Goal: Task Accomplishment & Management: Use online tool/utility

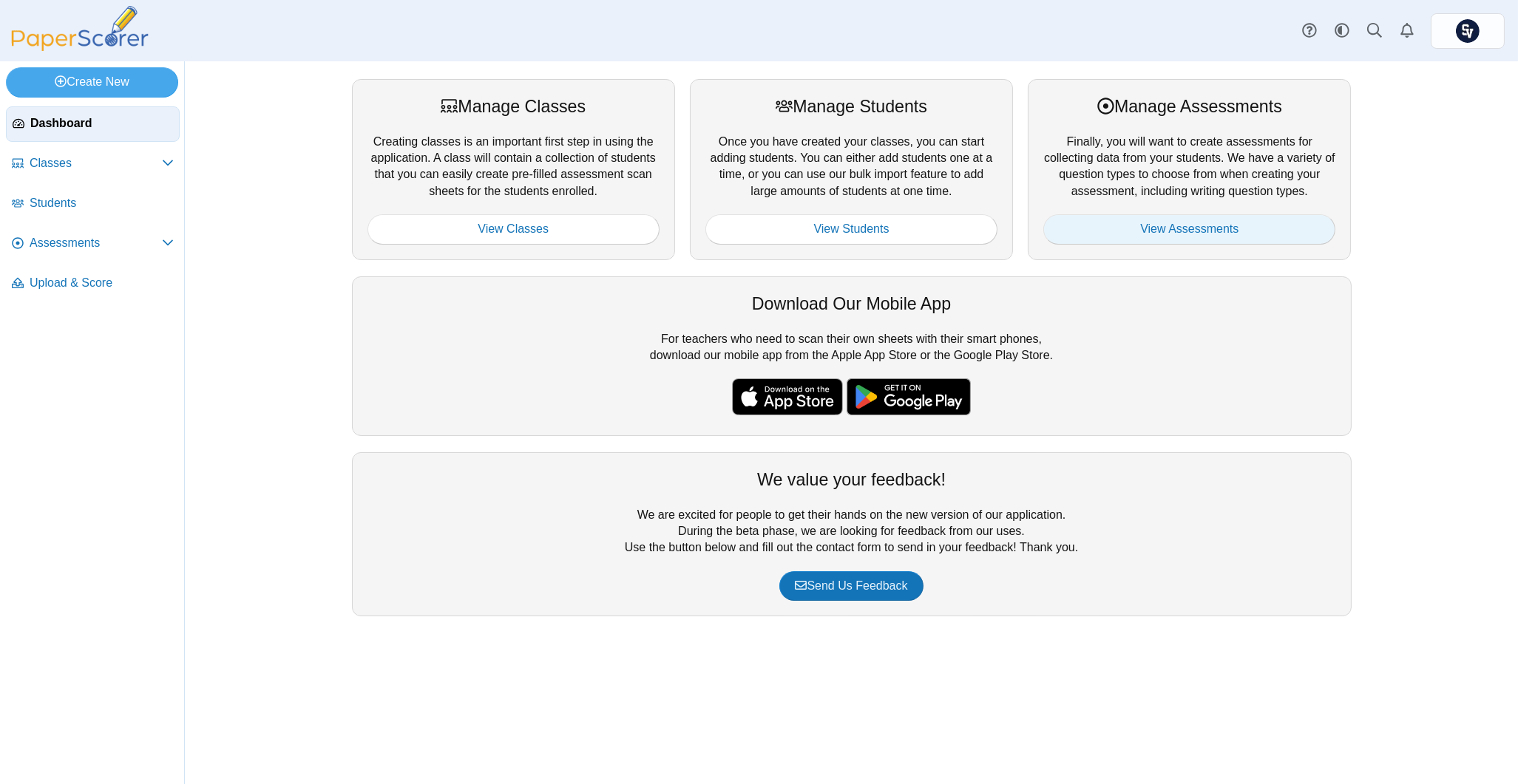
click at [1214, 233] on link "View Assessments" at bounding box center [1189, 229] width 292 height 30
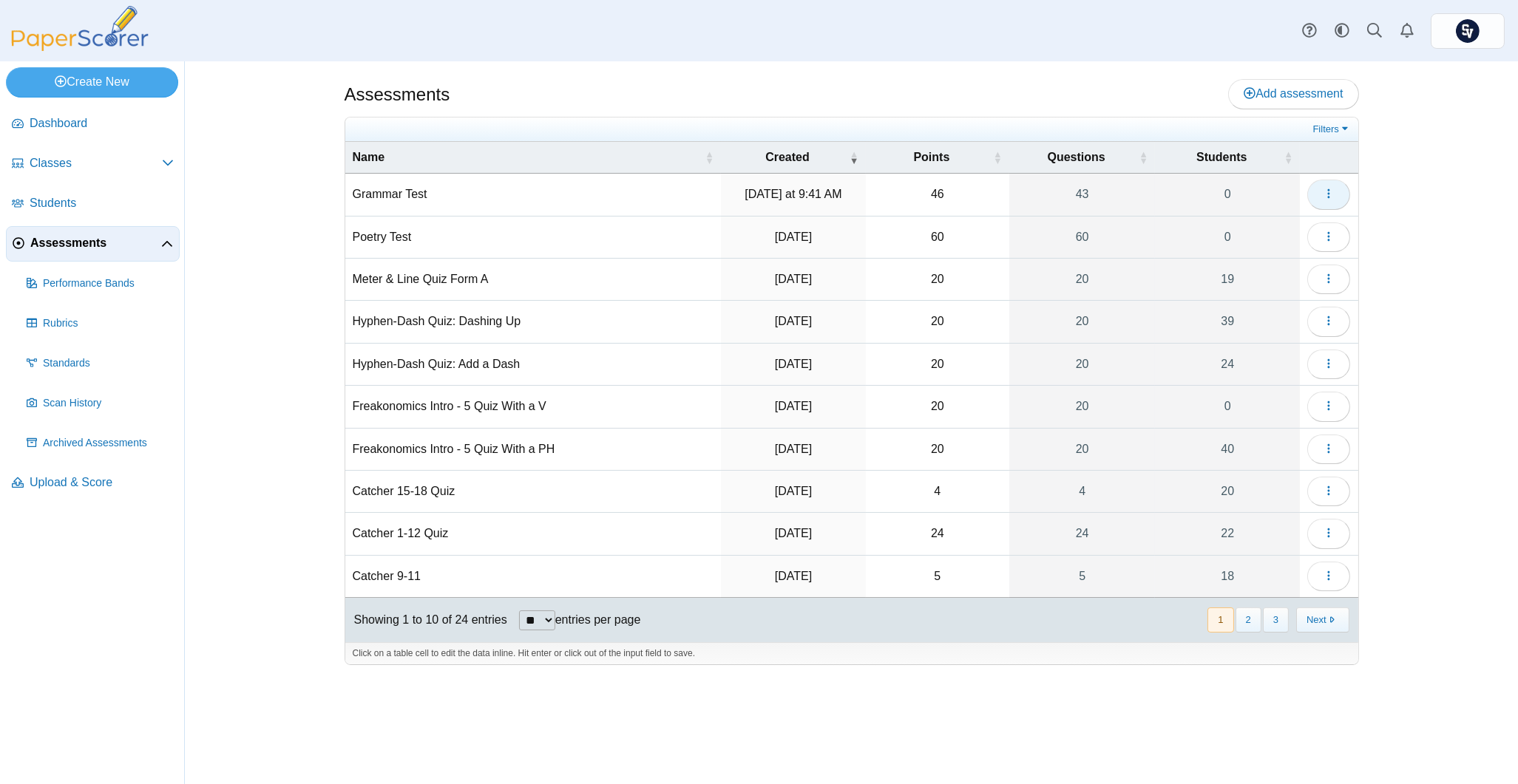
click at [1333, 195] on icon "button" at bounding box center [1329, 194] width 12 height 12
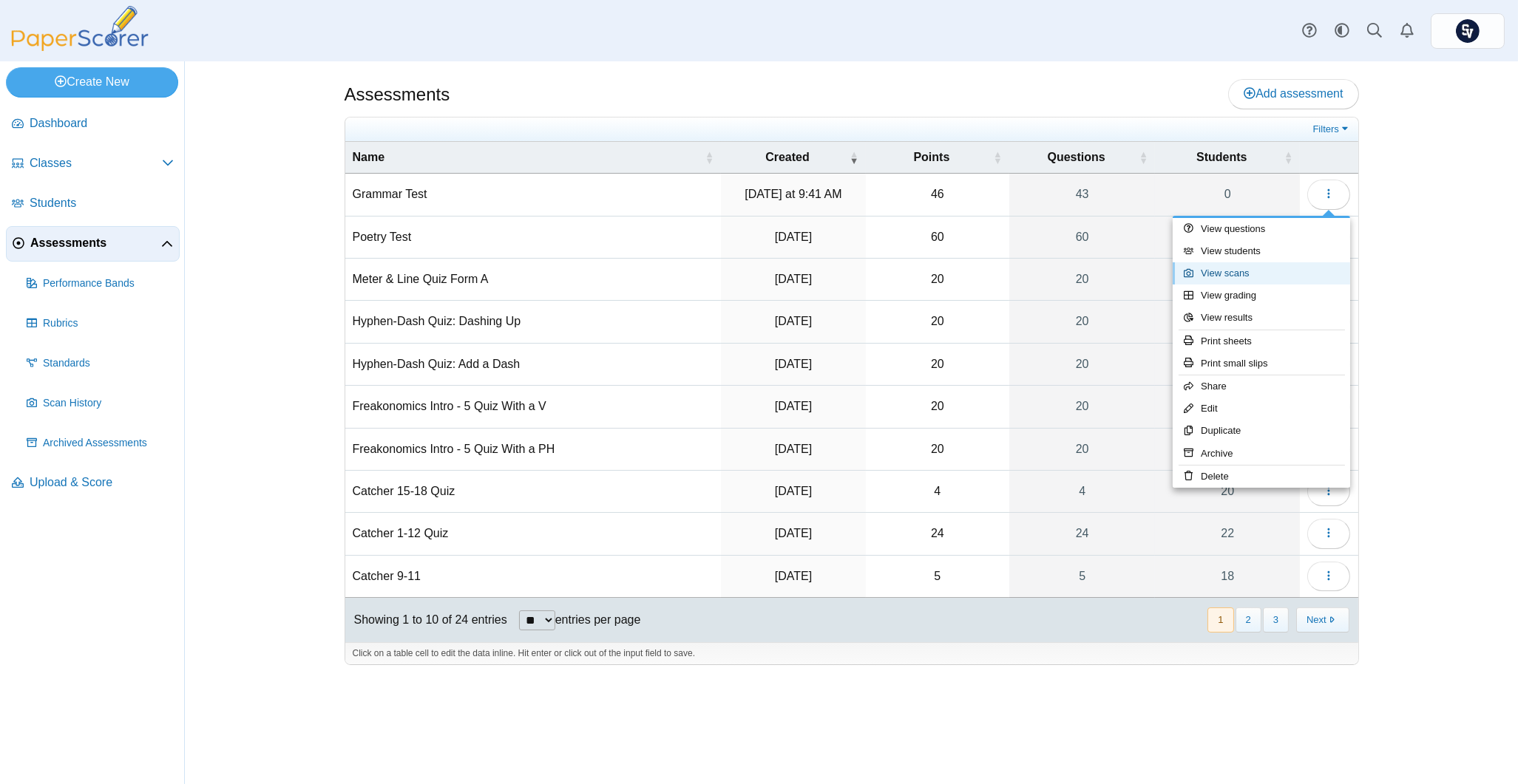
click at [1284, 280] on link "View scans" at bounding box center [1262, 274] width 177 height 23
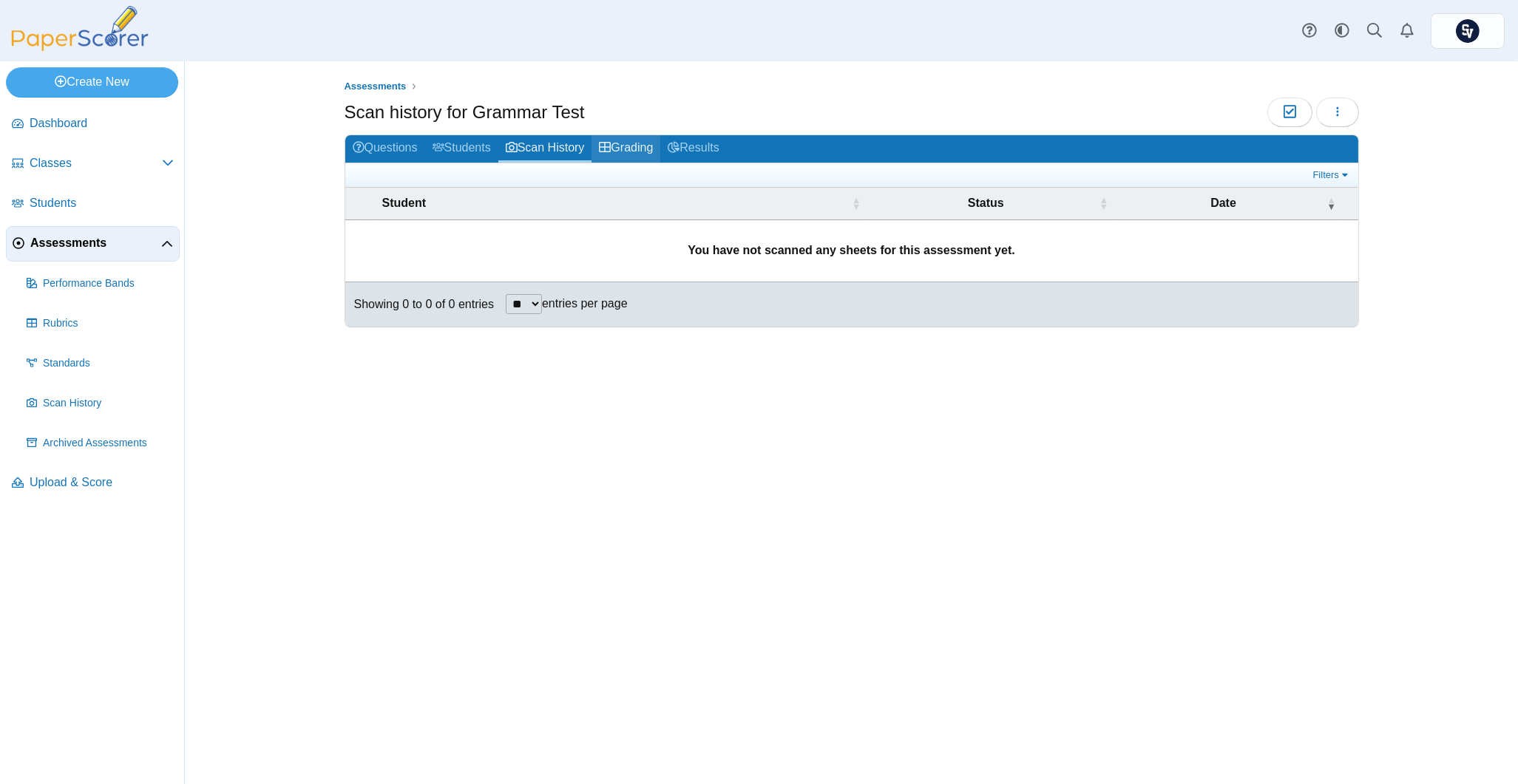
click at [646, 146] on link "Grading" at bounding box center [625, 149] width 69 height 27
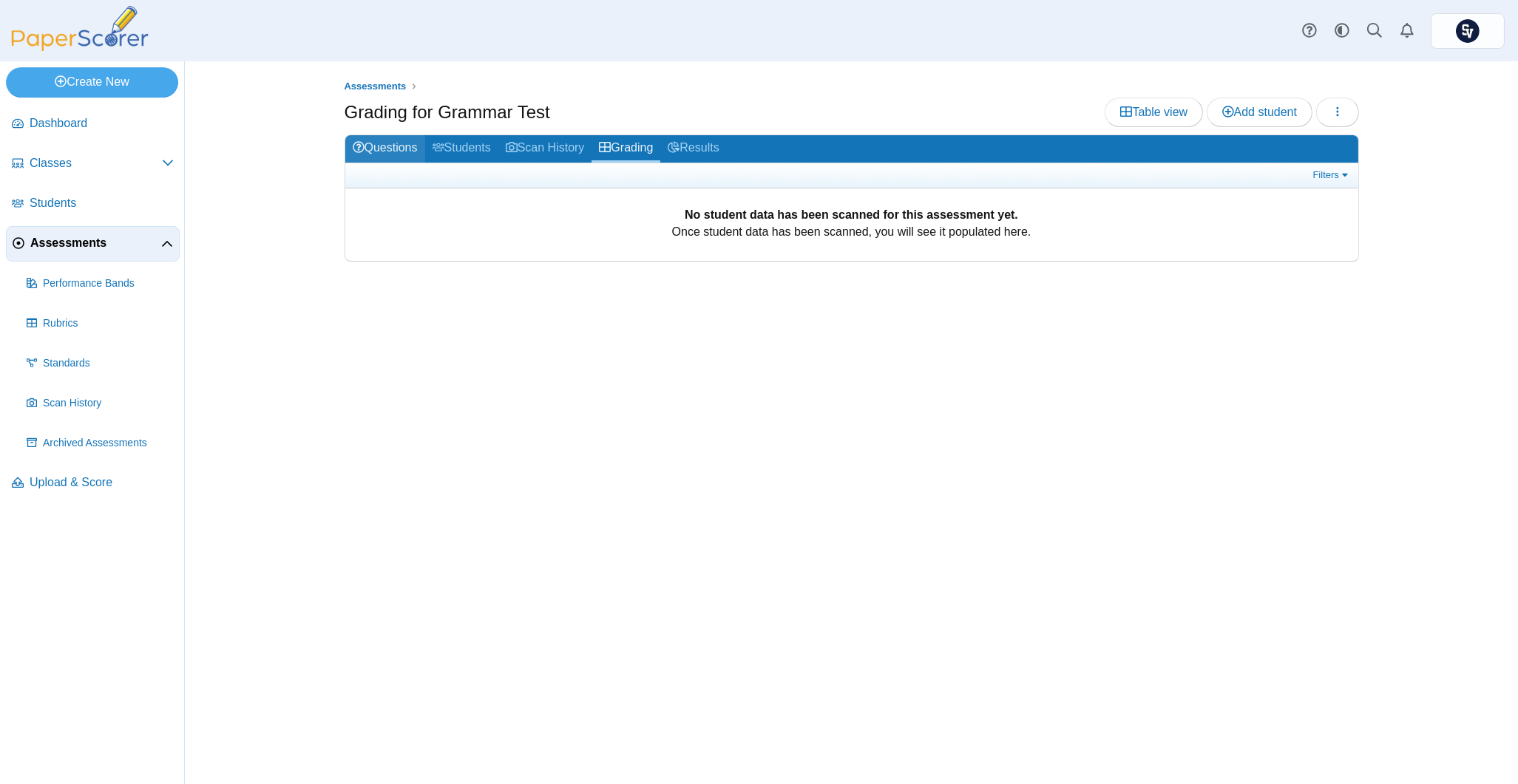
click at [378, 143] on link "Questions" at bounding box center [385, 149] width 80 height 27
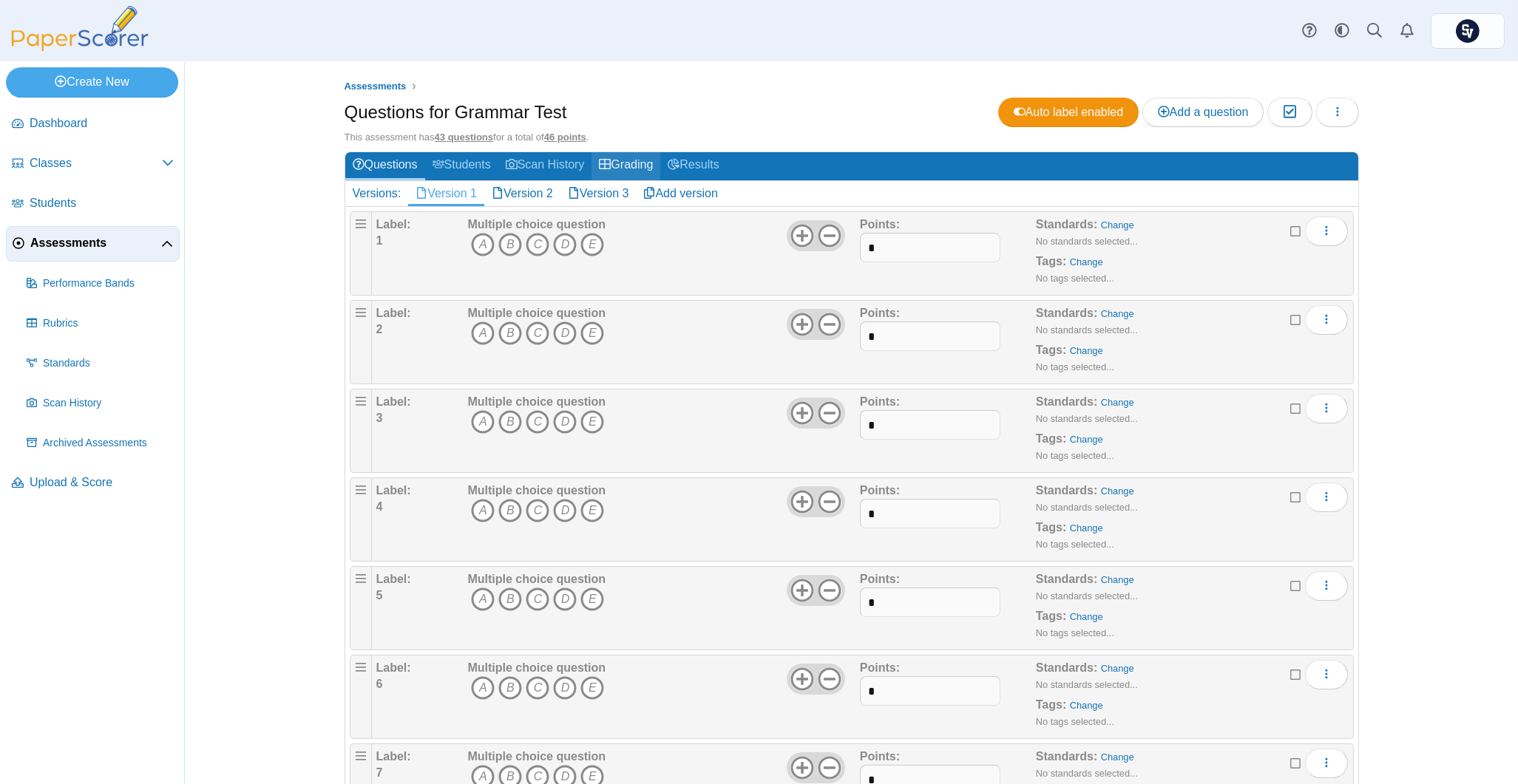
click at [636, 158] on link "Grading" at bounding box center [625, 165] width 69 height 27
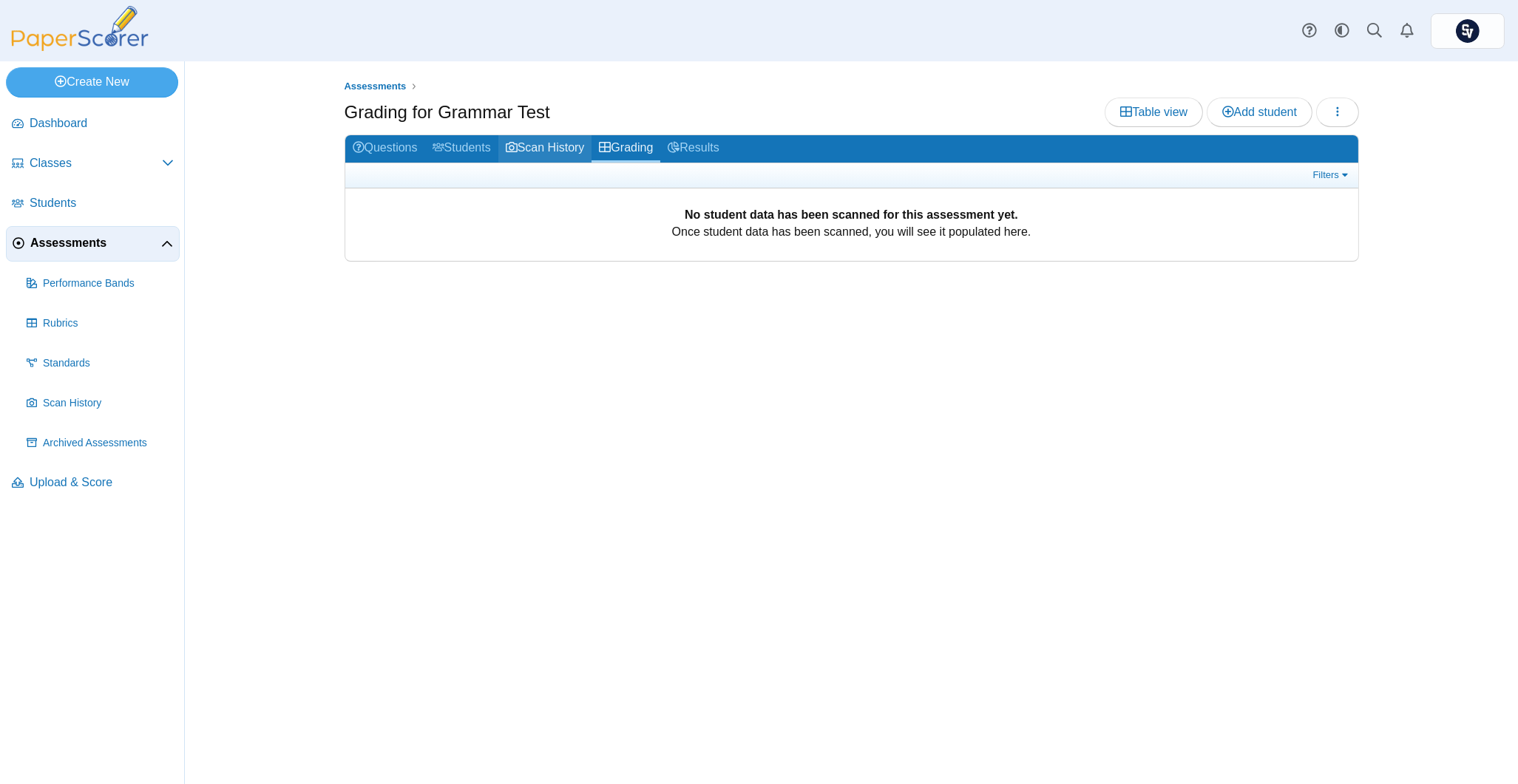
click at [564, 139] on link "Scan History" at bounding box center [545, 149] width 94 height 27
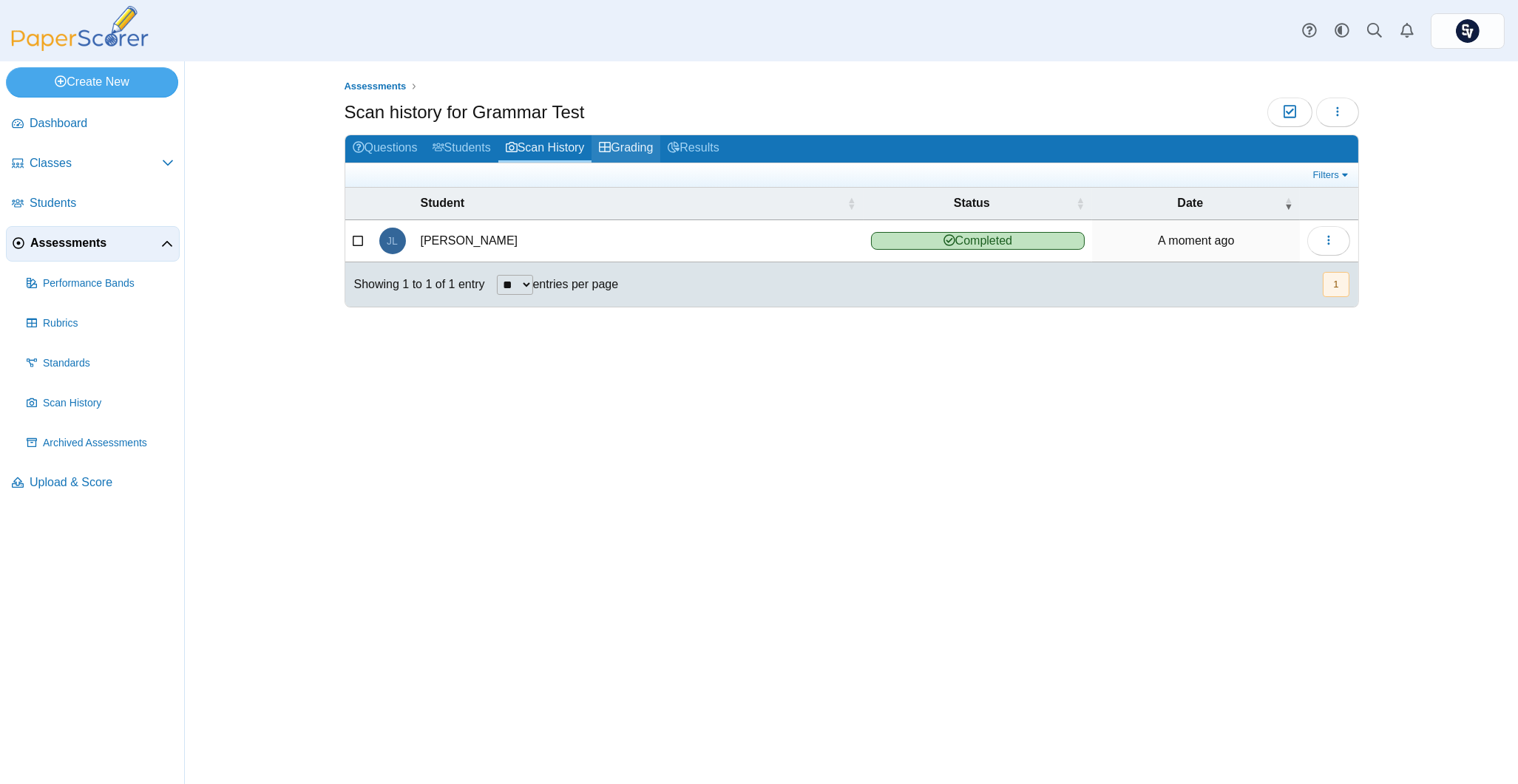
click at [622, 149] on link "Grading" at bounding box center [625, 149] width 69 height 27
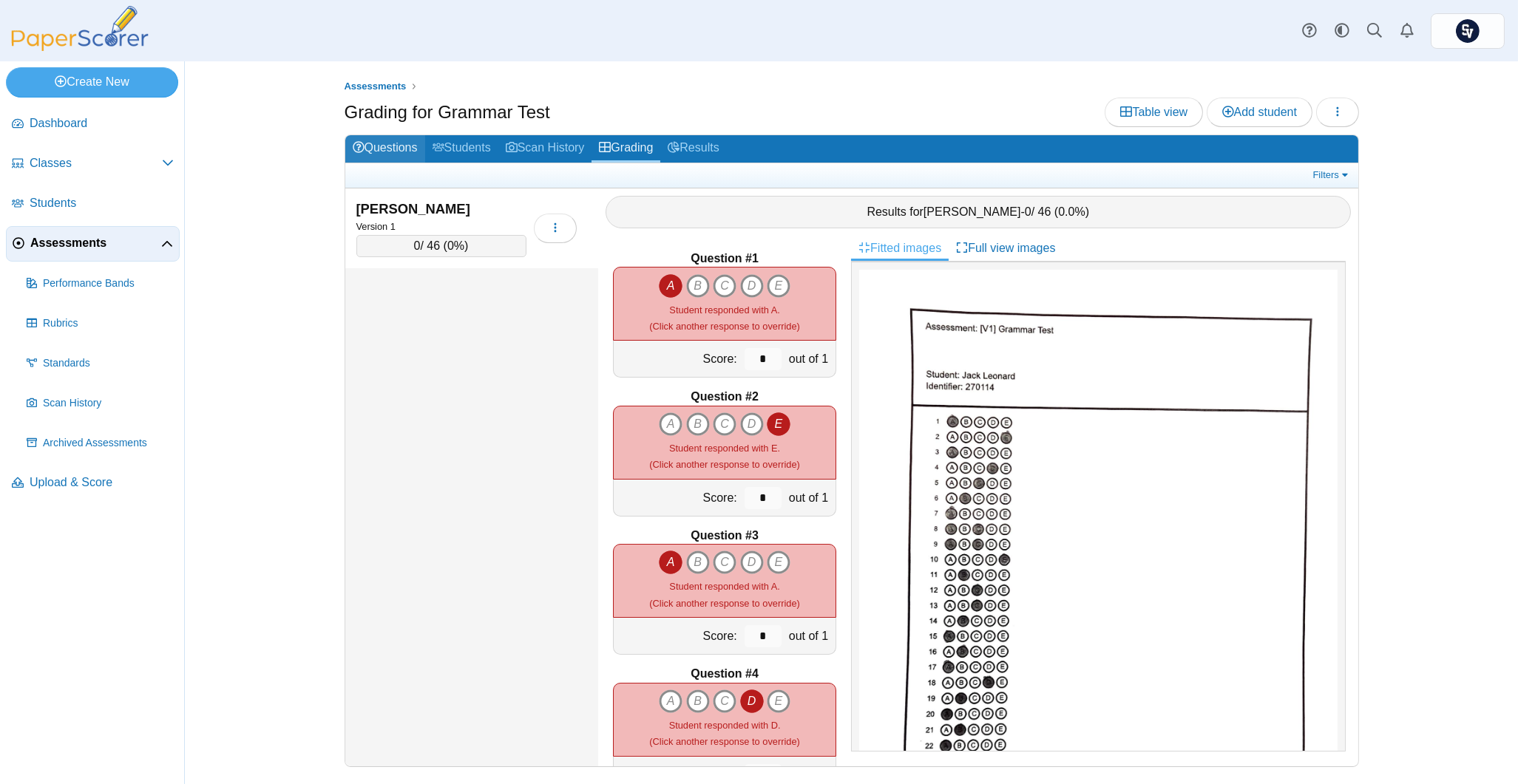
click at [396, 149] on link "Questions" at bounding box center [385, 149] width 80 height 27
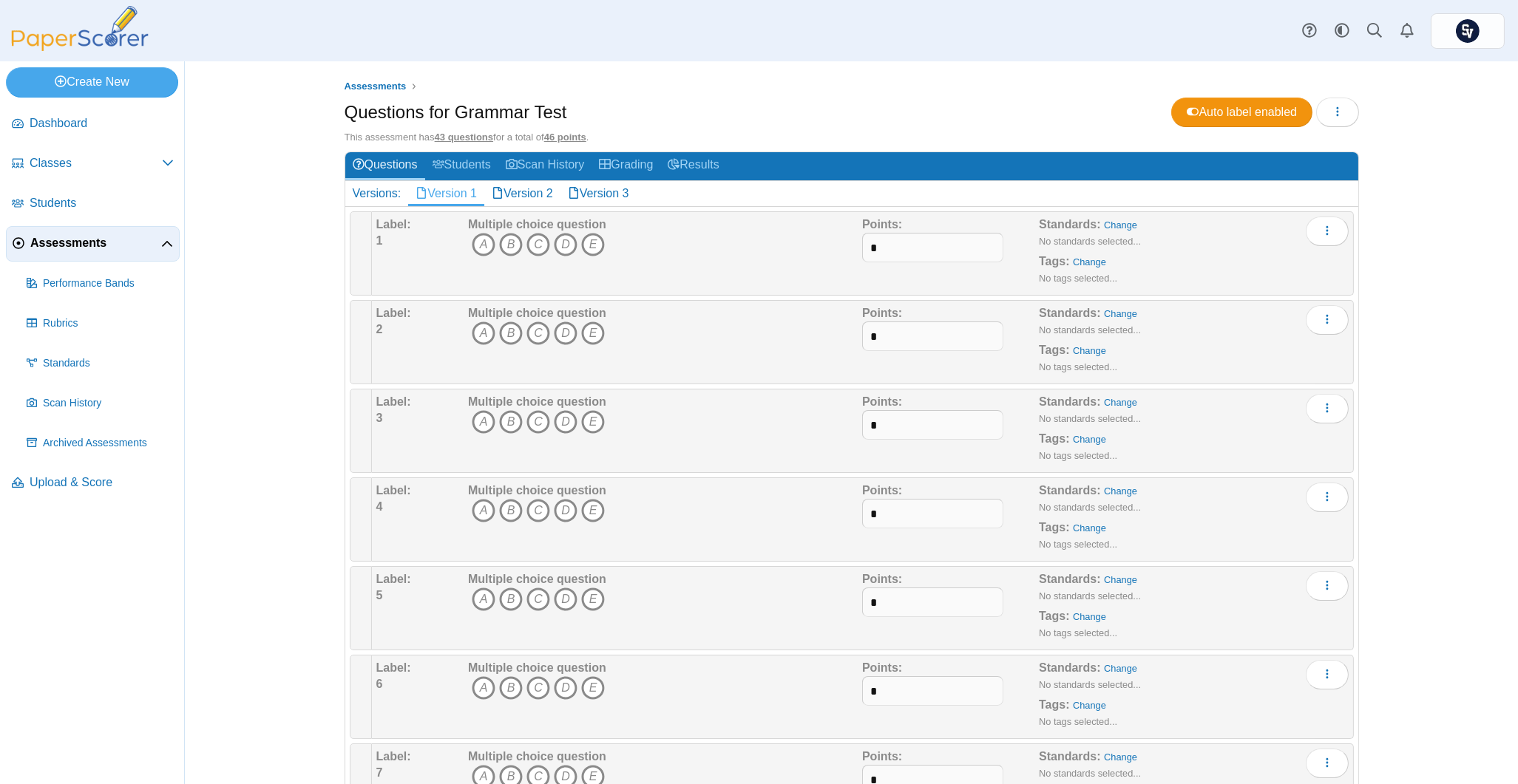
click at [443, 192] on link "Version 1" at bounding box center [446, 193] width 77 height 25
click at [967, 52] on div "Dashboard Classes Archived classes Students Assessments" at bounding box center [759, 30] width 1518 height 62
drag, startPoint x: 470, startPoint y: 246, endPoint x: 479, endPoint y: 265, distance: 21.0
click at [472, 245] on icon "A" at bounding box center [483, 244] width 23 height 23
click at [593, 329] on icon "E" at bounding box center [592, 333] width 23 height 23
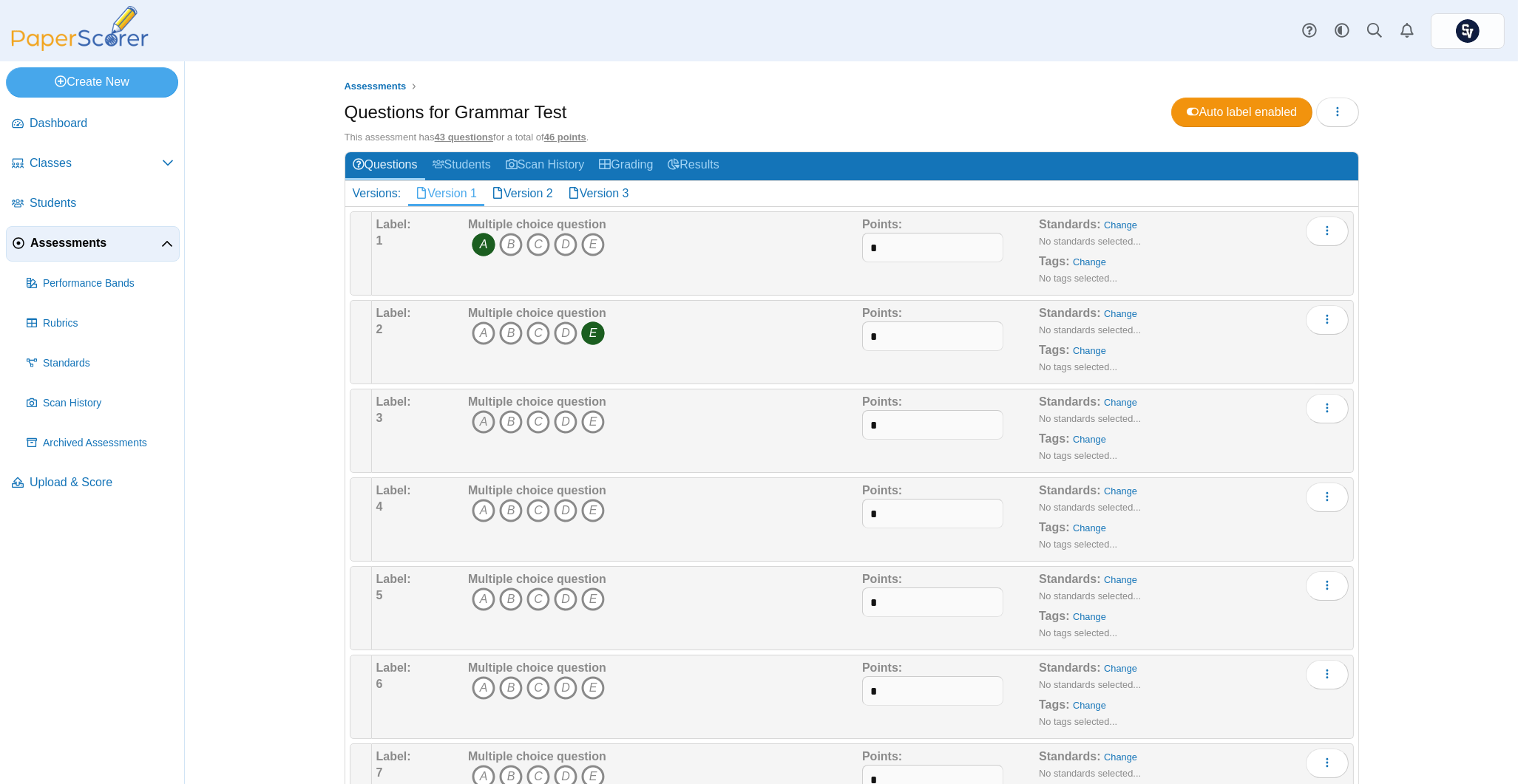
click at [472, 422] on icon "A" at bounding box center [483, 422] width 23 height 23
click at [560, 508] on icon "D" at bounding box center [565, 510] width 23 height 23
click at [532, 598] on icon "C" at bounding box center [538, 599] width 23 height 23
click at [507, 688] on icon "B" at bounding box center [510, 688] width 23 height 23
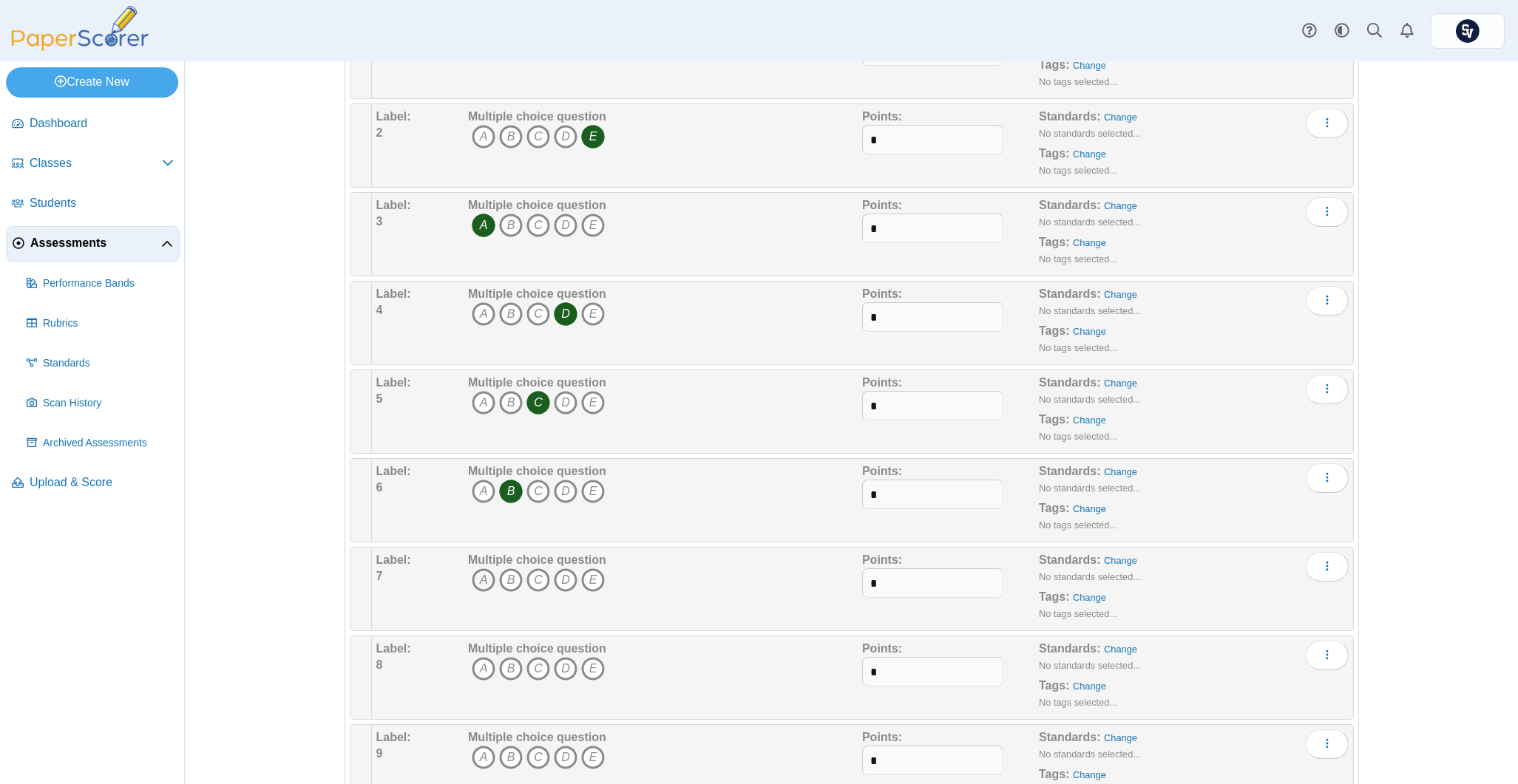
click at [474, 588] on icon "A" at bounding box center [483, 580] width 23 height 23
click at [503, 577] on icon "B" at bounding box center [510, 580] width 23 height 23
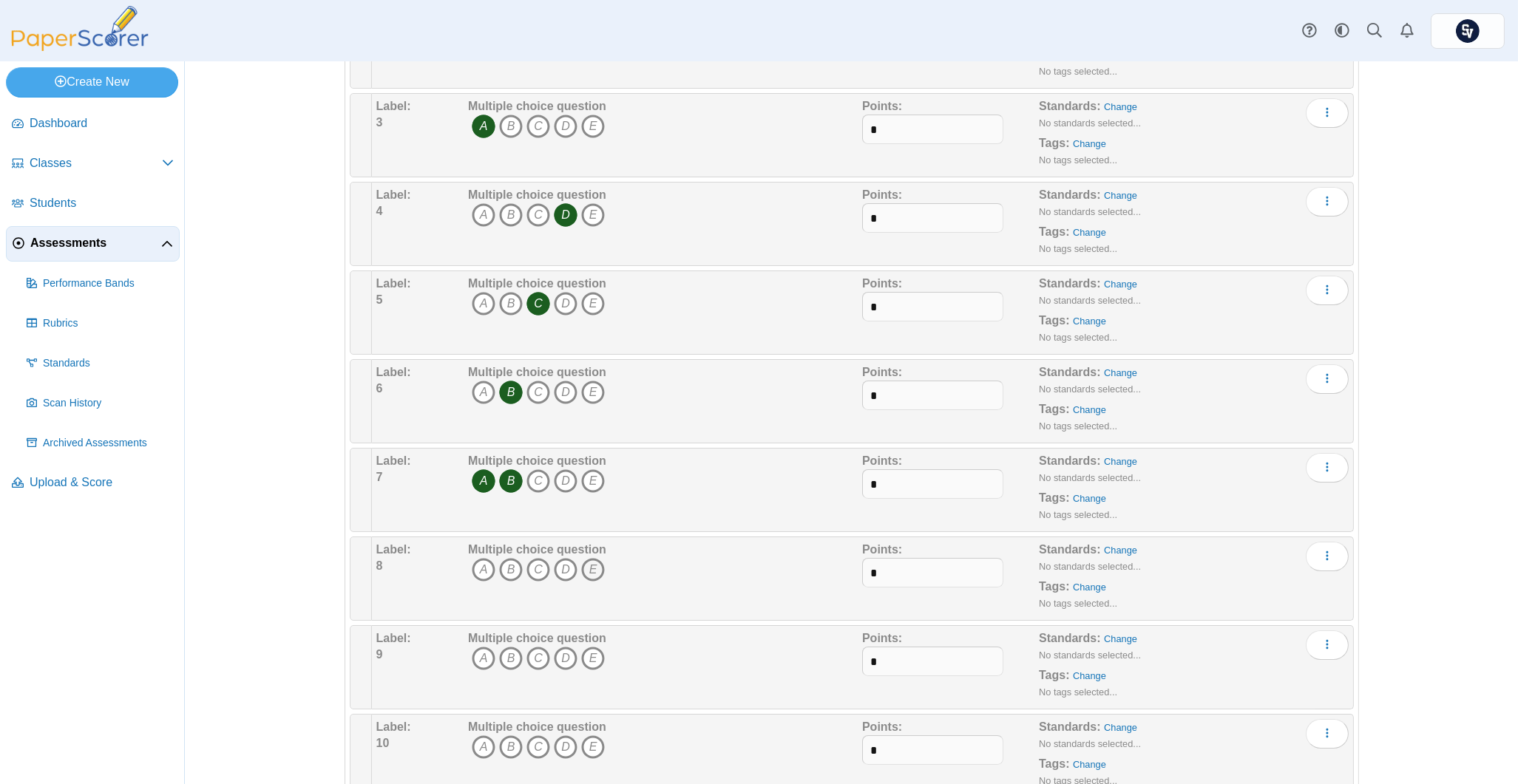
click at [594, 563] on icon "E" at bounding box center [592, 569] width 23 height 23
click at [479, 655] on icon "A" at bounding box center [483, 658] width 23 height 23
click at [584, 747] on icon "E" at bounding box center [592, 747] width 23 height 23
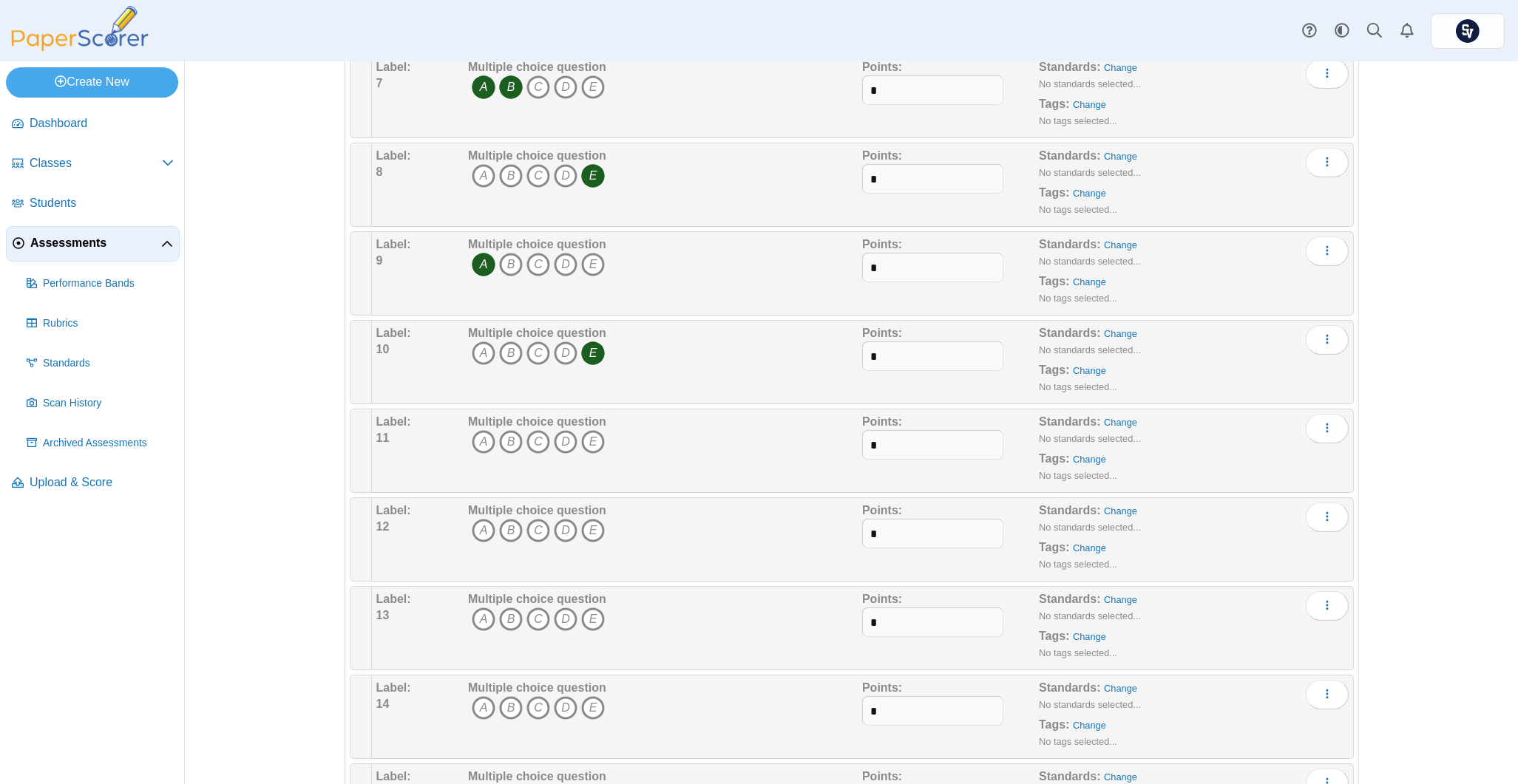
scroll to position [986, 0]
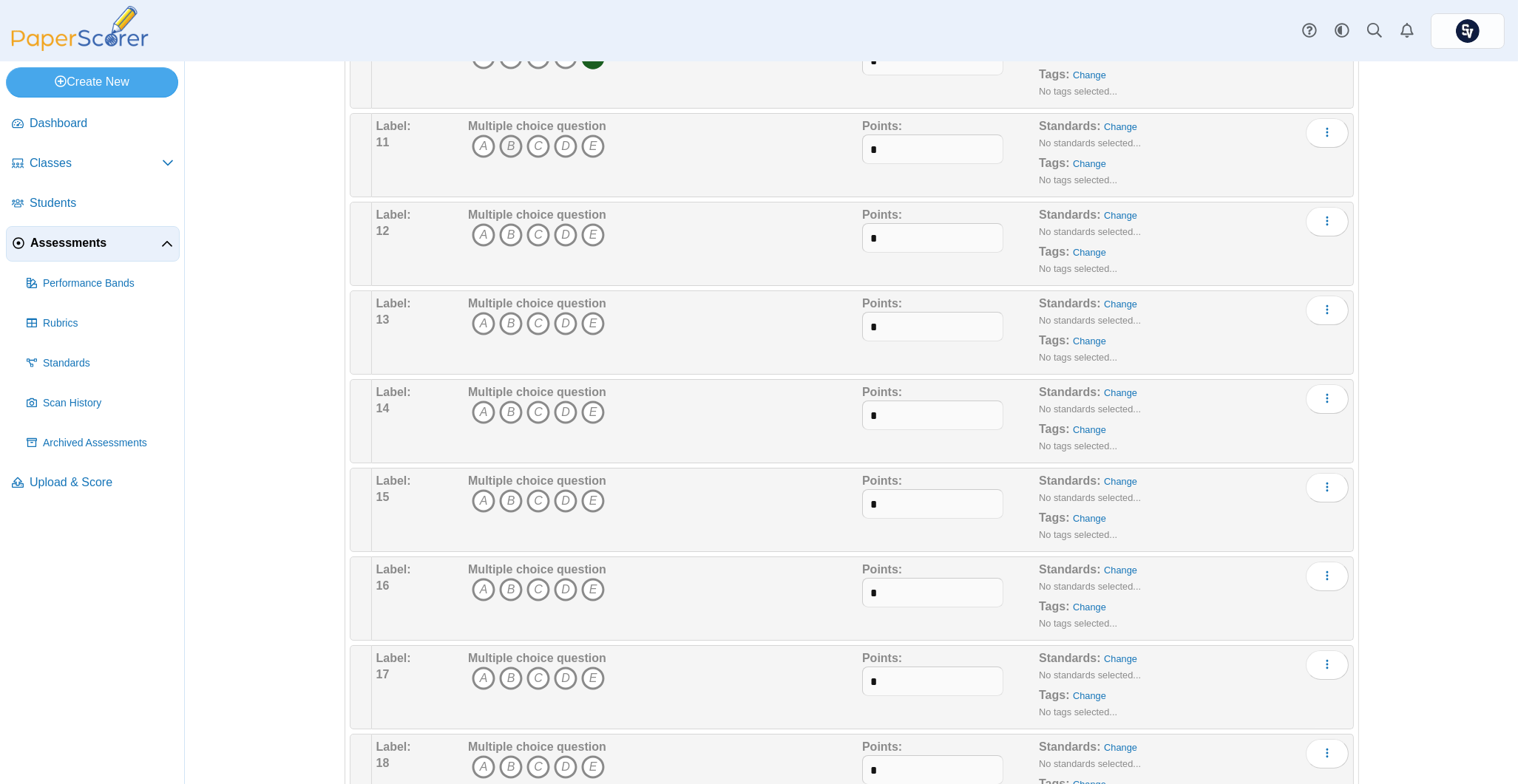
click at [500, 151] on icon "B" at bounding box center [510, 146] width 23 height 23
click at [504, 232] on icon "B" at bounding box center [510, 235] width 23 height 23
click at [529, 322] on icon "C" at bounding box center [538, 323] width 23 height 23
click at [509, 417] on icon "B" at bounding box center [510, 412] width 23 height 23
click at [473, 498] on icon "A" at bounding box center [483, 501] width 23 height 23
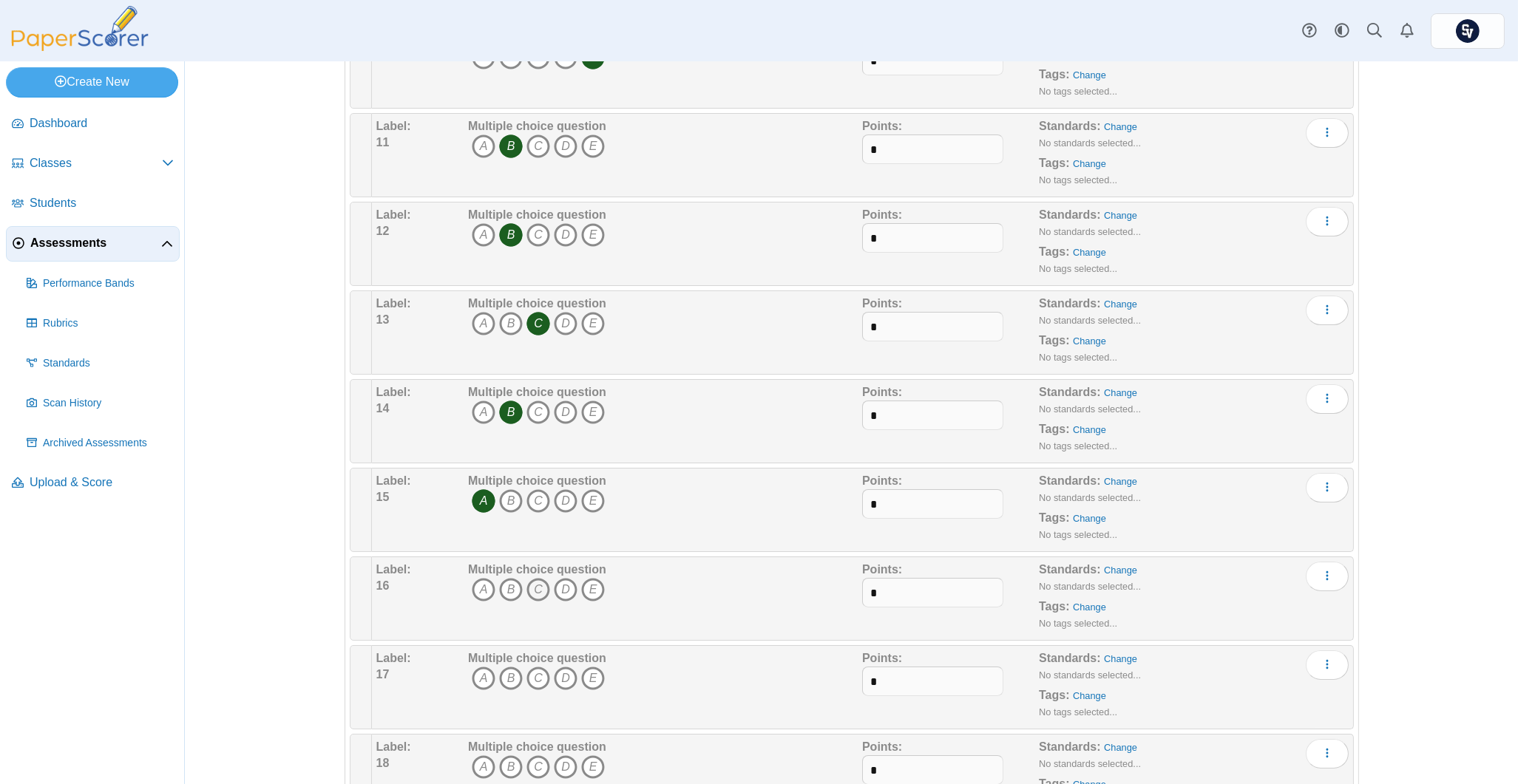
click at [535, 595] on icon "C" at bounding box center [538, 589] width 23 height 23
click at [476, 681] on icon "A" at bounding box center [483, 678] width 23 height 23
click at [562, 772] on icon "D" at bounding box center [565, 767] width 23 height 23
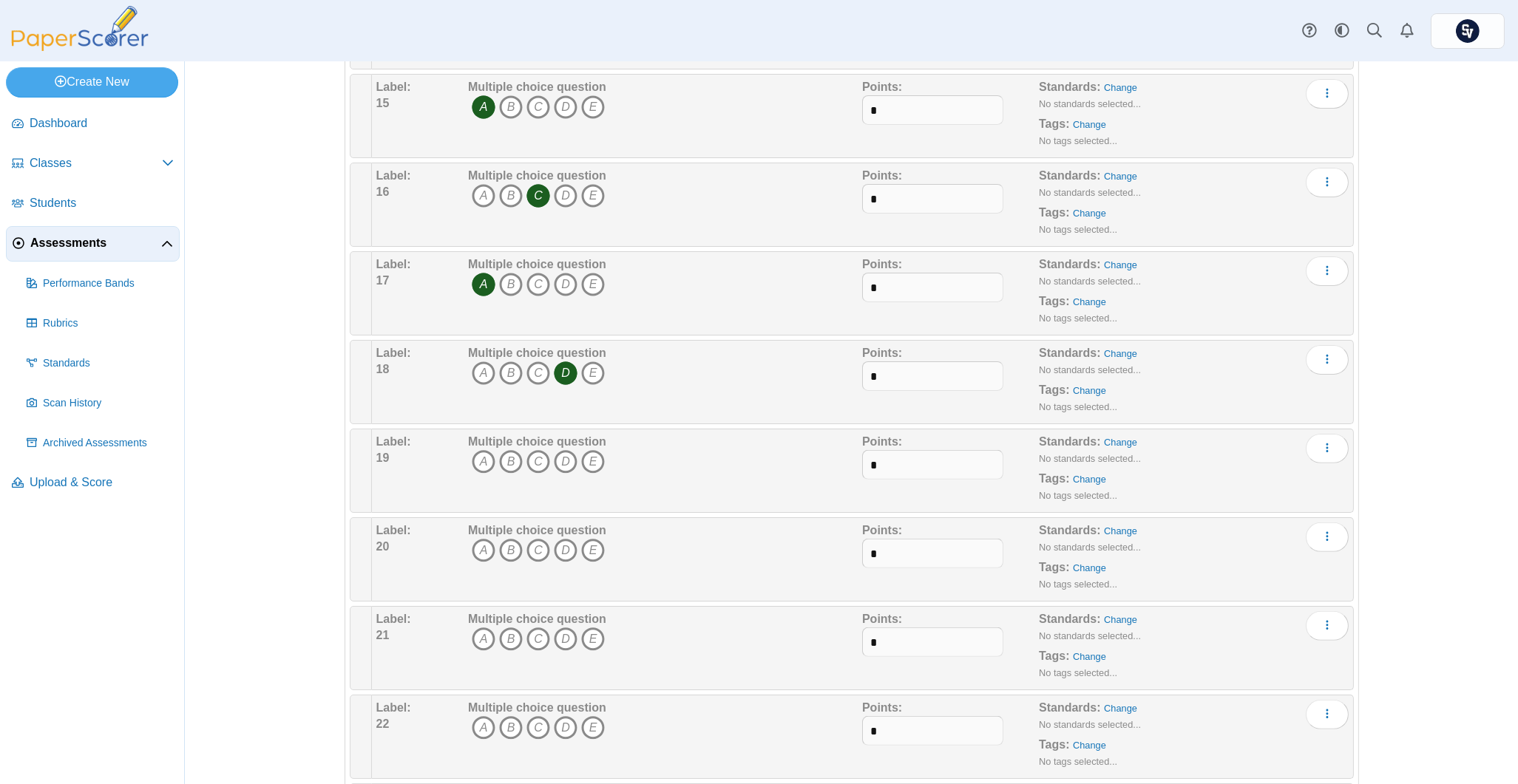
scroll to position [1577, 0]
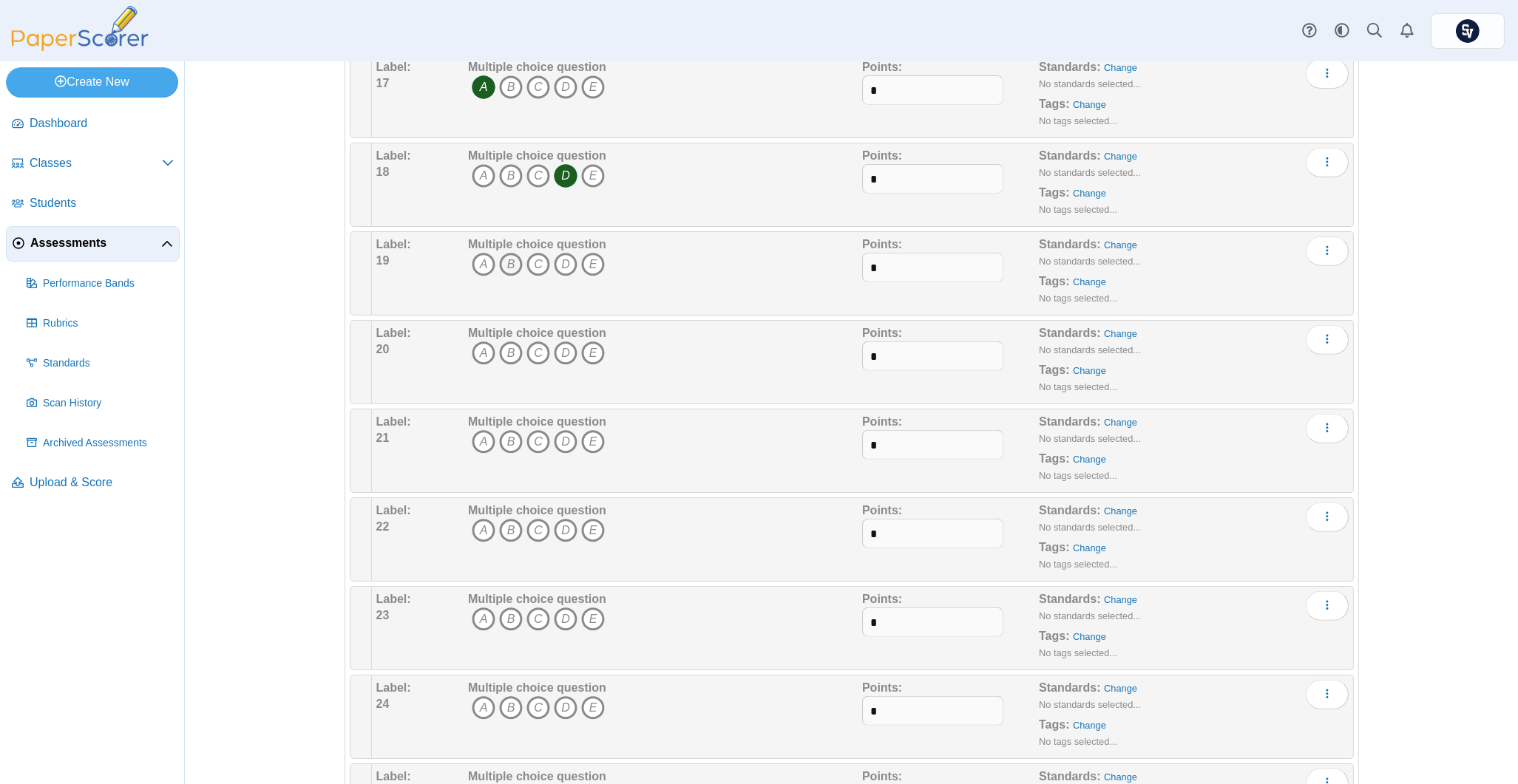
click at [506, 262] on icon "B" at bounding box center [510, 264] width 23 height 23
click at [506, 355] on icon "B" at bounding box center [510, 353] width 23 height 23
click at [556, 437] on icon "D" at bounding box center [565, 442] width 23 height 23
click at [472, 528] on icon "A" at bounding box center [483, 530] width 23 height 23
click at [513, 612] on icon "B" at bounding box center [510, 619] width 23 height 23
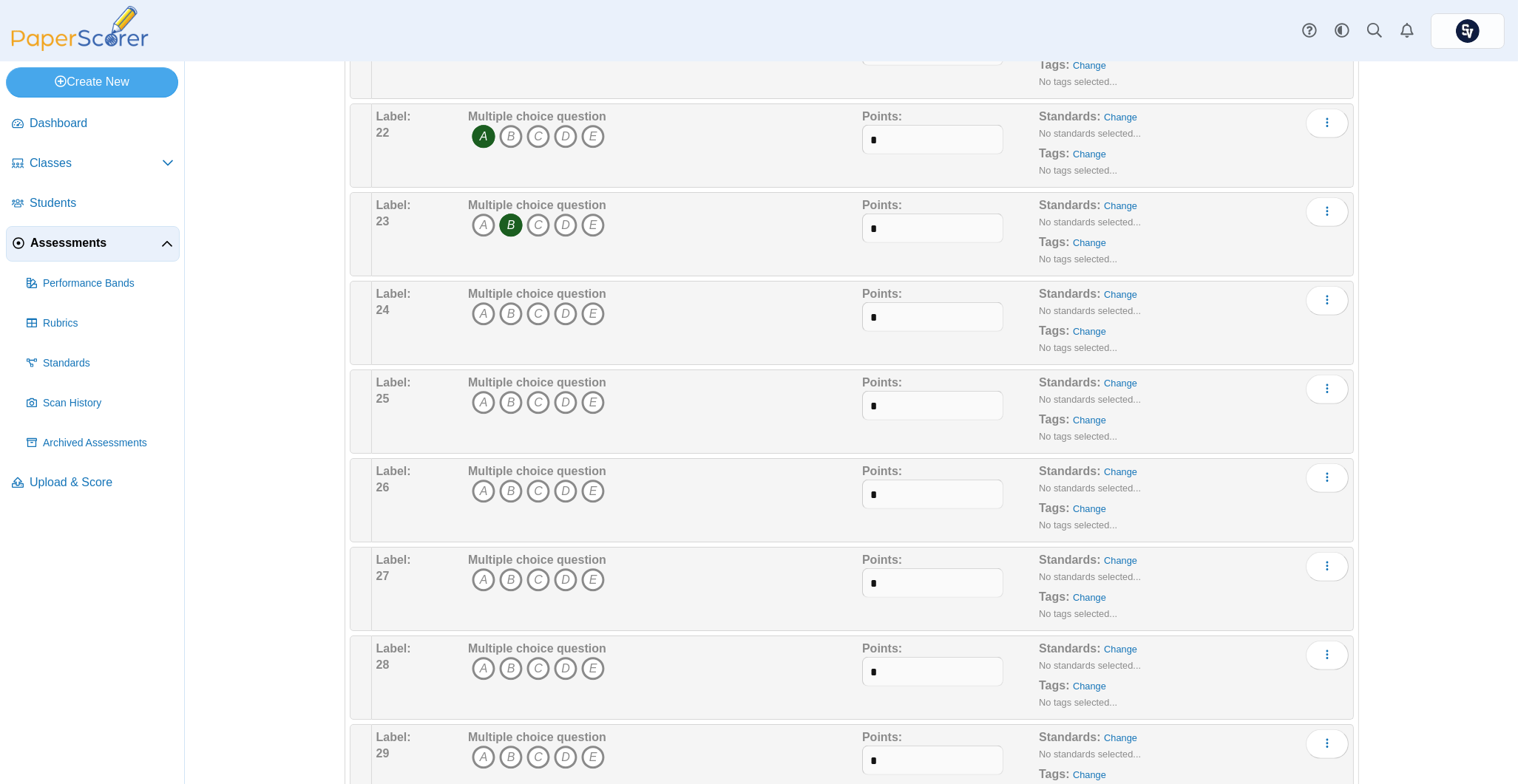
scroll to position [2070, 0]
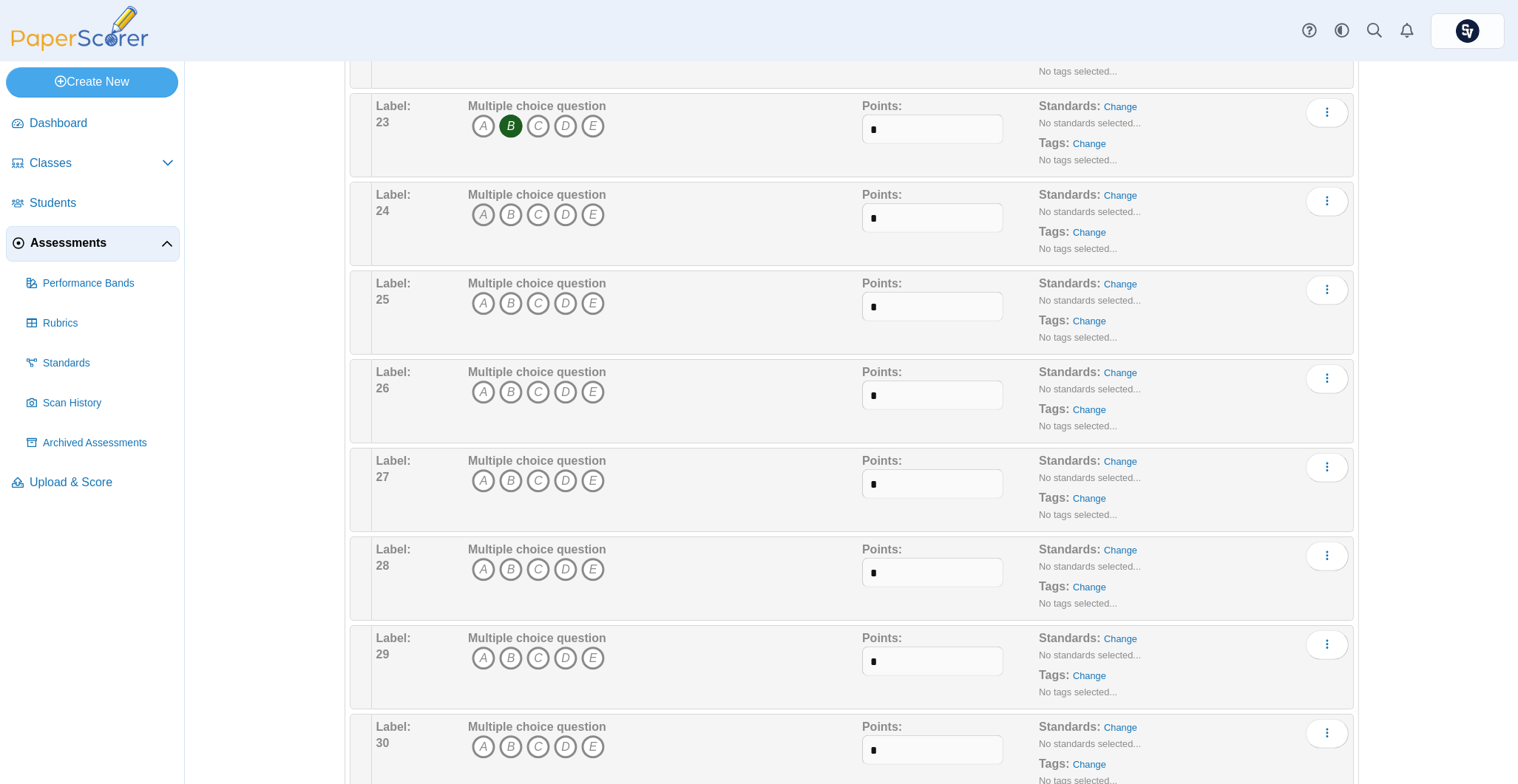
click at [472, 221] on icon "A" at bounding box center [483, 215] width 23 height 23
click at [501, 312] on icon "B" at bounding box center [510, 303] width 23 height 23
click at [477, 396] on icon "A" at bounding box center [483, 392] width 23 height 23
click at [472, 485] on icon "A" at bounding box center [483, 481] width 23 height 23
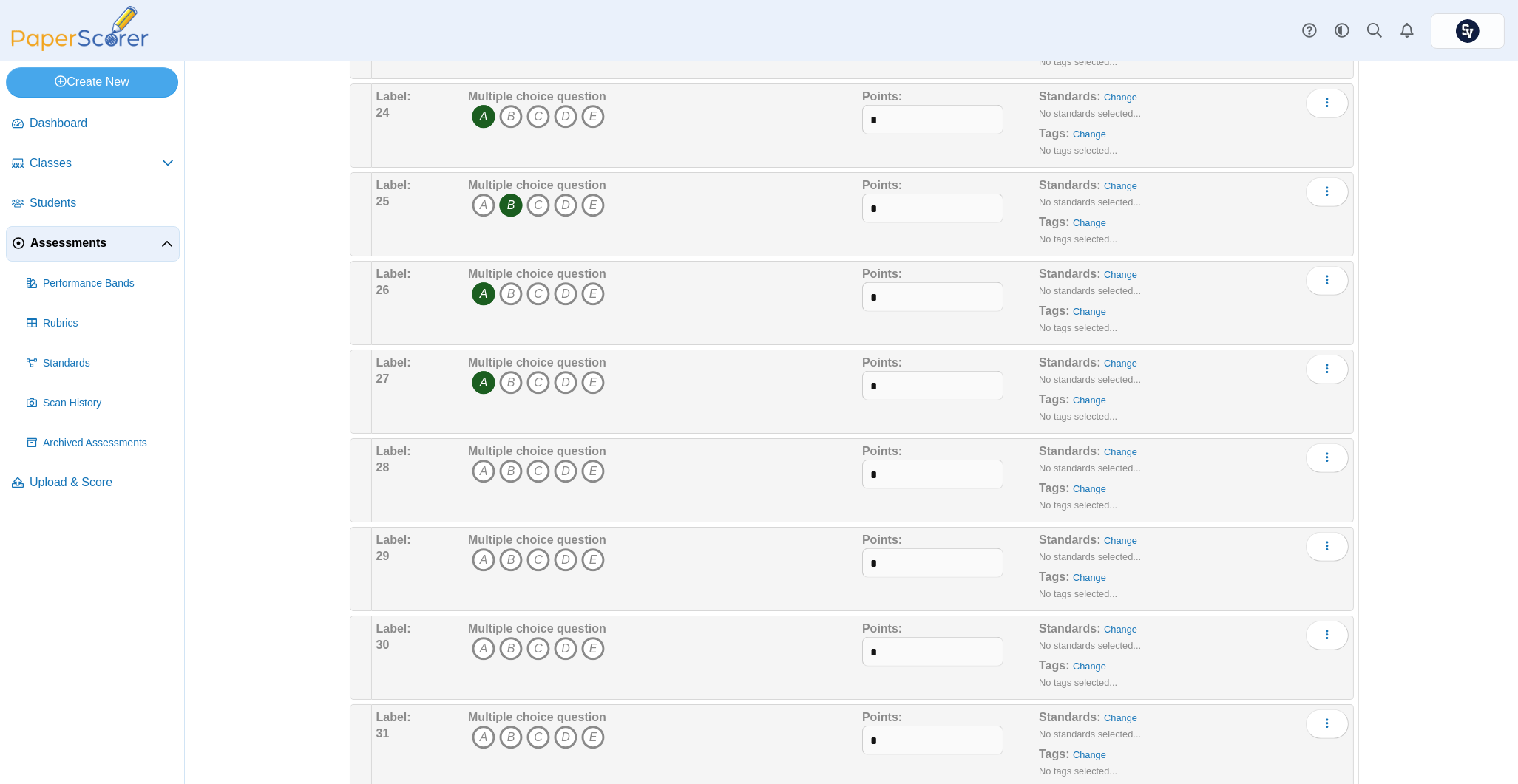
scroll to position [2267, 0]
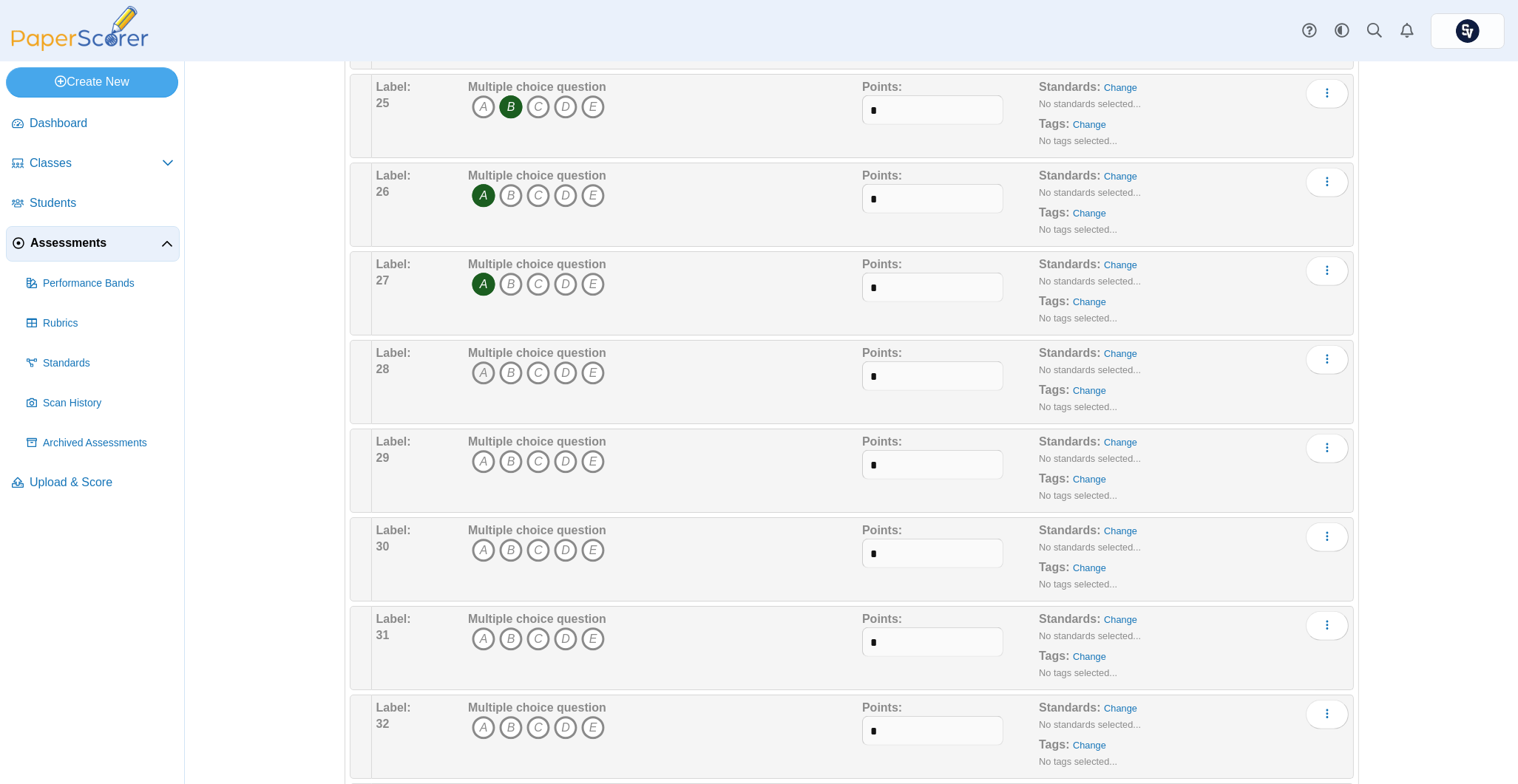
click at [473, 375] on icon "A" at bounding box center [483, 373] width 23 height 23
click at [499, 374] on icon "B" at bounding box center [510, 373] width 23 height 23
click at [556, 374] on icon "D" at bounding box center [565, 373] width 23 height 23
click at [508, 463] on icon "B" at bounding box center [510, 462] width 23 height 23
click at [502, 548] on icon "B" at bounding box center [510, 550] width 23 height 23
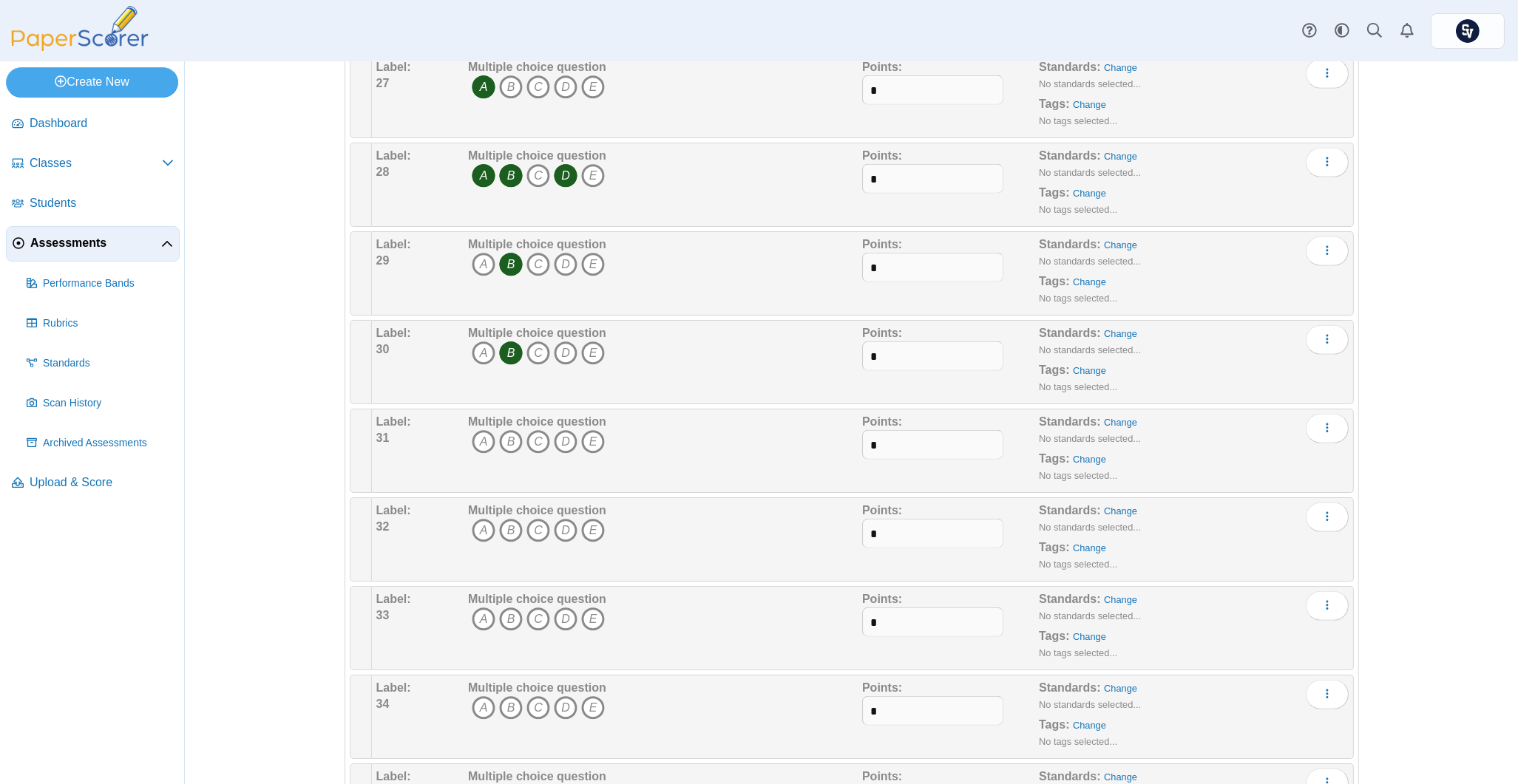
scroll to position [2562, 0]
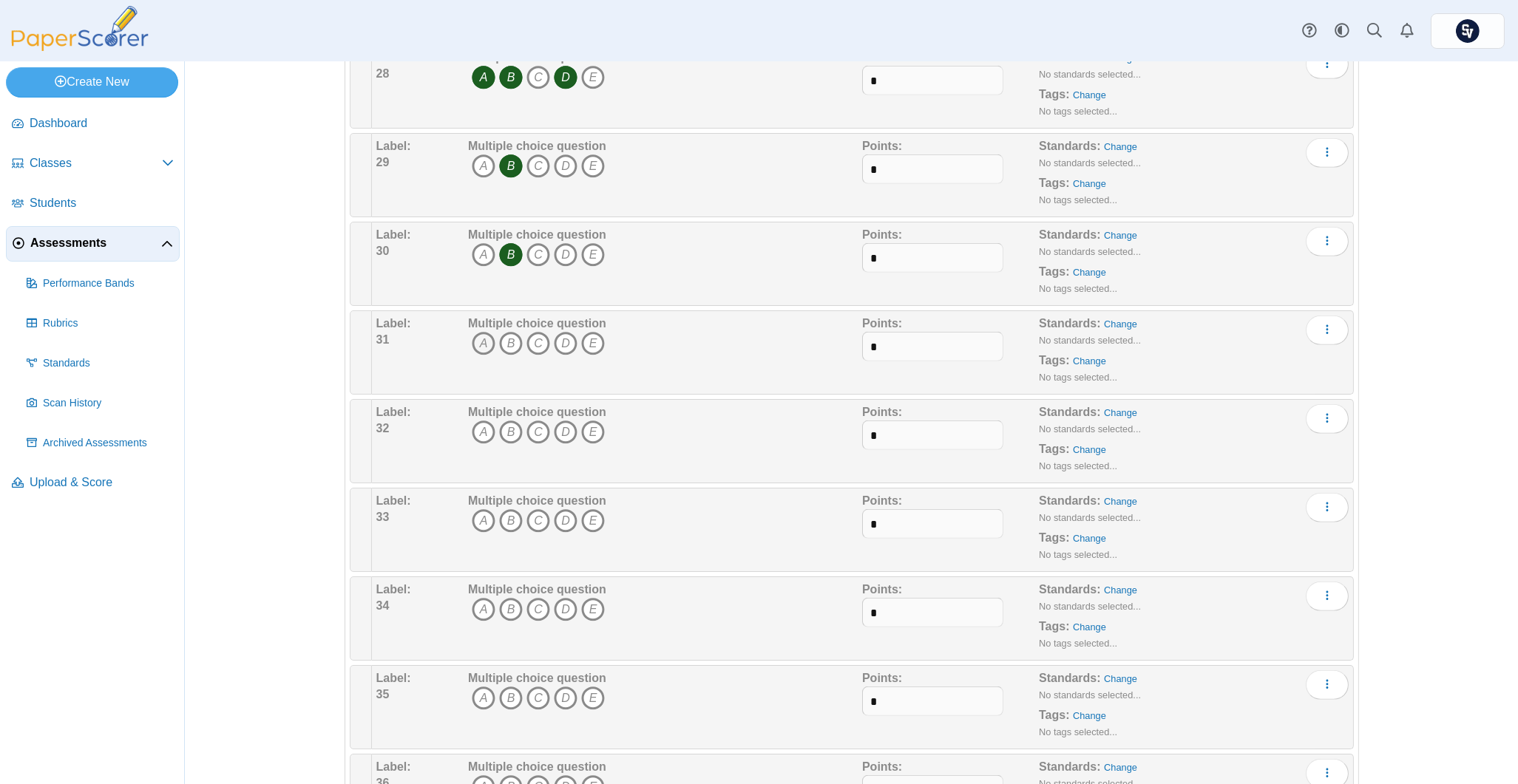
click at [476, 346] on icon "A" at bounding box center [483, 343] width 23 height 23
click at [473, 432] on icon "A" at bounding box center [483, 432] width 23 height 23
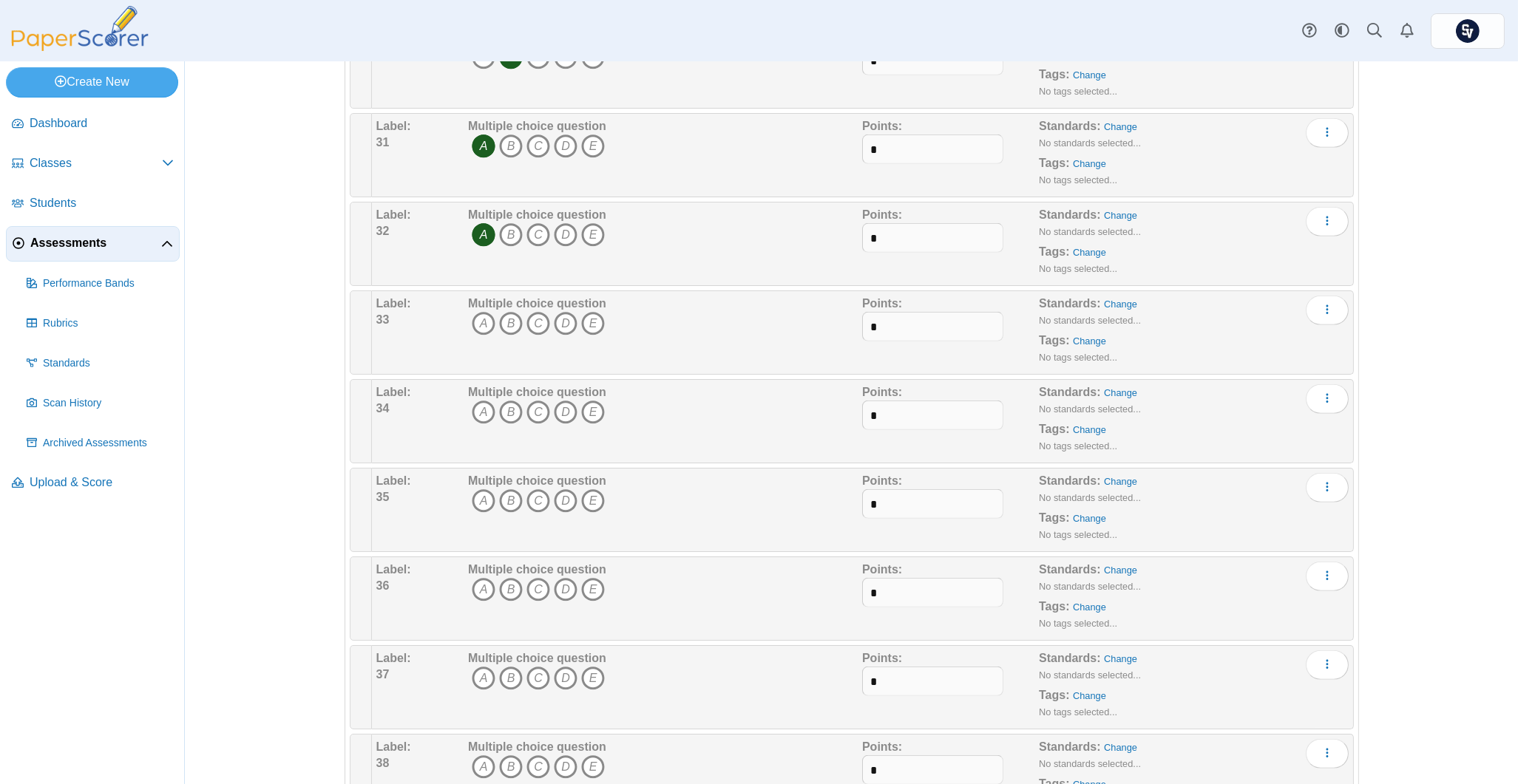
scroll to position [2858, 0]
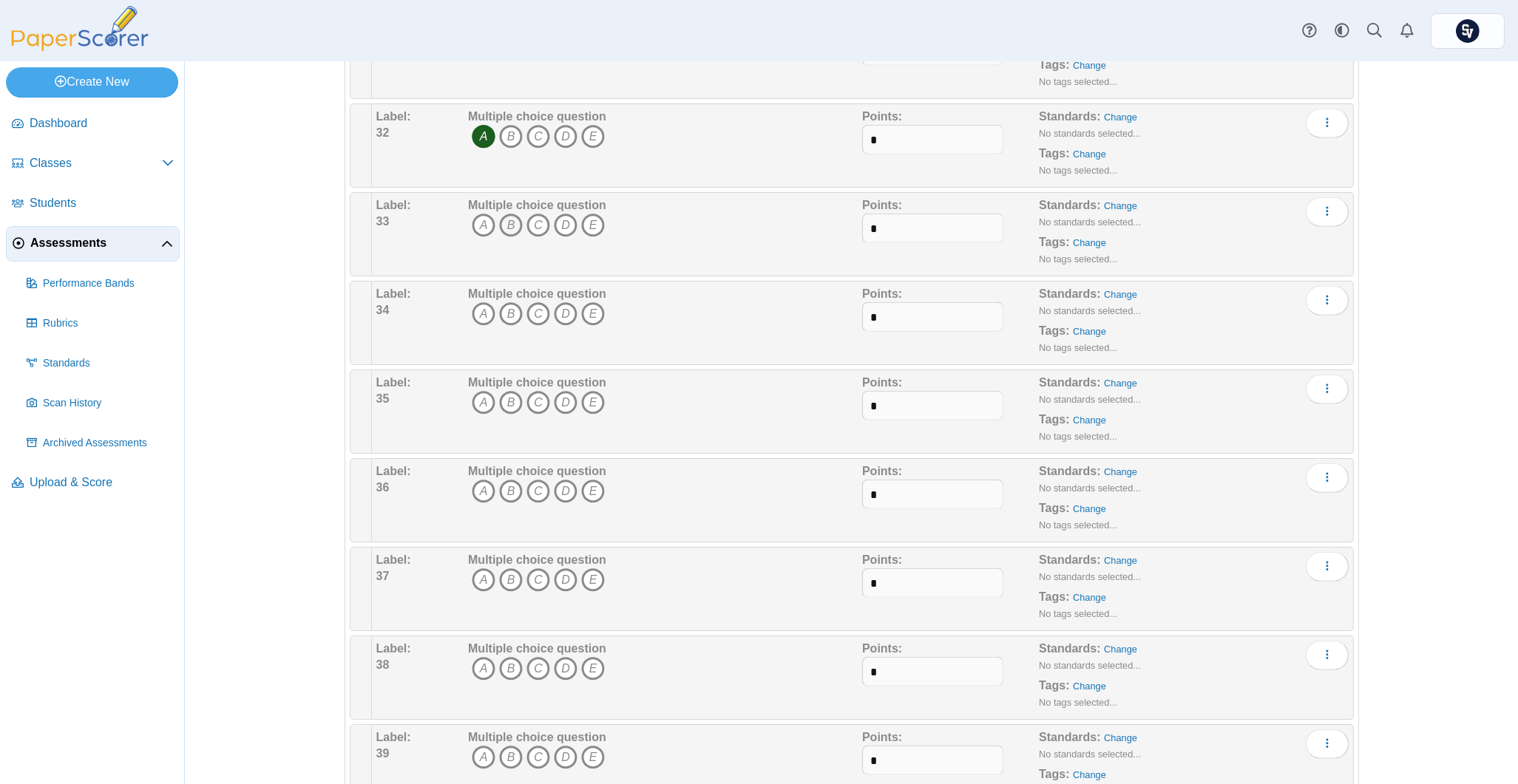
click at [499, 229] on icon "B" at bounding box center [510, 225] width 23 height 23
click at [532, 317] on icon "C" at bounding box center [538, 314] width 23 height 23
click at [563, 399] on icon "D" at bounding box center [565, 402] width 23 height 23
click at [507, 495] on icon "B" at bounding box center [510, 491] width 23 height 23
drag, startPoint x: 567, startPoint y: 575, endPoint x: 561, endPoint y: 599, distance: 24.7
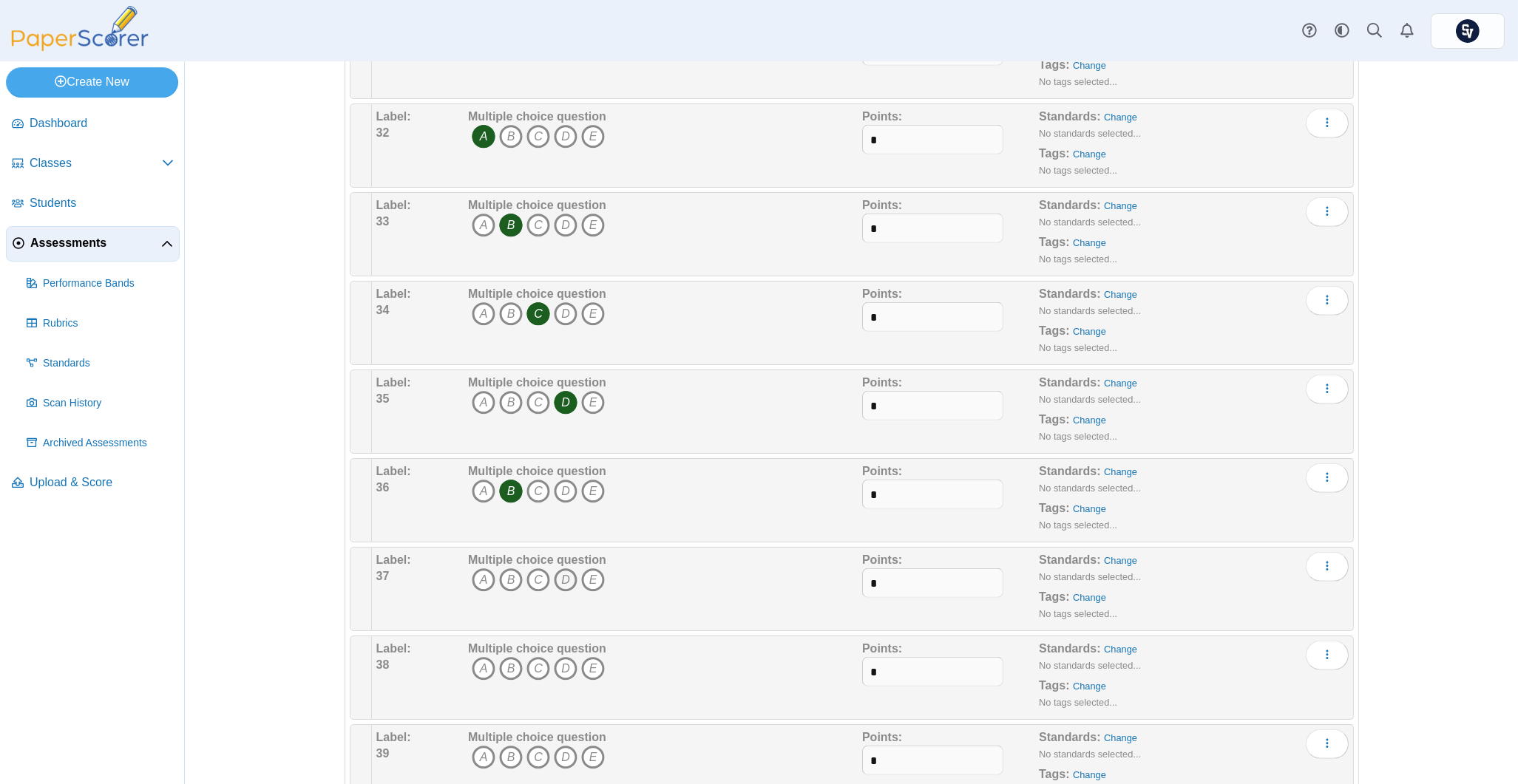
click at [565, 575] on icon "D" at bounding box center [565, 580] width 23 height 23
click at [557, 677] on icon "D" at bounding box center [565, 668] width 23 height 23
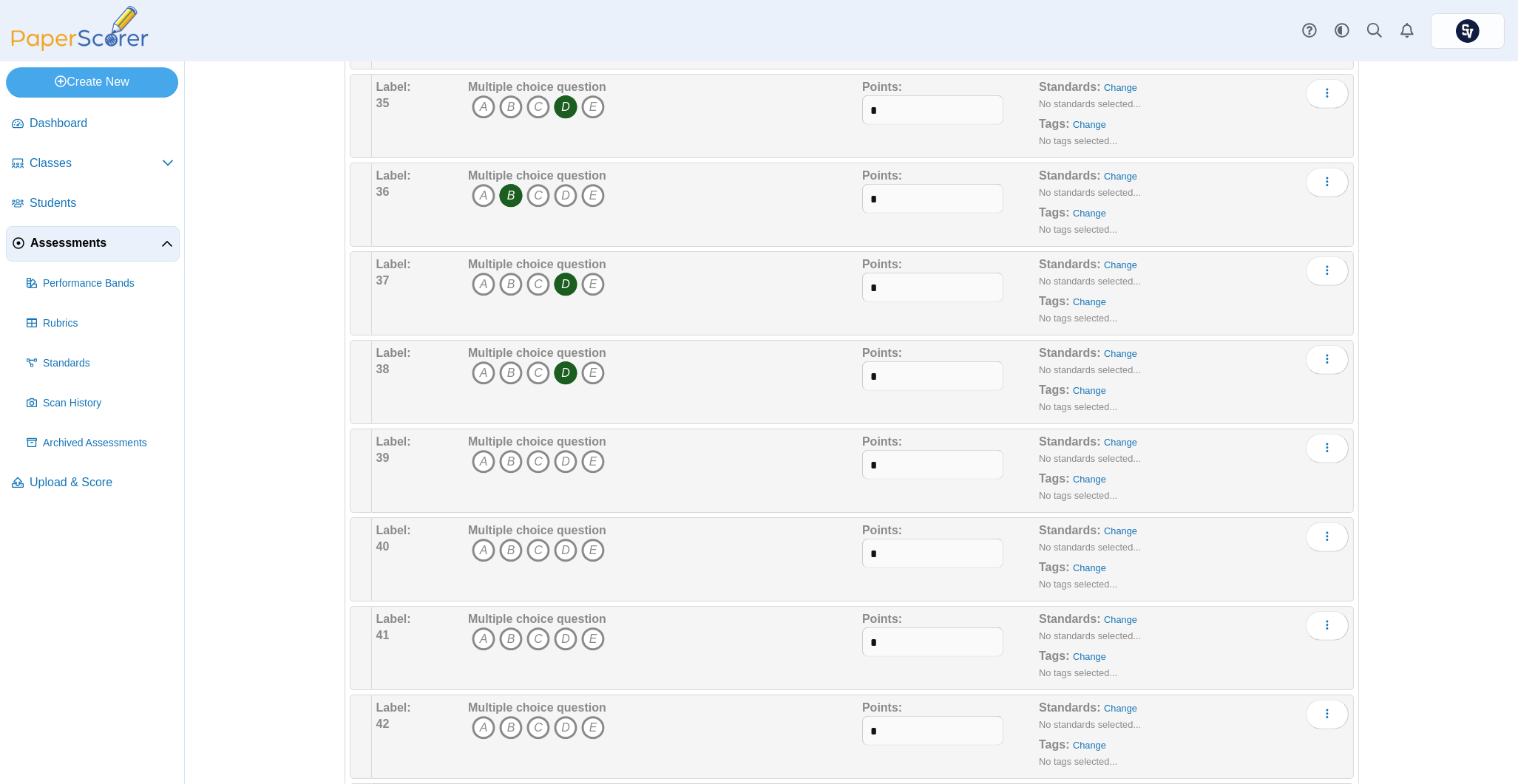
scroll to position [3252, 0]
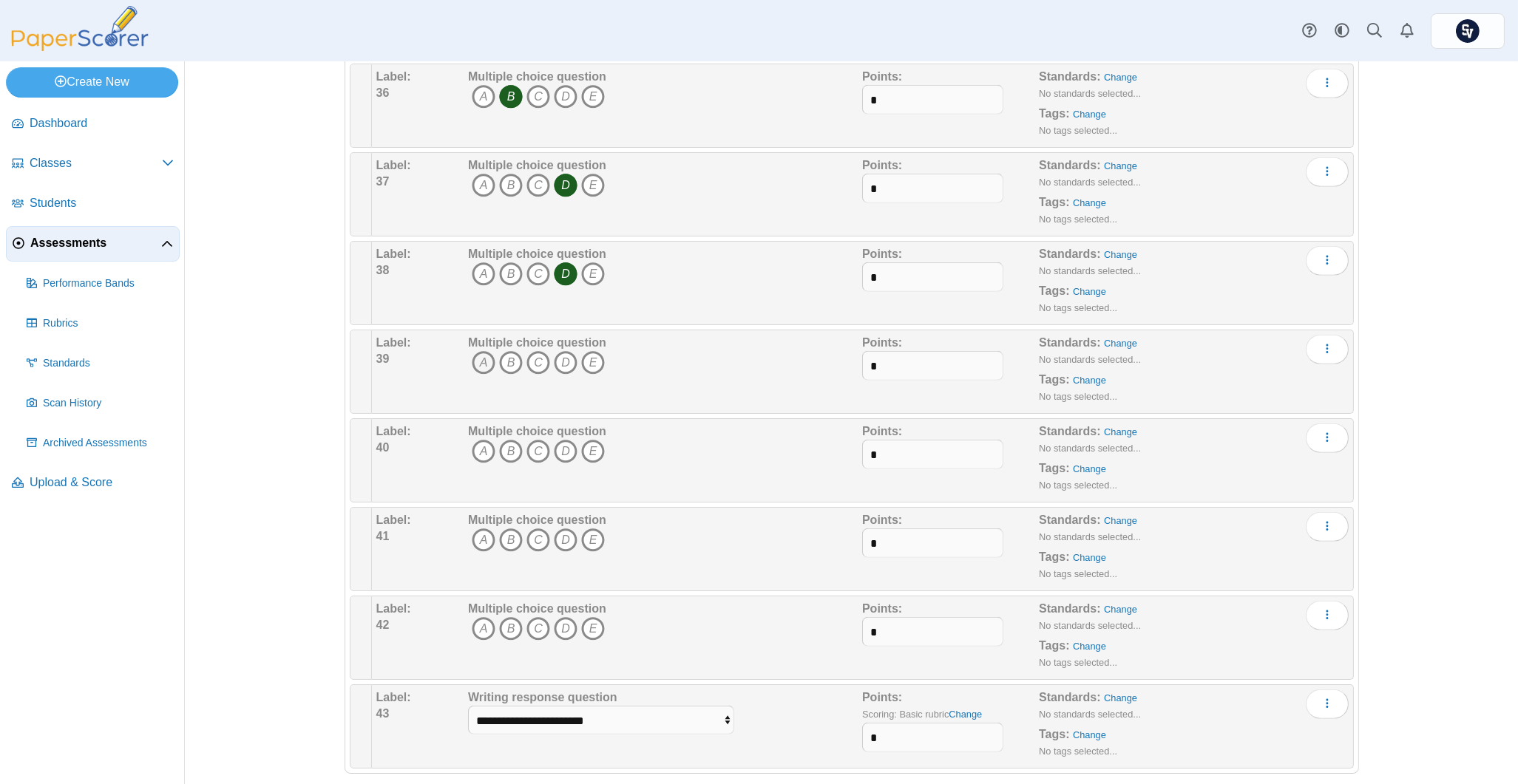
click at [482, 363] on icon "A" at bounding box center [483, 362] width 23 height 23
click at [499, 453] on icon "B" at bounding box center [510, 451] width 23 height 23
click at [475, 541] on icon "A" at bounding box center [483, 540] width 23 height 23
click at [536, 635] on icon "C" at bounding box center [538, 628] width 23 height 23
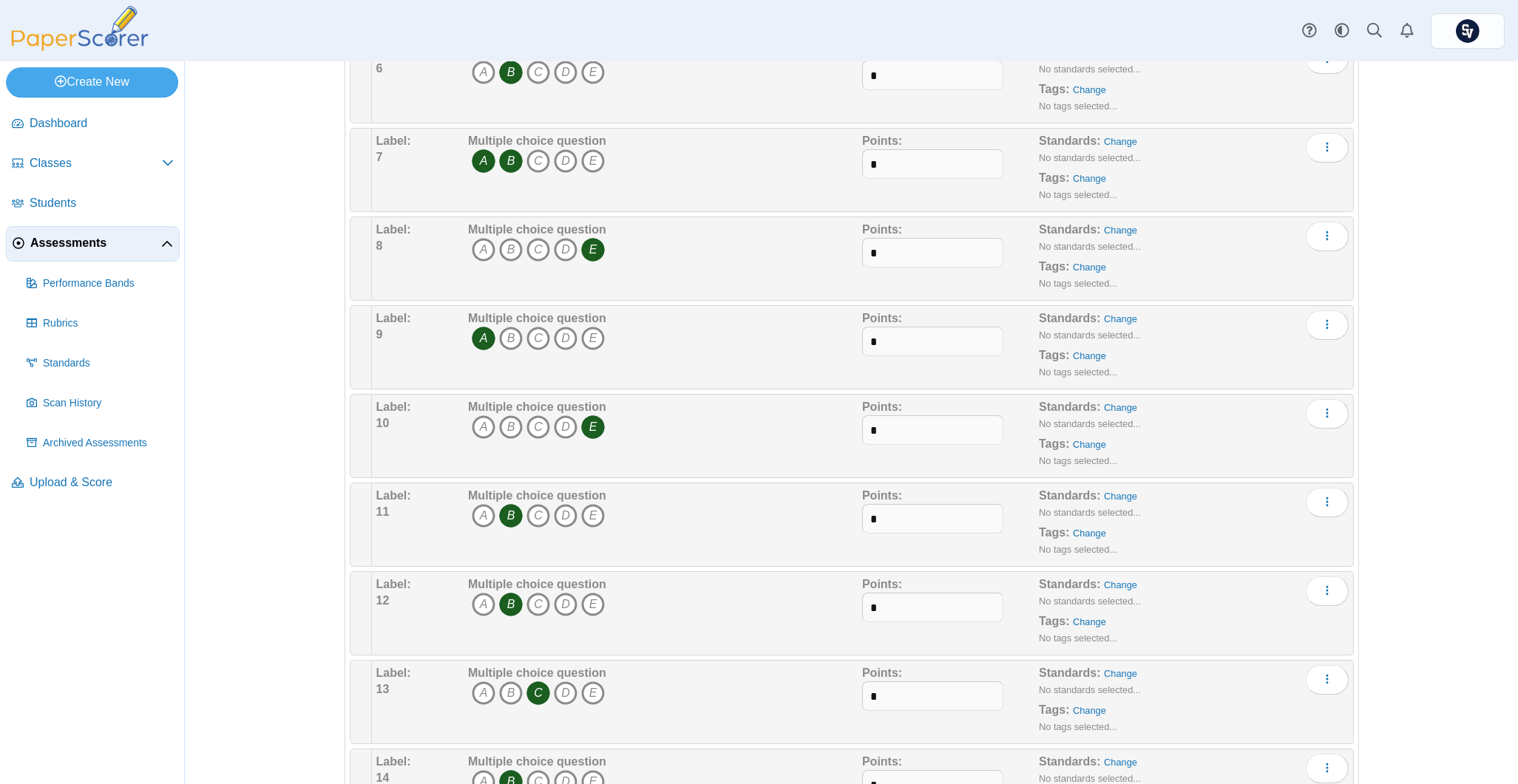
scroll to position [0, 0]
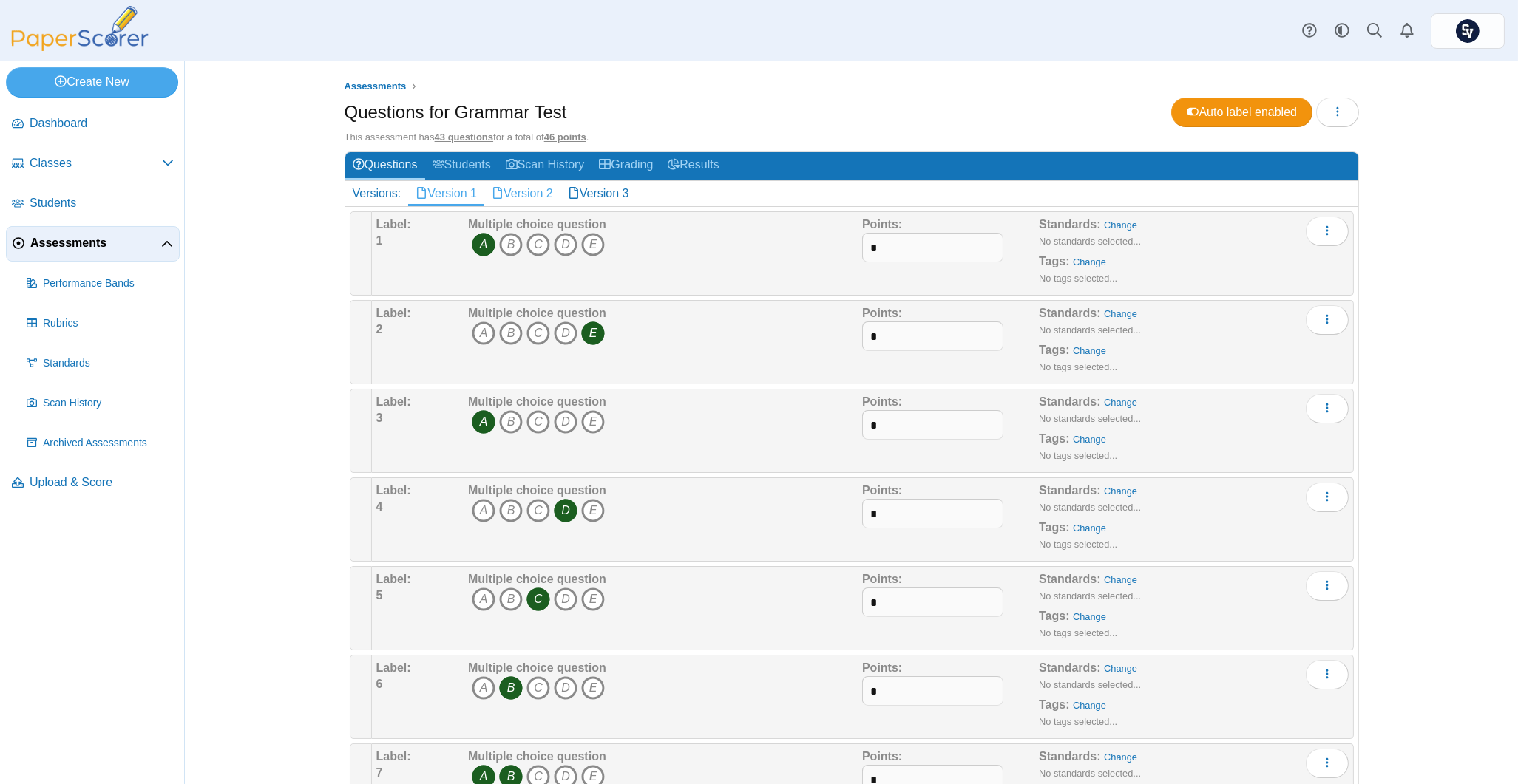
click at [511, 194] on link "Version 2" at bounding box center [523, 193] width 77 height 25
click at [562, 243] on icon "D" at bounding box center [565, 244] width 23 height 23
click at [486, 338] on icon "A" at bounding box center [483, 333] width 23 height 23
click at [529, 334] on icon "C" at bounding box center [538, 333] width 23 height 23
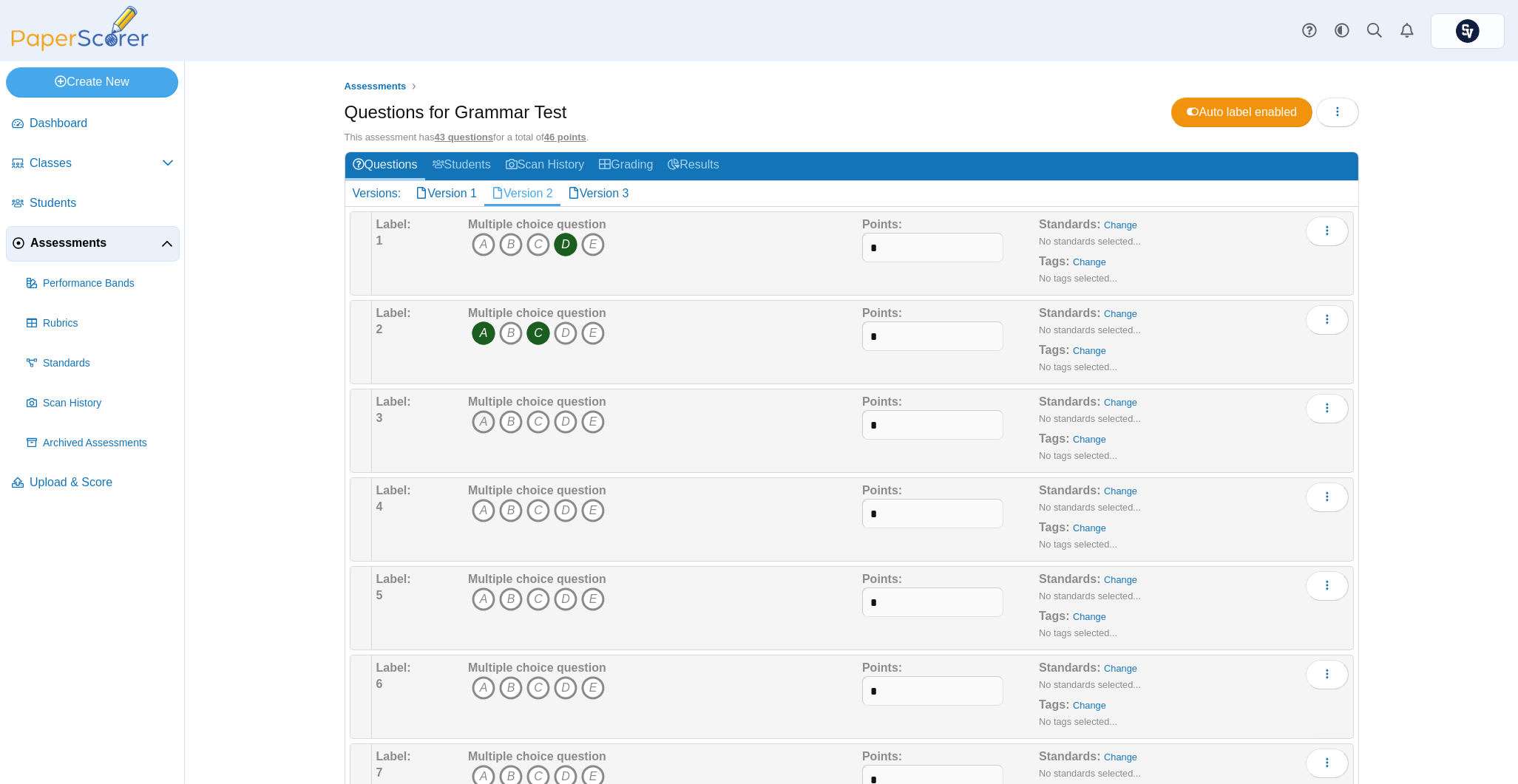
click at [473, 415] on icon "A" at bounding box center [483, 422] width 23 height 23
click at [508, 508] on icon "B" at bounding box center [510, 510] width 23 height 23
click at [541, 598] on icon "C" at bounding box center [538, 599] width 23 height 23
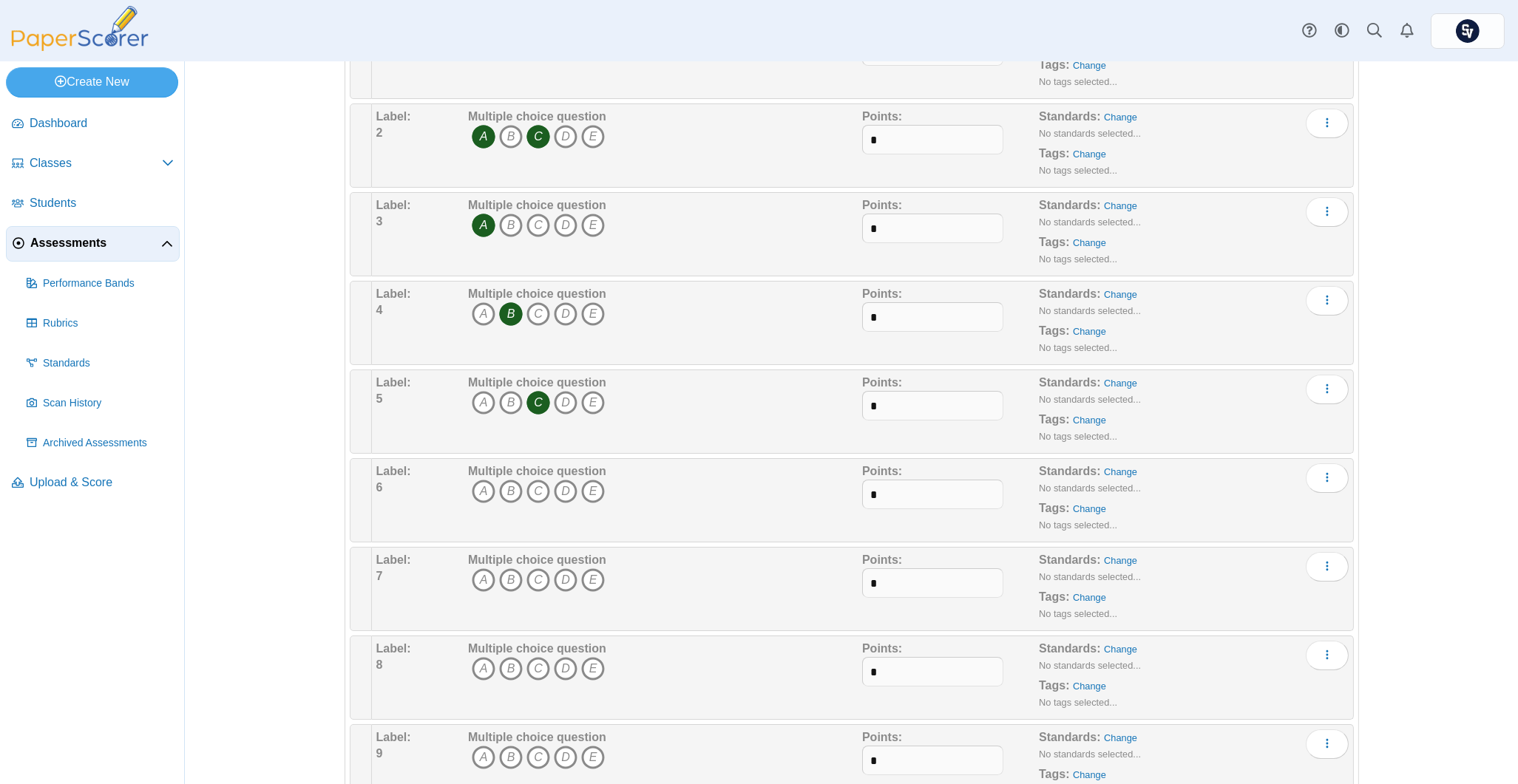
scroll to position [296, 0]
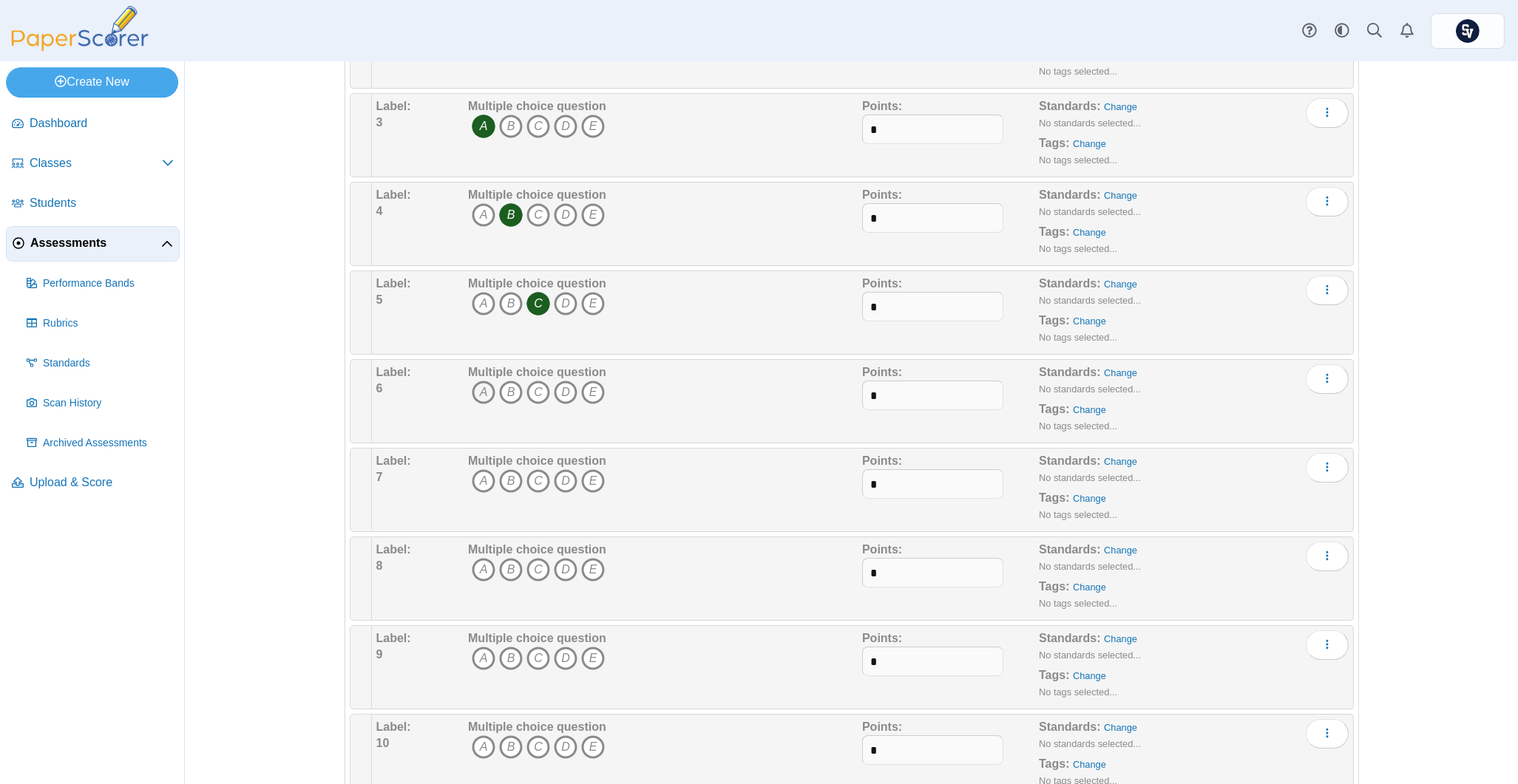
click at [472, 389] on icon "A" at bounding box center [483, 392] width 23 height 23
click at [502, 475] on icon "B" at bounding box center [510, 481] width 23 height 23
click at [480, 566] on icon "A" at bounding box center [483, 569] width 23 height 23
click at [506, 568] on icon "B" at bounding box center [510, 569] width 23 height 23
click at [479, 661] on icon "A" at bounding box center [483, 658] width 23 height 23
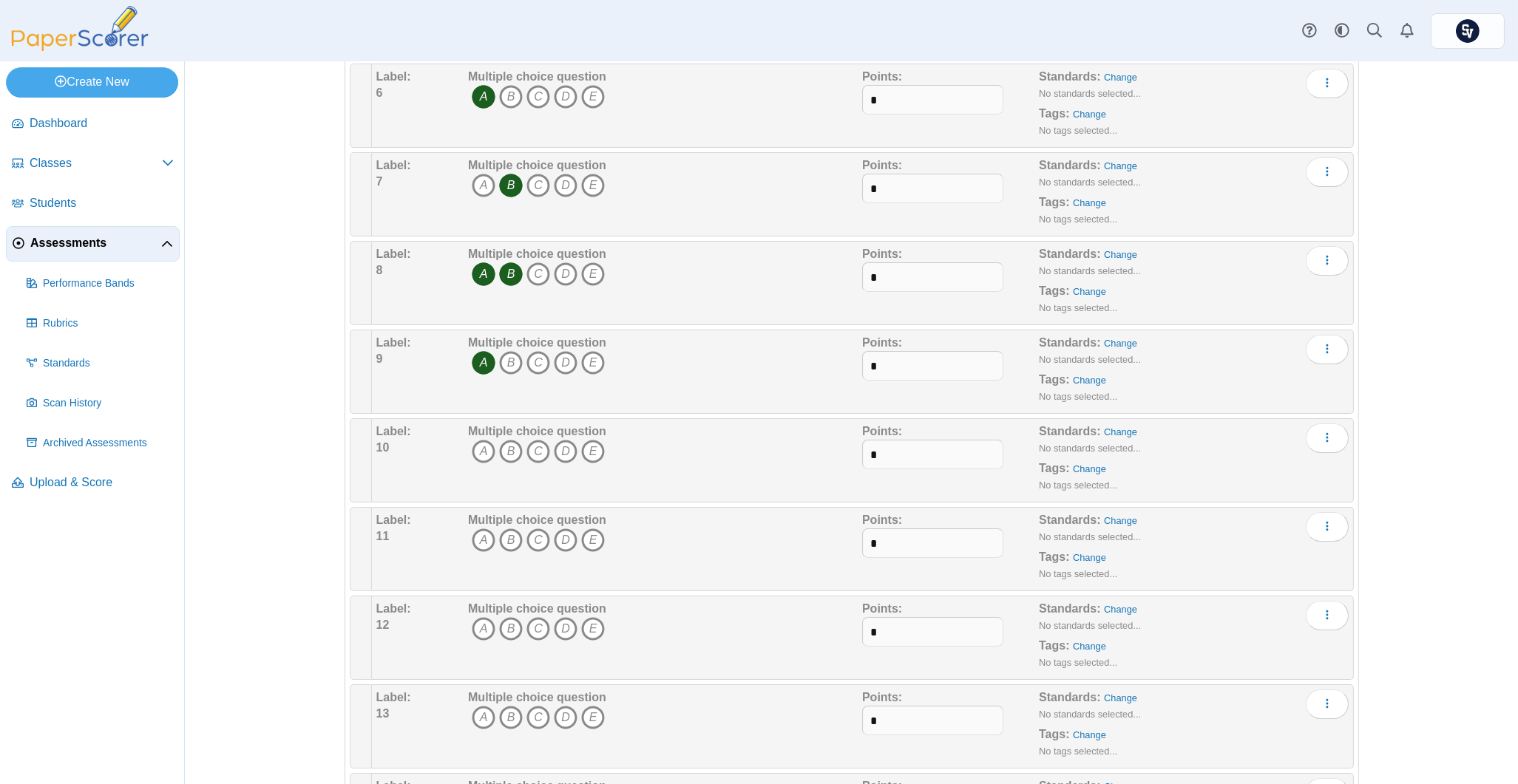
scroll to position [690, 0]
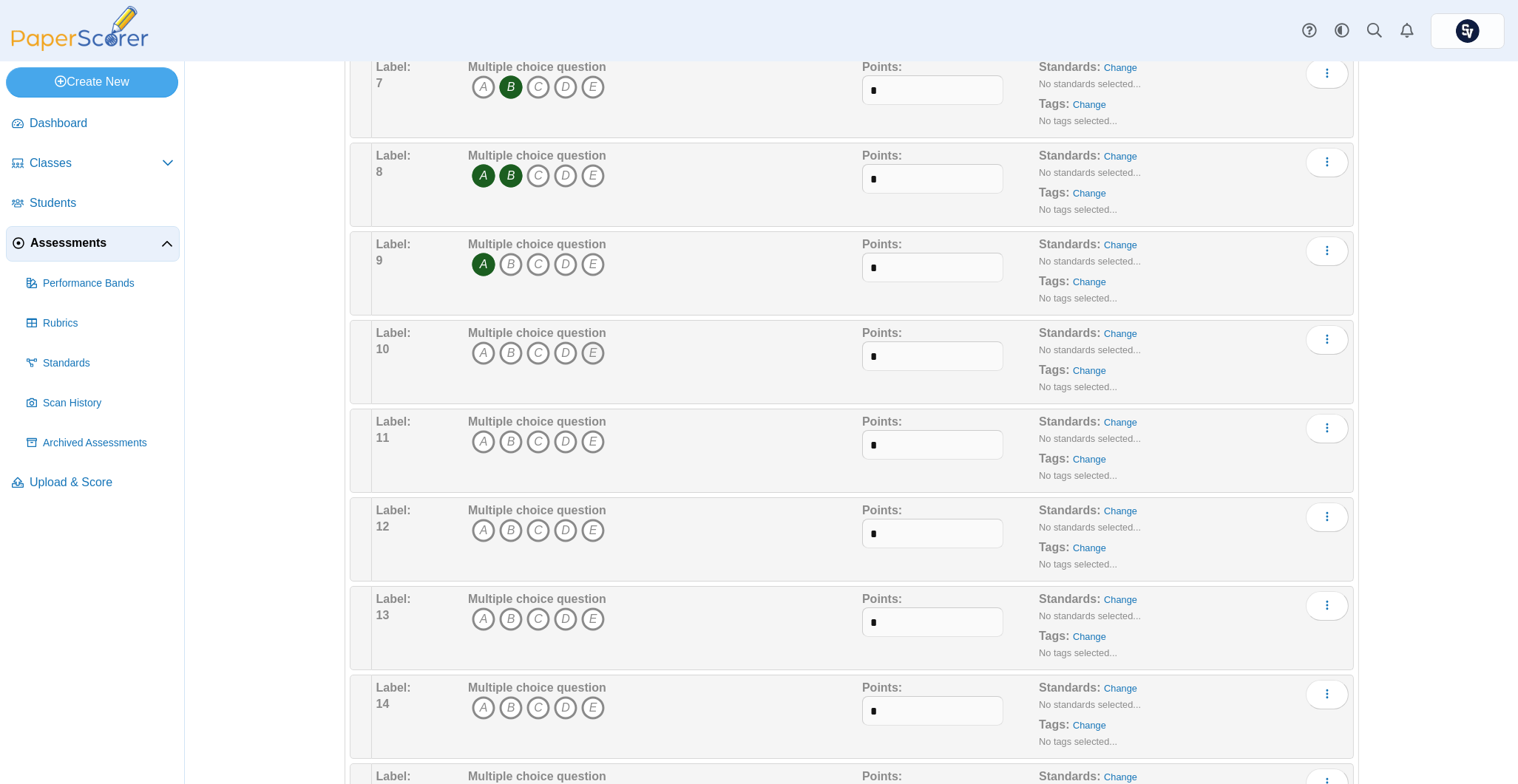
click at [583, 349] on icon "E" at bounding box center [592, 353] width 23 height 23
click at [1328, 426] on button "More options" at bounding box center [1327, 429] width 43 height 30
click at [1443, 422] on div "Assessments Questions for Grammar Test Auto label enabled Loading… This assessm…" at bounding box center [851, 423] width 1333 height 723
click at [536, 441] on icon "C" at bounding box center [538, 442] width 23 height 23
click at [503, 529] on icon "B" at bounding box center [510, 530] width 23 height 23
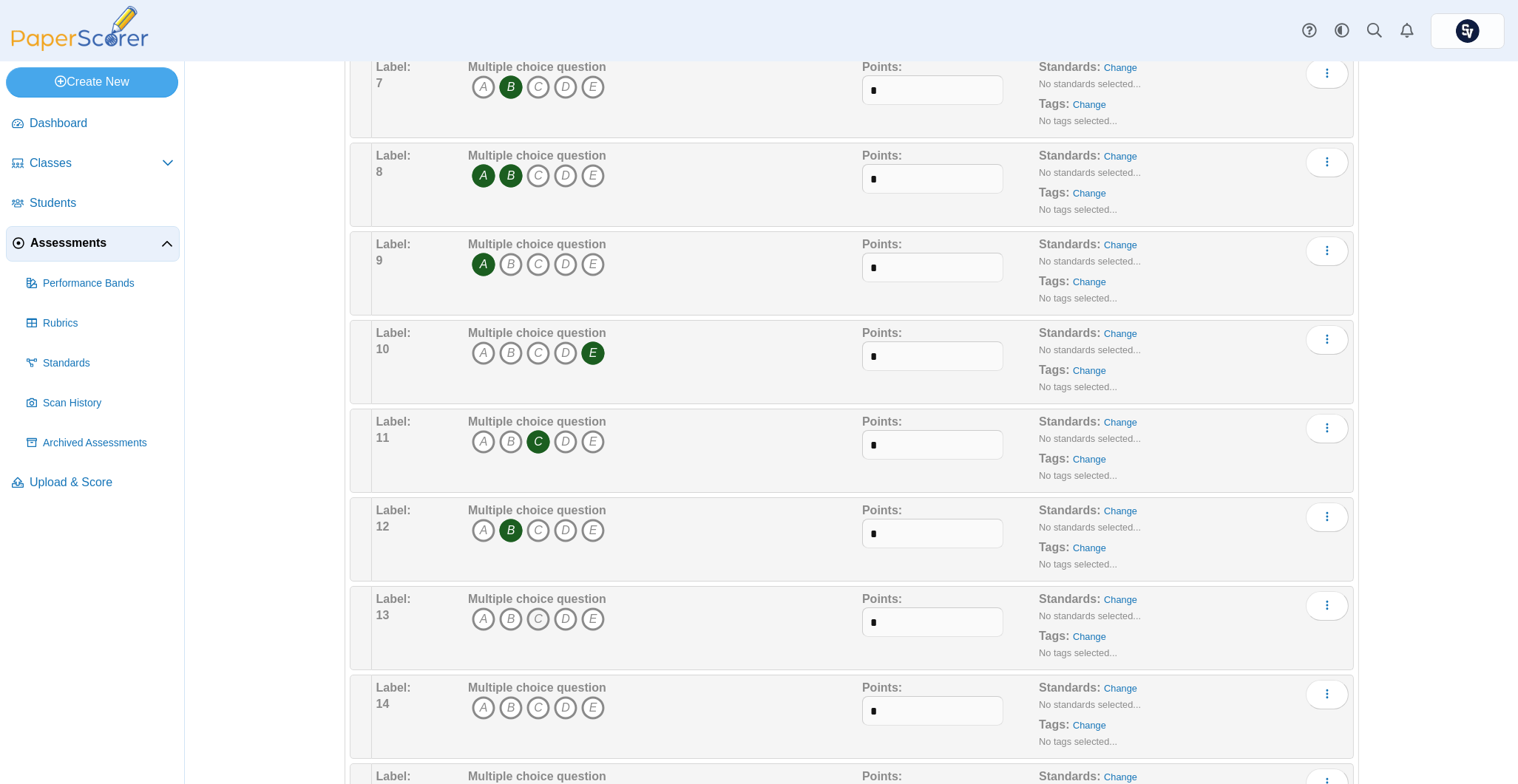
click at [535, 615] on icon "C" at bounding box center [538, 619] width 23 height 23
click at [506, 714] on icon "B" at bounding box center [510, 708] width 23 height 23
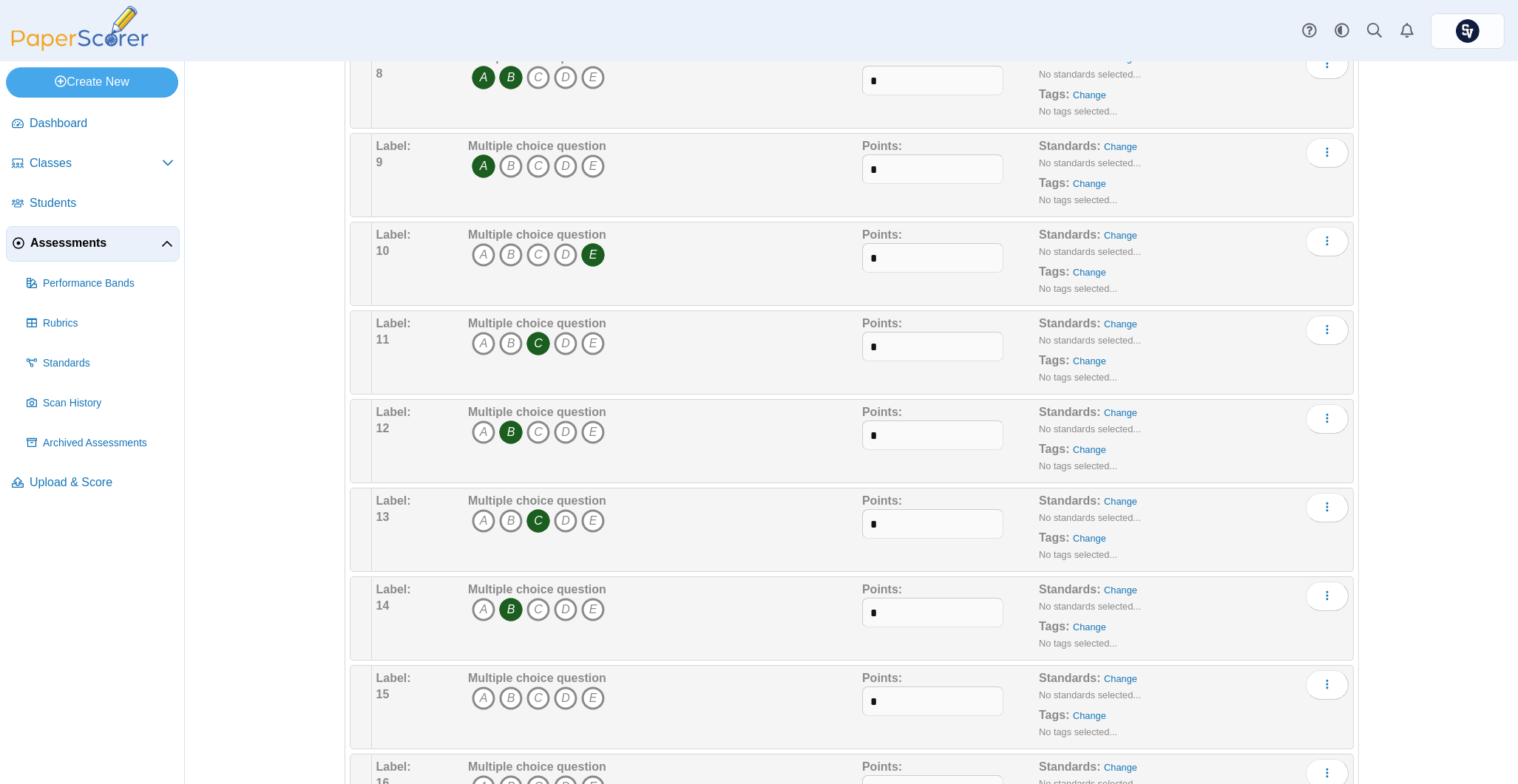
scroll to position [986, 0]
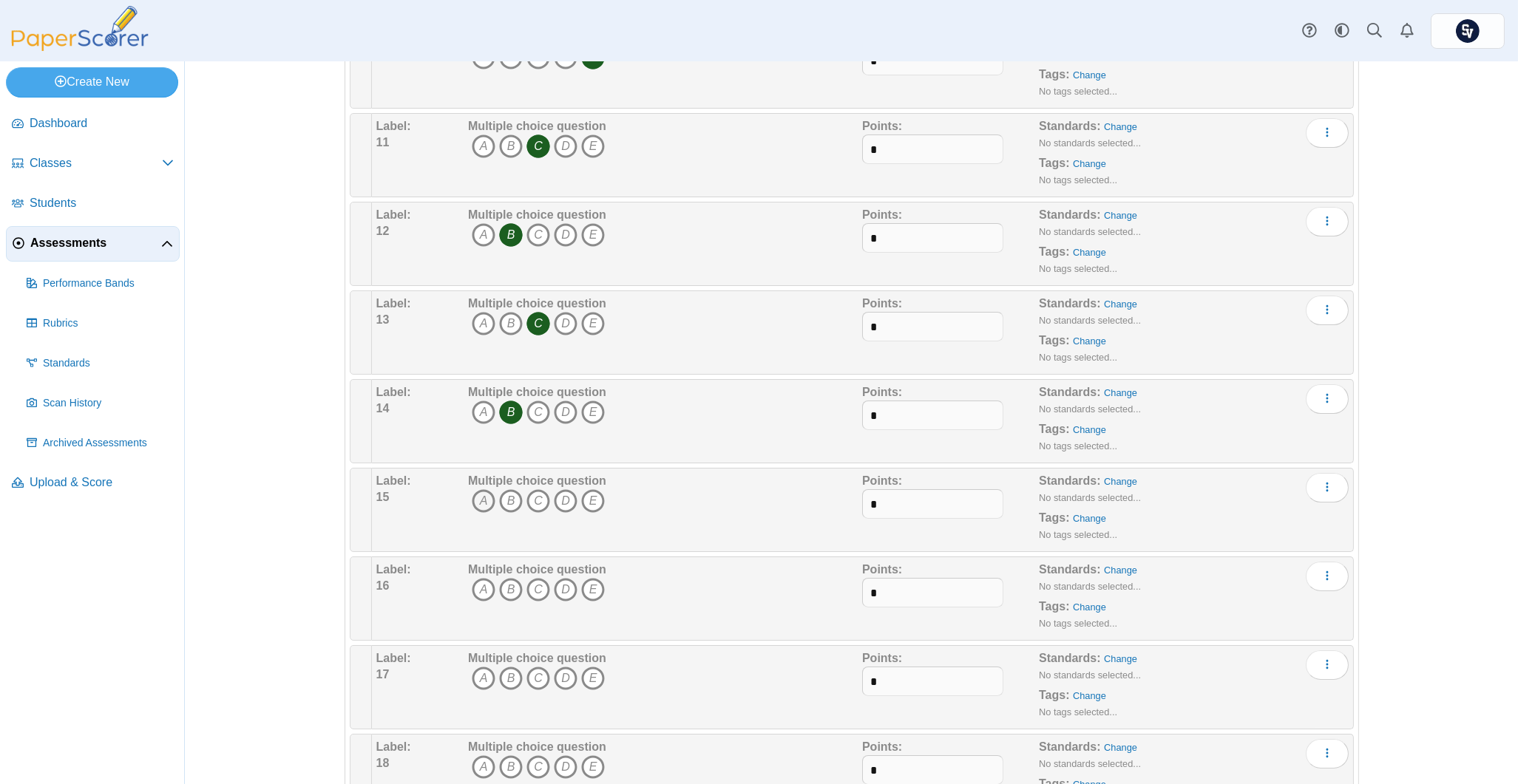
click at [472, 504] on icon "A" at bounding box center [483, 501] width 23 height 23
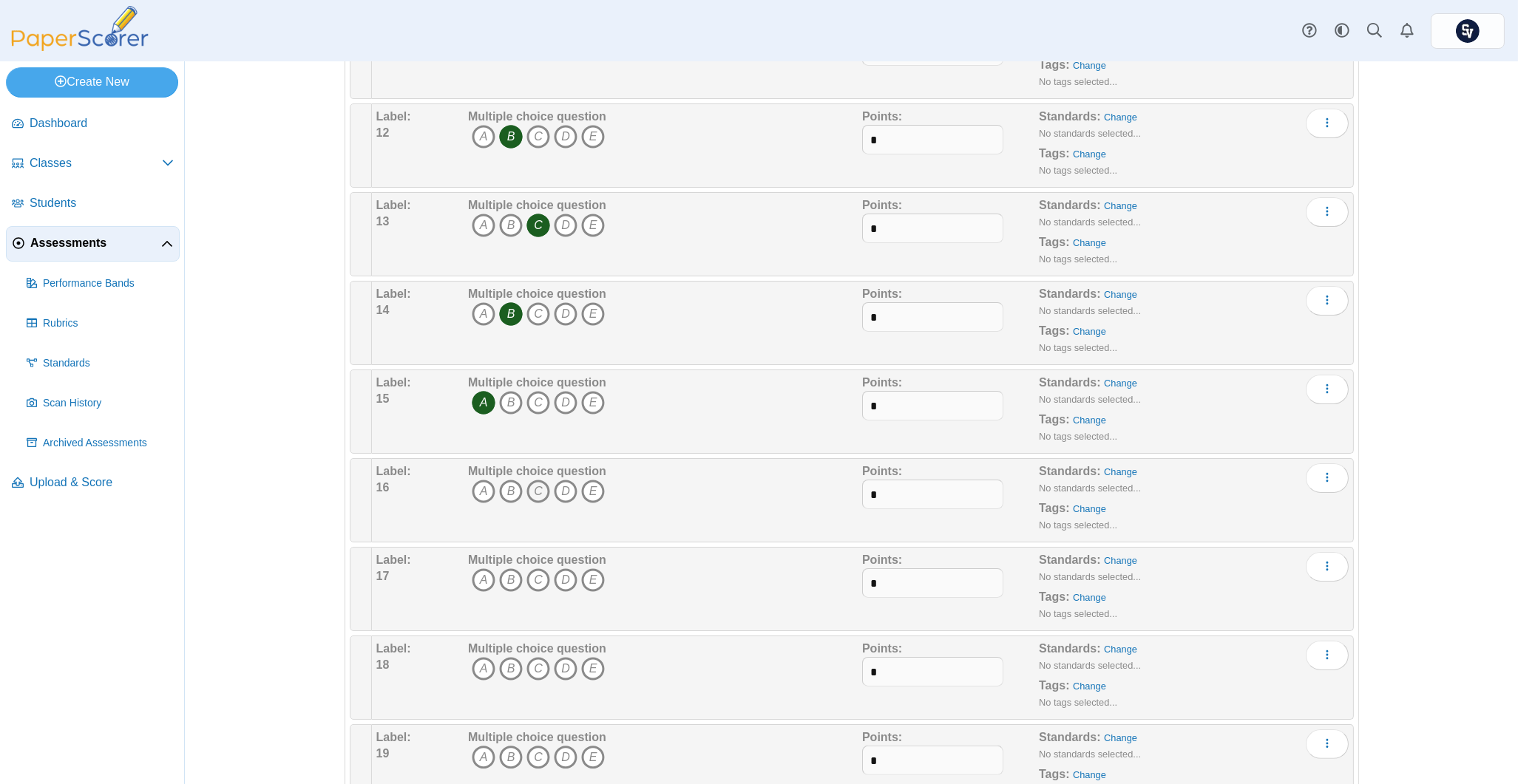
click at [529, 489] on icon "C" at bounding box center [538, 491] width 23 height 23
click at [472, 579] on icon "A" at bounding box center [483, 580] width 23 height 23
click at [556, 664] on icon "D" at bounding box center [565, 668] width 23 height 23
click at [504, 759] on icon "B" at bounding box center [510, 757] width 23 height 23
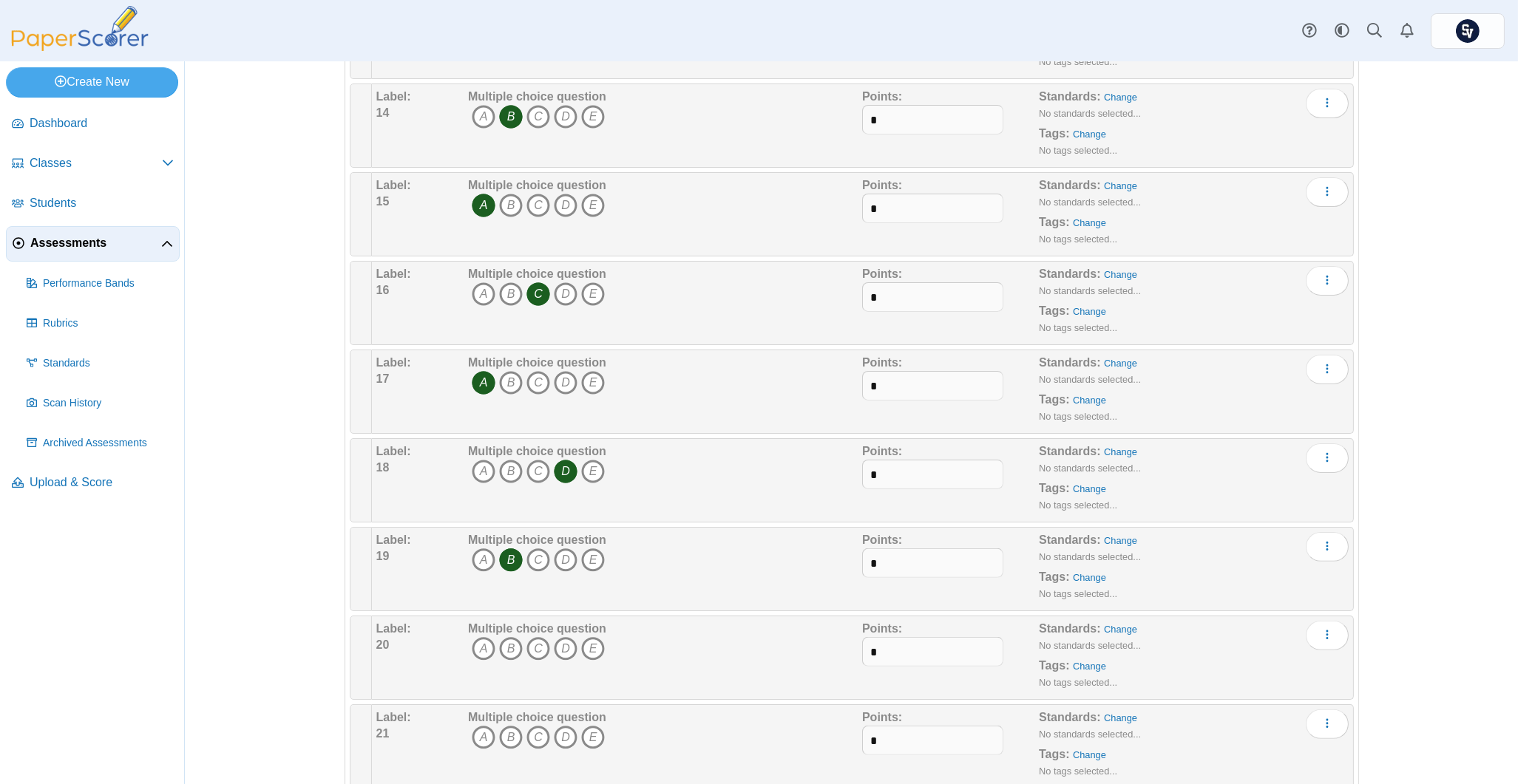
scroll to position [1478, 0]
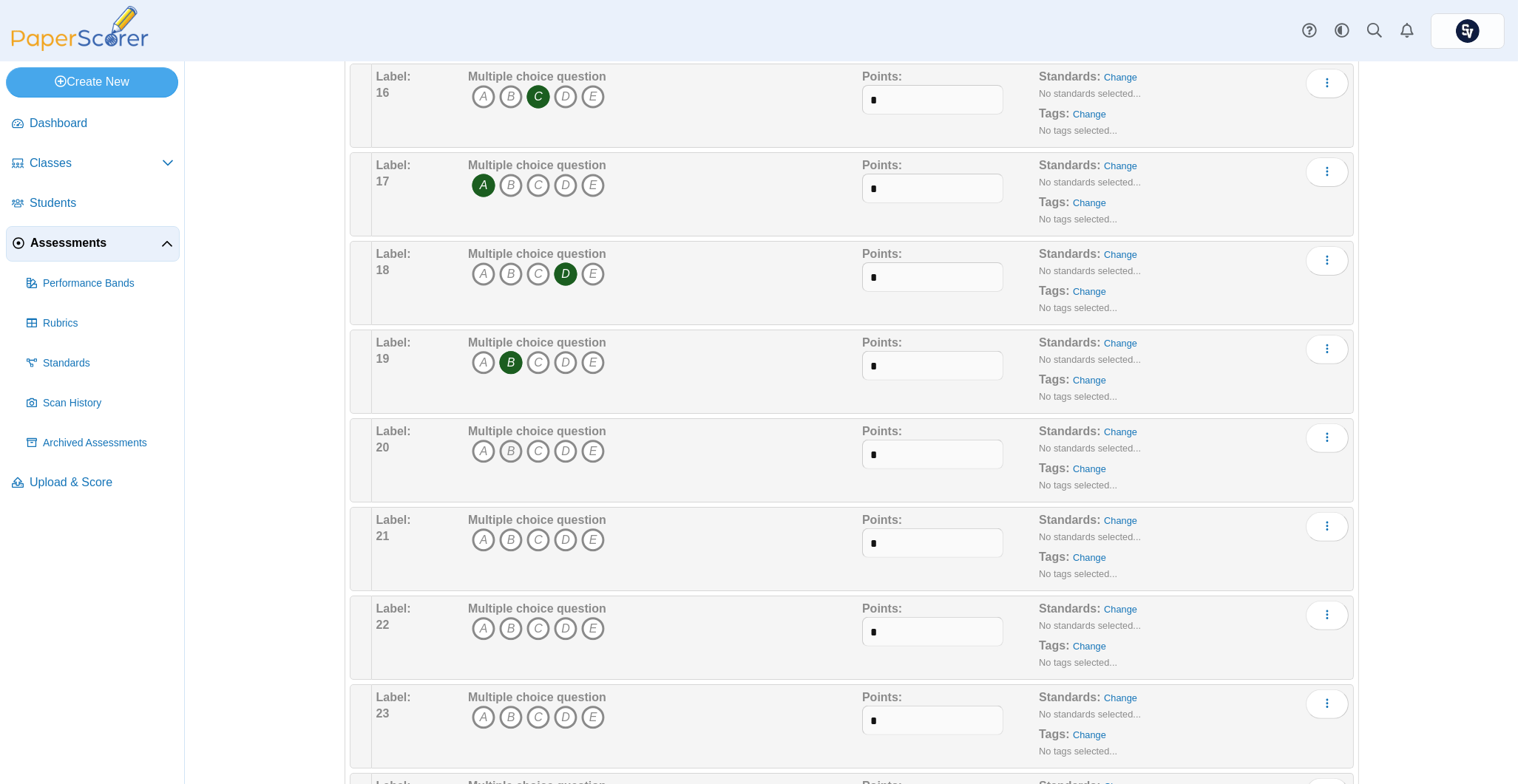
click at [499, 456] on icon "B" at bounding box center [510, 451] width 23 height 23
click at [566, 536] on icon "D" at bounding box center [565, 540] width 23 height 23
click at [474, 634] on icon "A" at bounding box center [483, 628] width 23 height 23
click at [500, 714] on icon "B" at bounding box center [510, 717] width 23 height 23
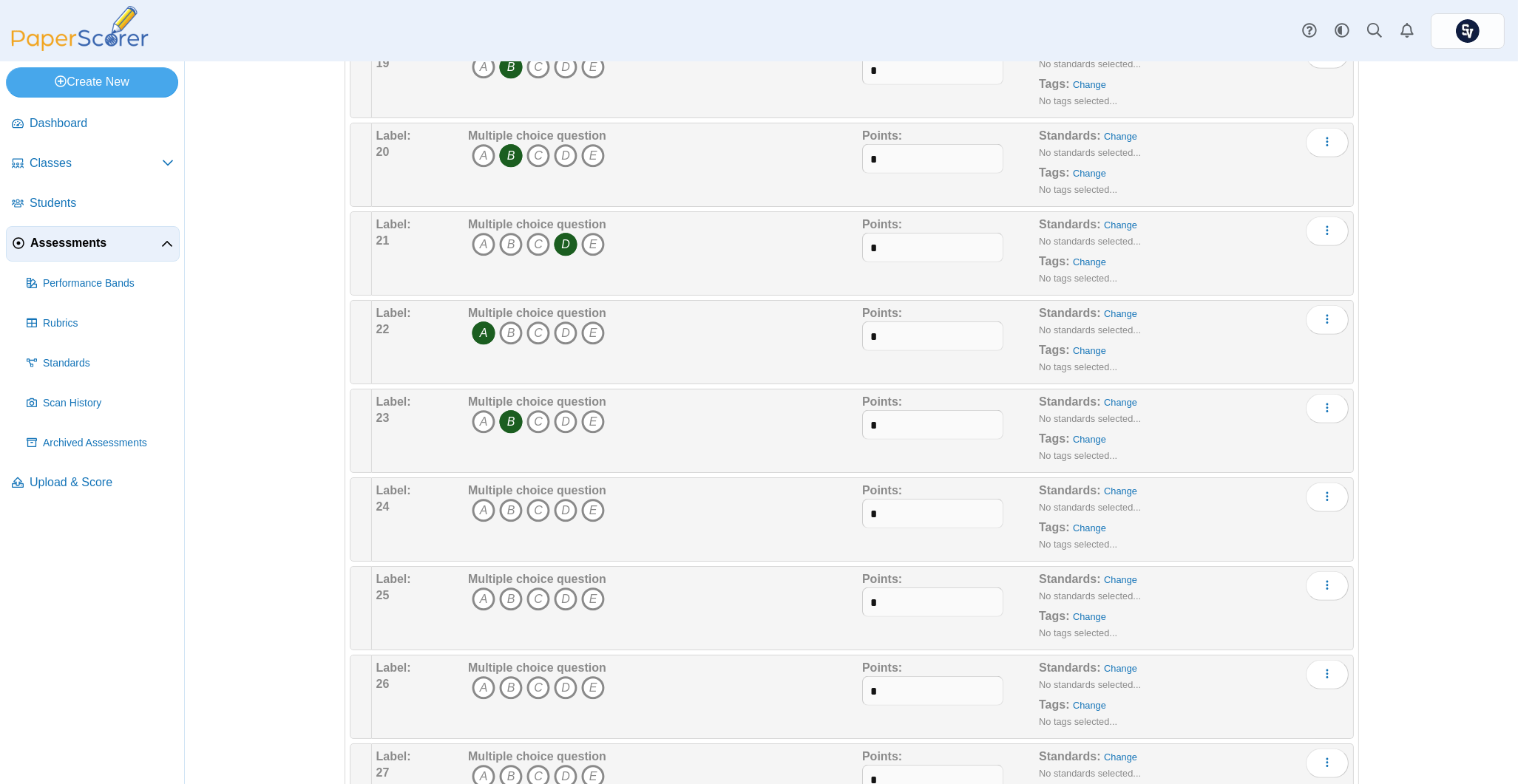
scroll to position [1872, 0]
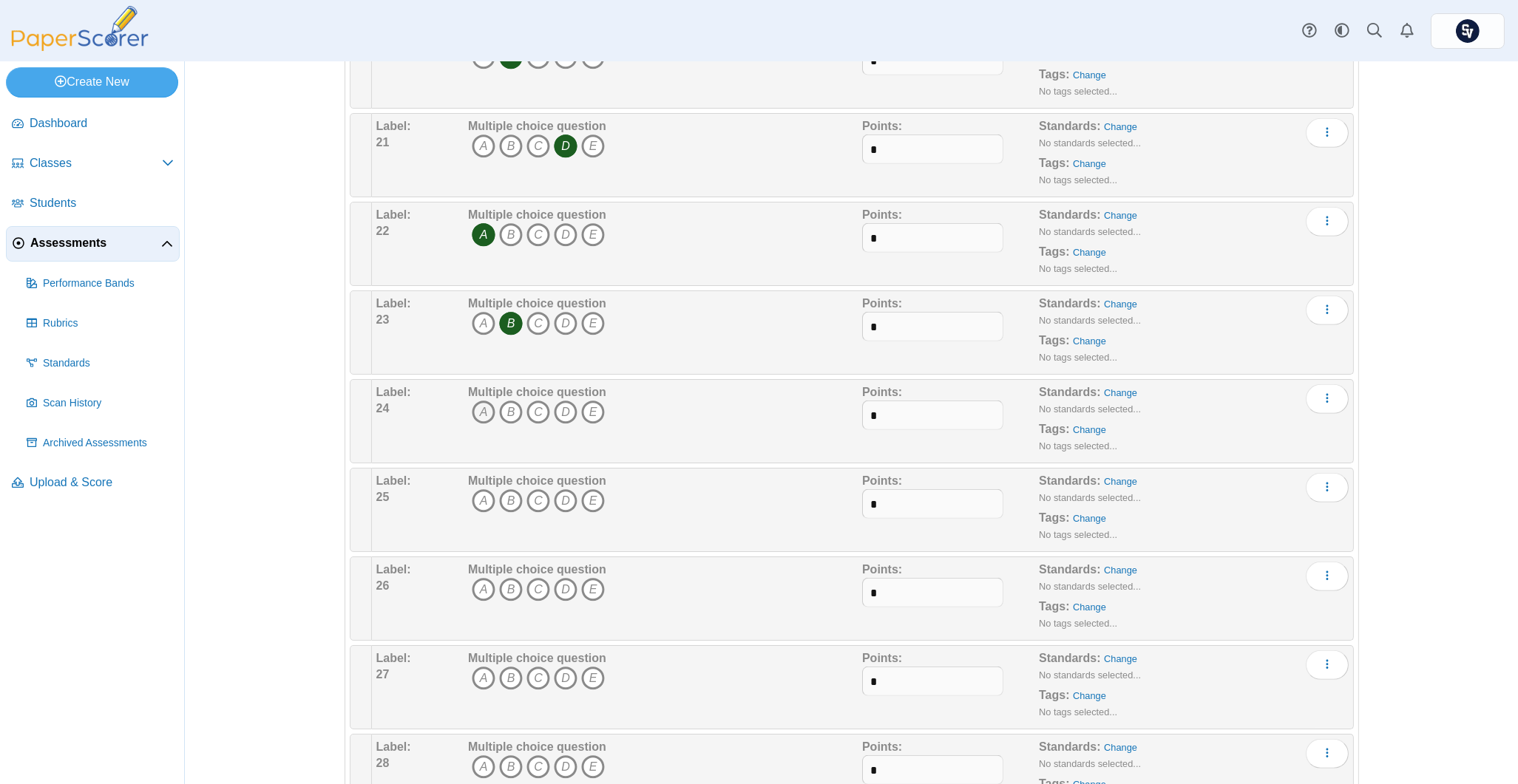
click at [477, 418] on icon "A" at bounding box center [483, 412] width 23 height 23
click at [509, 506] on icon "B" at bounding box center [510, 501] width 23 height 23
click at [478, 595] on icon "A" at bounding box center [483, 589] width 23 height 23
click at [474, 678] on icon "A" at bounding box center [483, 678] width 23 height 23
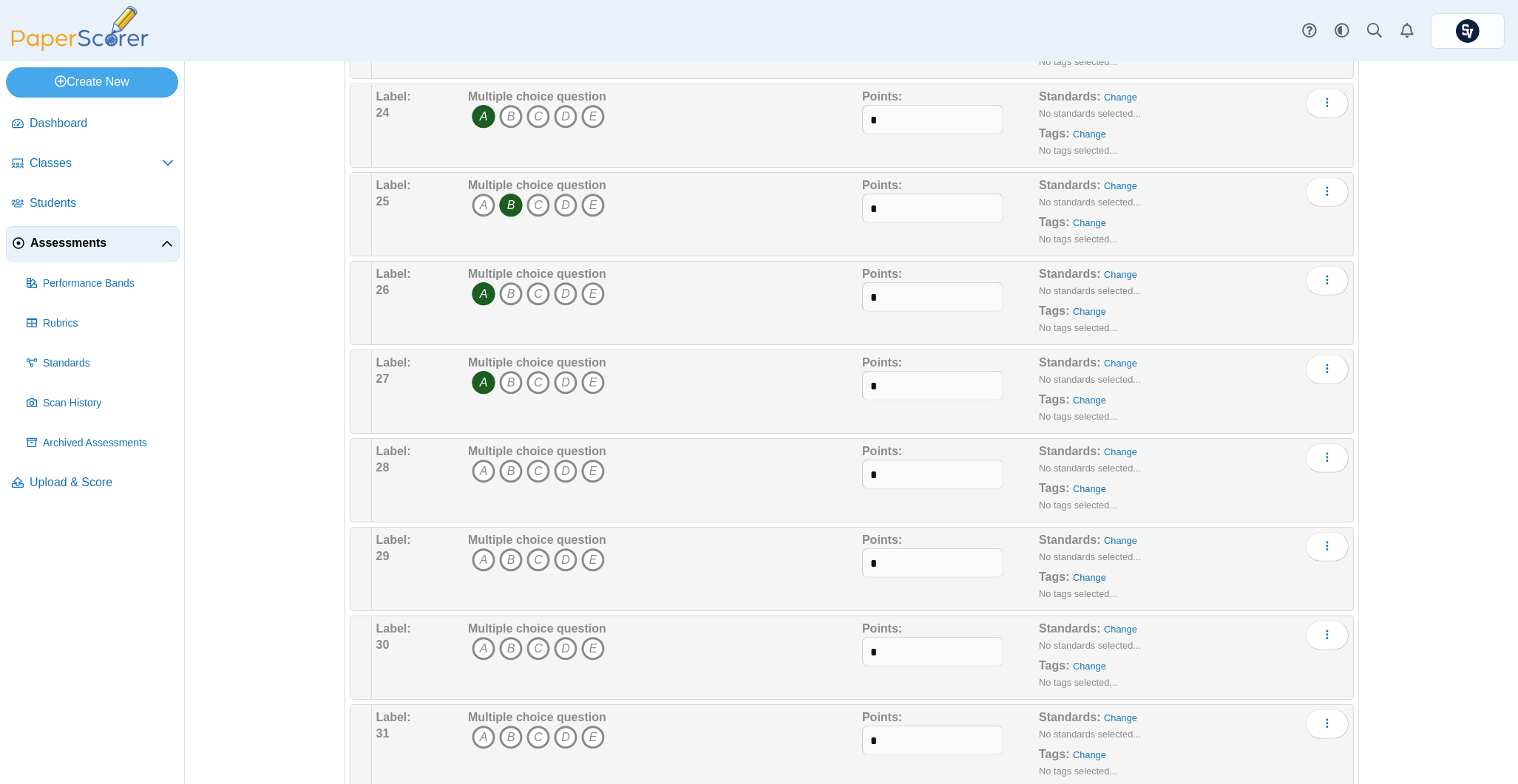
scroll to position [2267, 0]
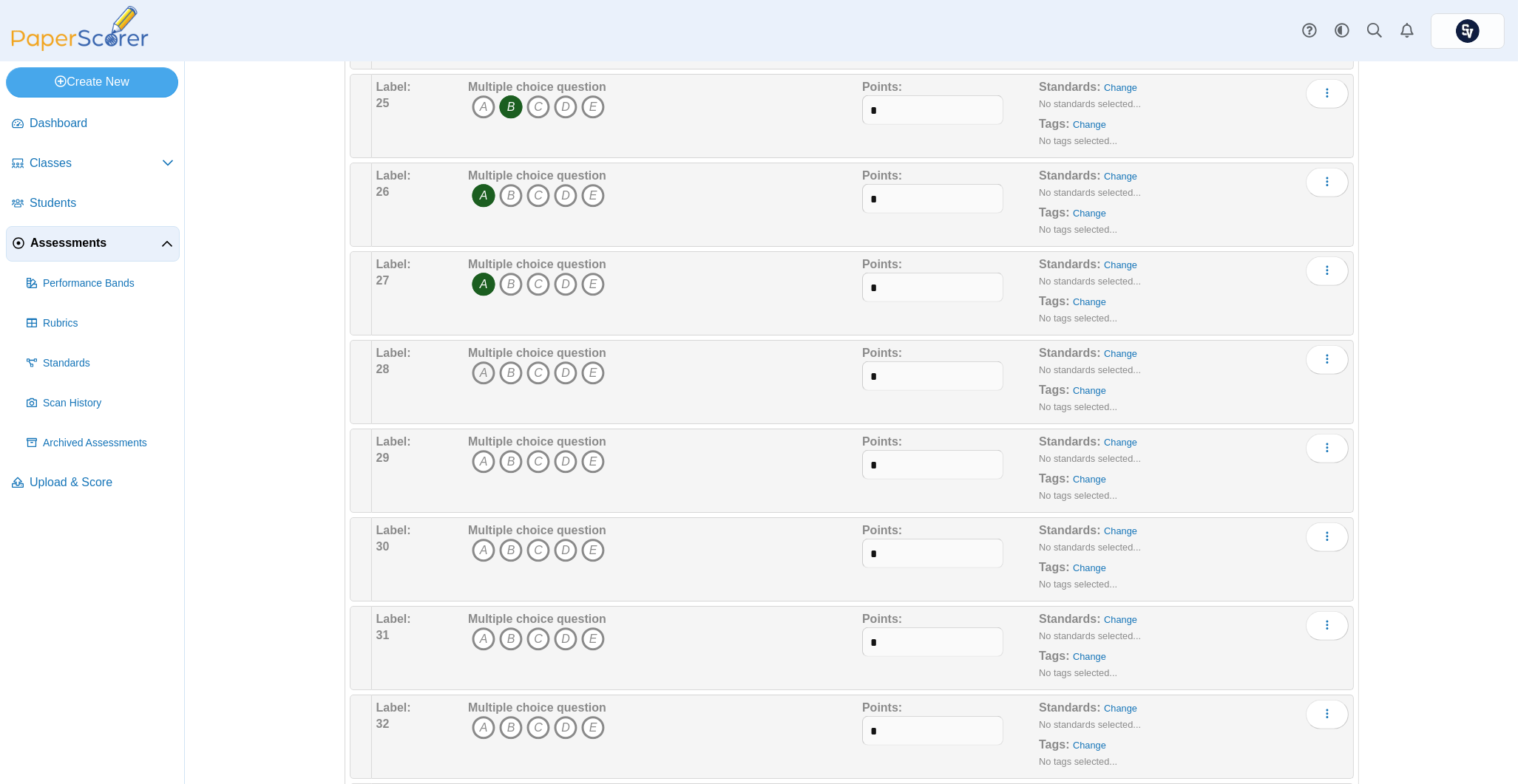
click at [472, 375] on icon "A" at bounding box center [483, 373] width 23 height 23
click at [501, 378] on icon "B" at bounding box center [510, 373] width 23 height 23
click at [561, 373] on icon "D" at bounding box center [565, 373] width 23 height 23
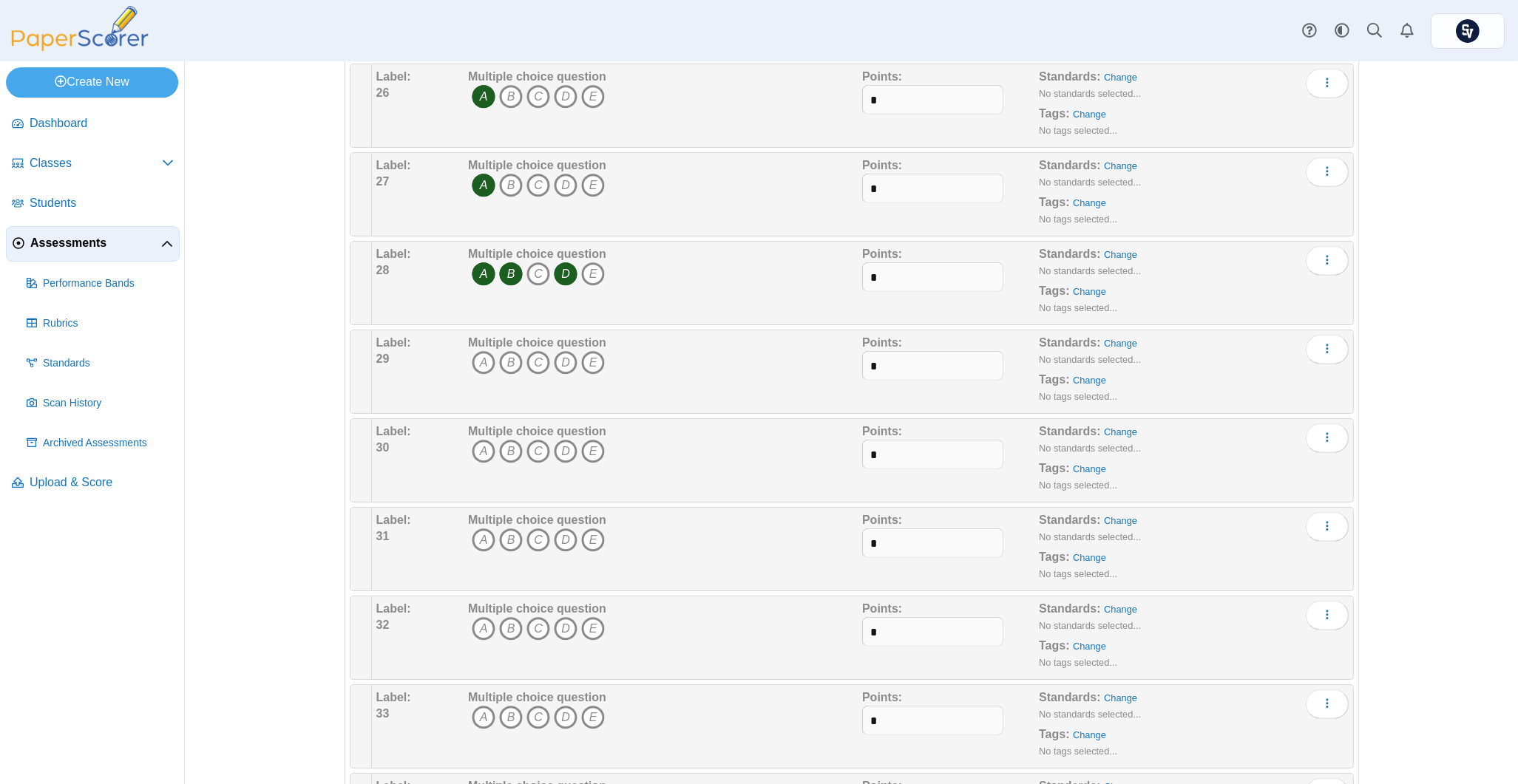
scroll to position [2464, 0]
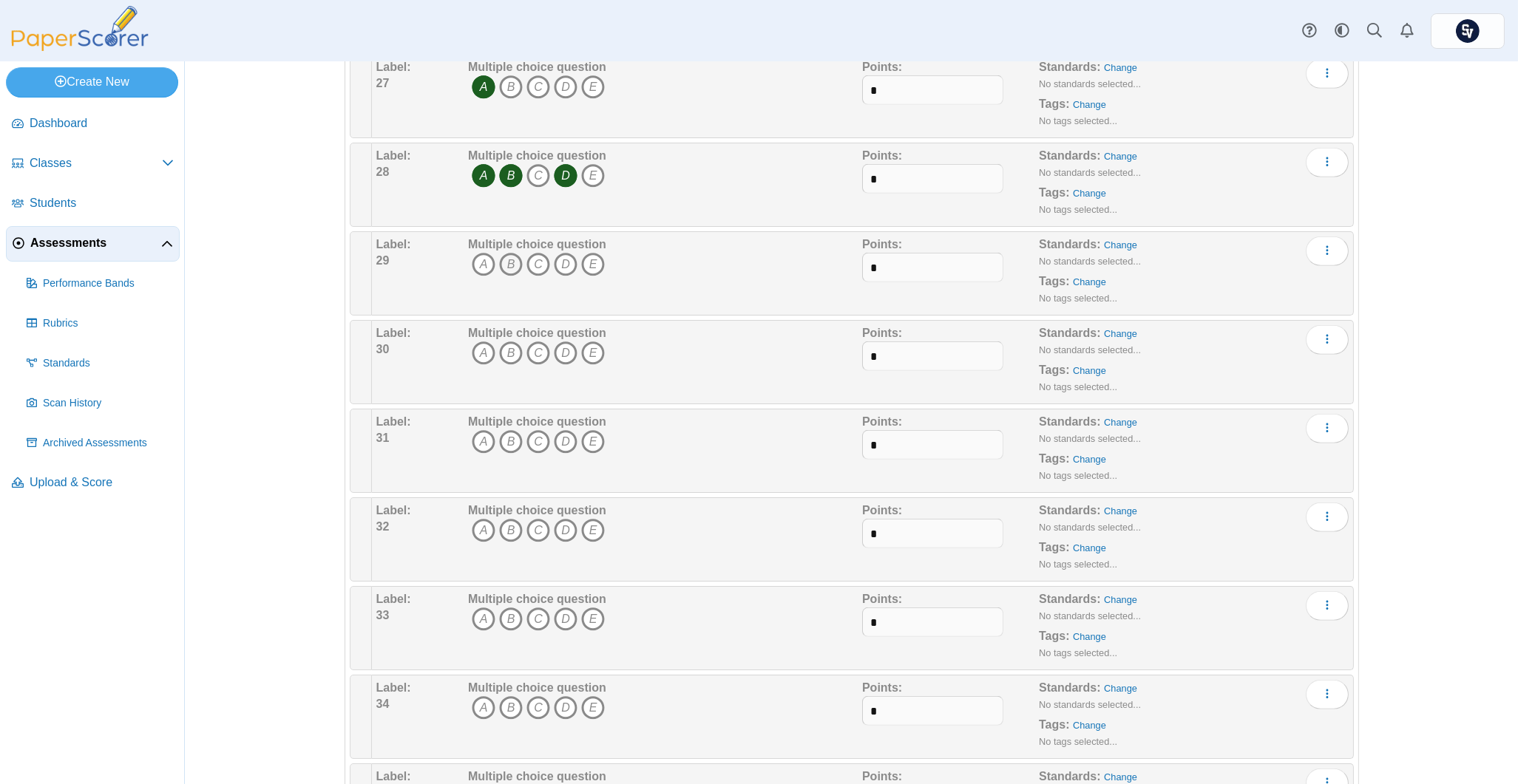
click at [499, 266] on icon "B" at bounding box center [510, 264] width 23 height 23
click at [507, 354] on icon "B" at bounding box center [510, 353] width 23 height 23
click at [477, 446] on icon "A" at bounding box center [483, 442] width 23 height 23
click at [473, 534] on icon "A" at bounding box center [483, 530] width 23 height 23
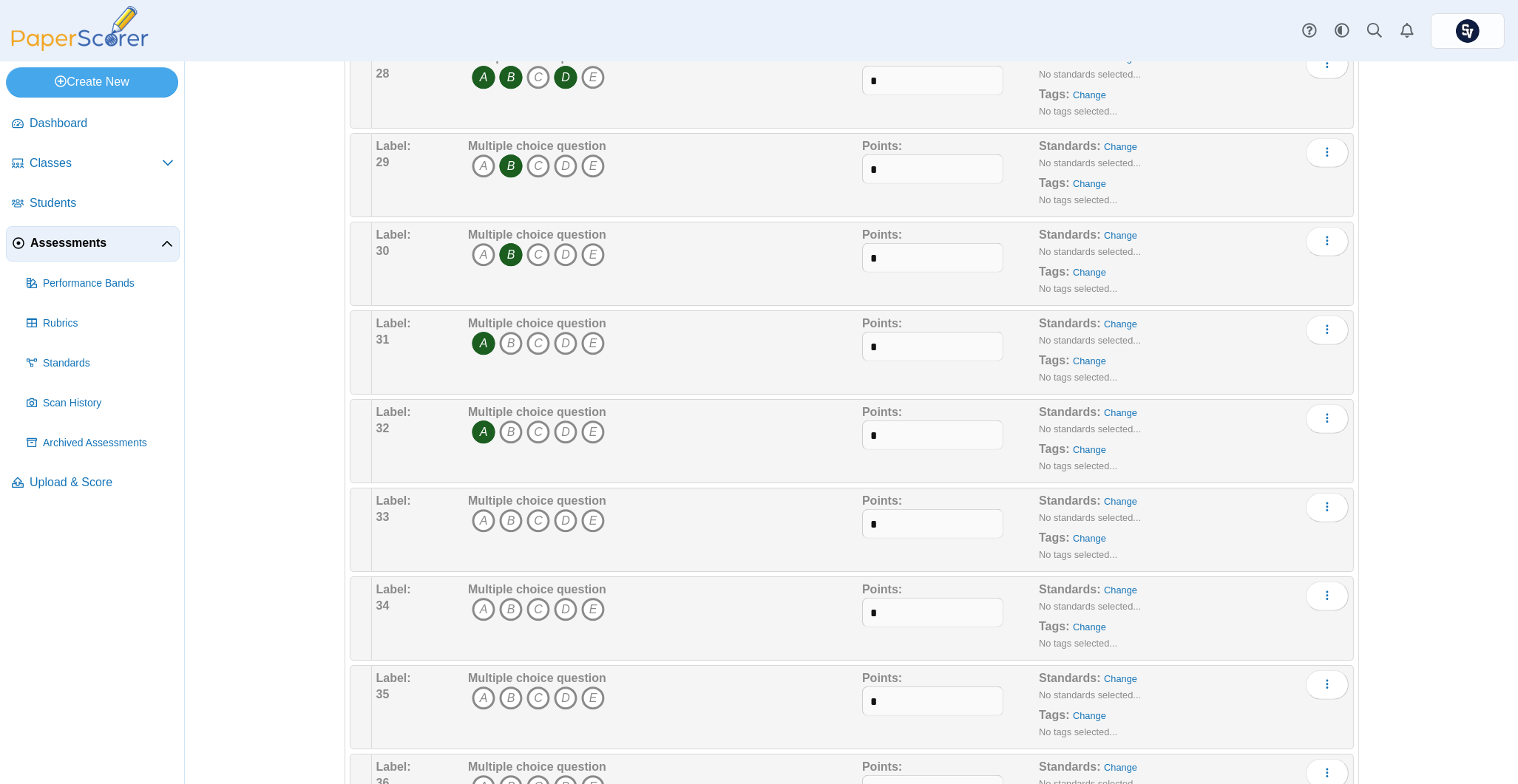
scroll to position [2661, 0]
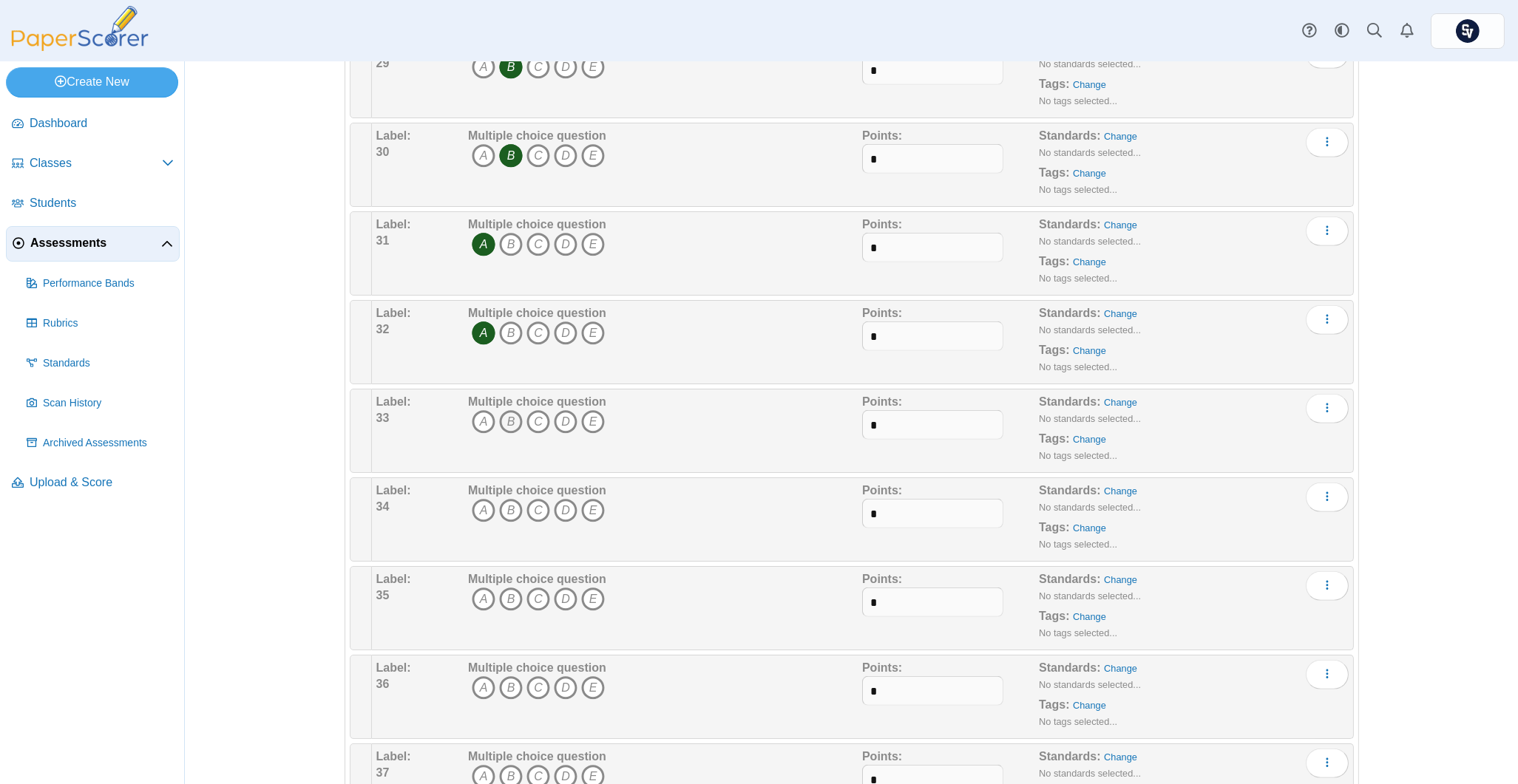
click at [501, 423] on icon "B" at bounding box center [510, 422] width 23 height 23
click at [532, 523] on span "A B C D E" at bounding box center [536, 512] width 138 height 27
click at [536, 522] on icon "C" at bounding box center [538, 510] width 23 height 23
click at [560, 599] on icon "D" at bounding box center [565, 599] width 23 height 23
click at [504, 694] on icon "B" at bounding box center [510, 688] width 23 height 23
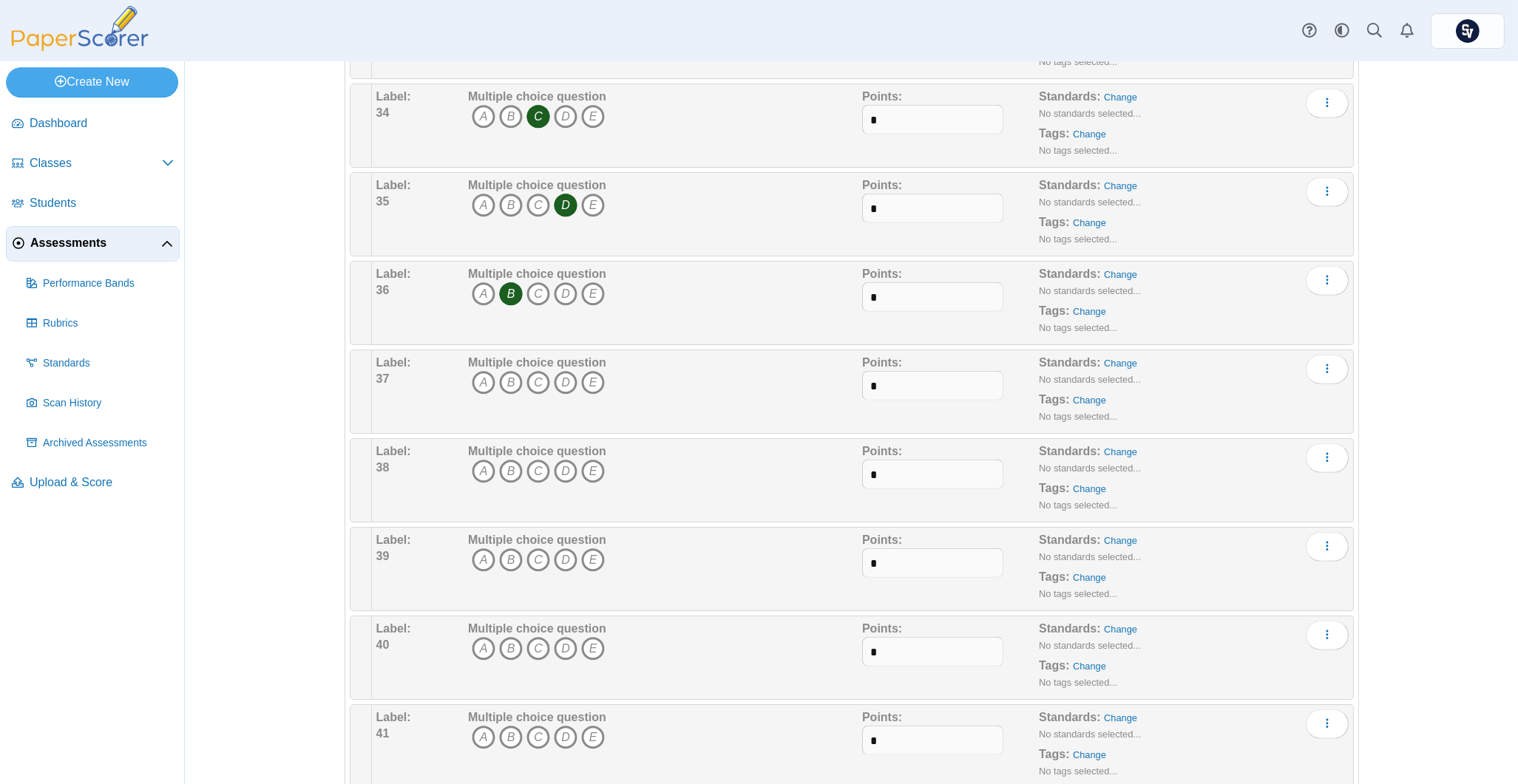
scroll to position [3153, 0]
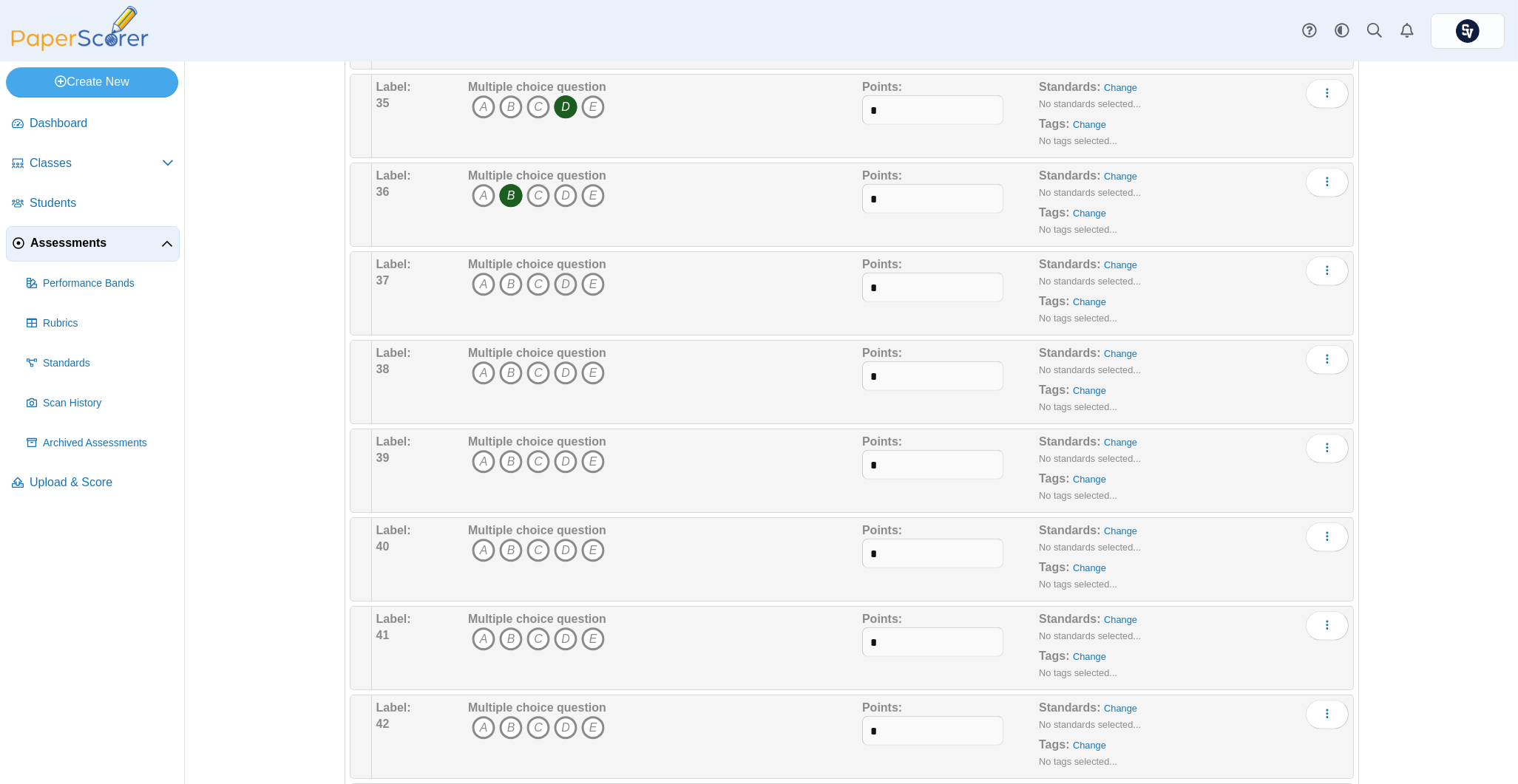
click at [564, 287] on icon "D" at bounding box center [565, 284] width 23 height 23
click at [556, 373] on icon "D" at bounding box center [565, 373] width 23 height 23
click at [485, 468] on icon "A" at bounding box center [483, 462] width 23 height 23
click at [501, 555] on icon "B" at bounding box center [510, 550] width 23 height 23
click at [486, 635] on icon "A" at bounding box center [483, 639] width 23 height 23
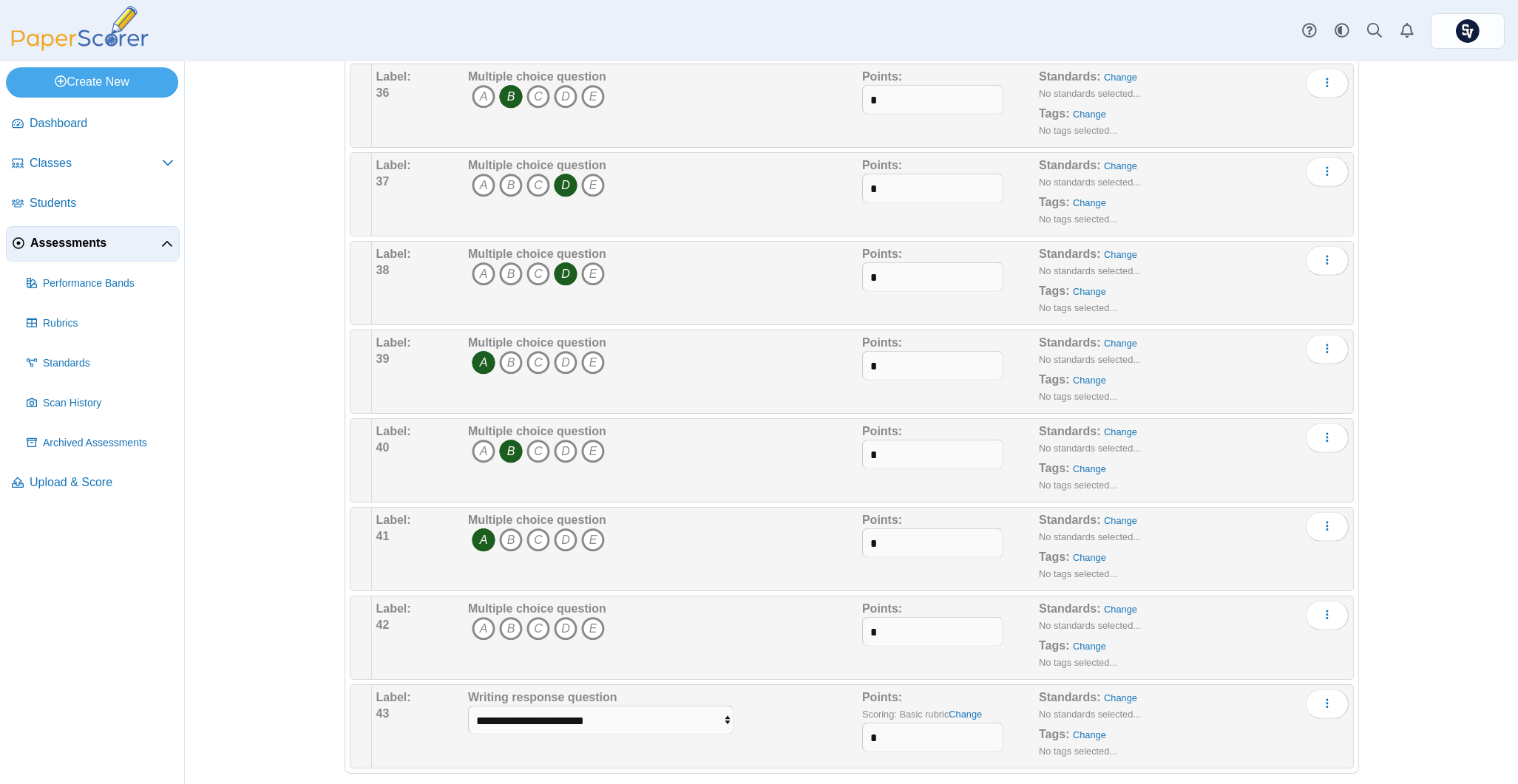
scroll to position [3277, 0]
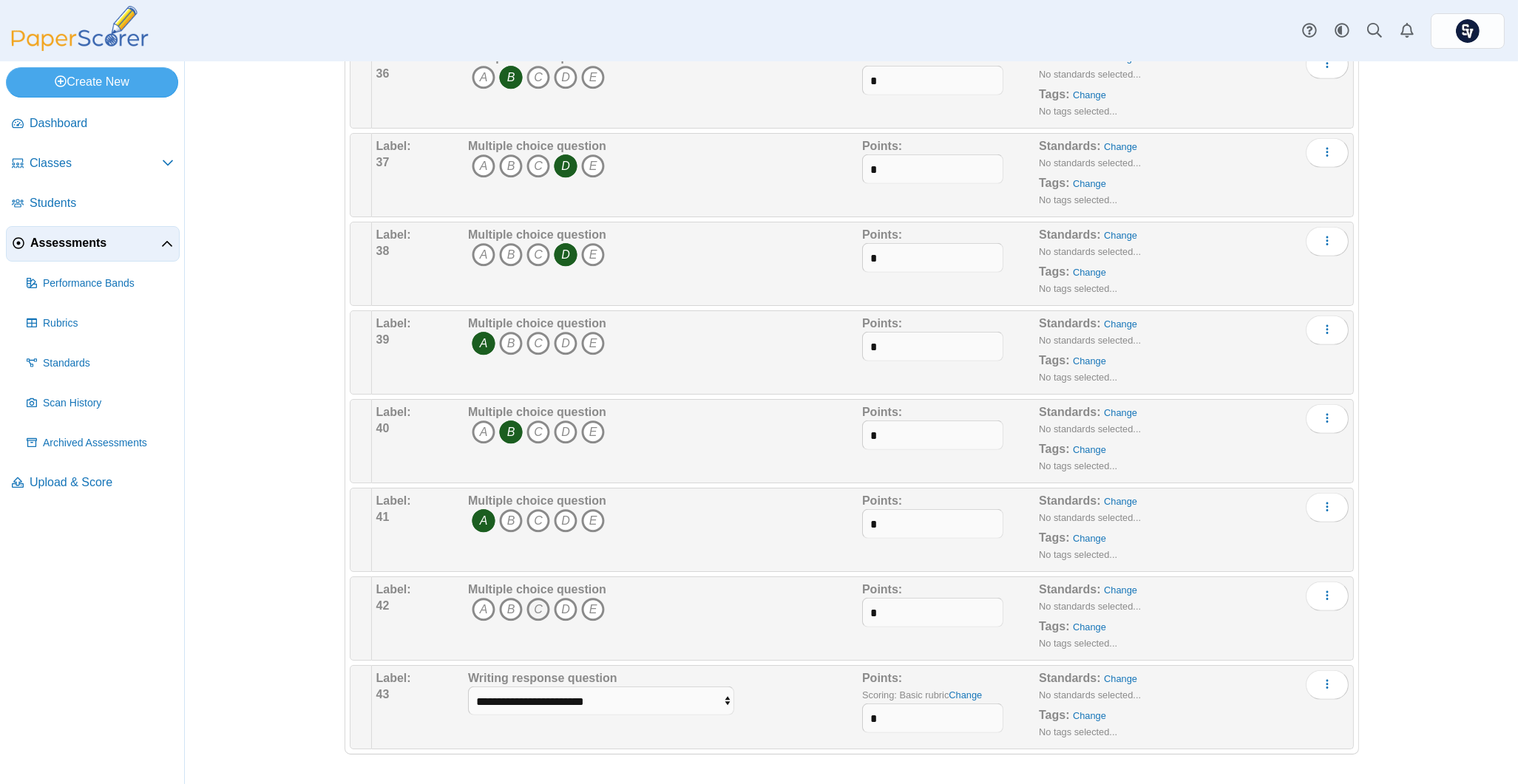
click at [532, 615] on icon "C" at bounding box center [538, 609] width 23 height 23
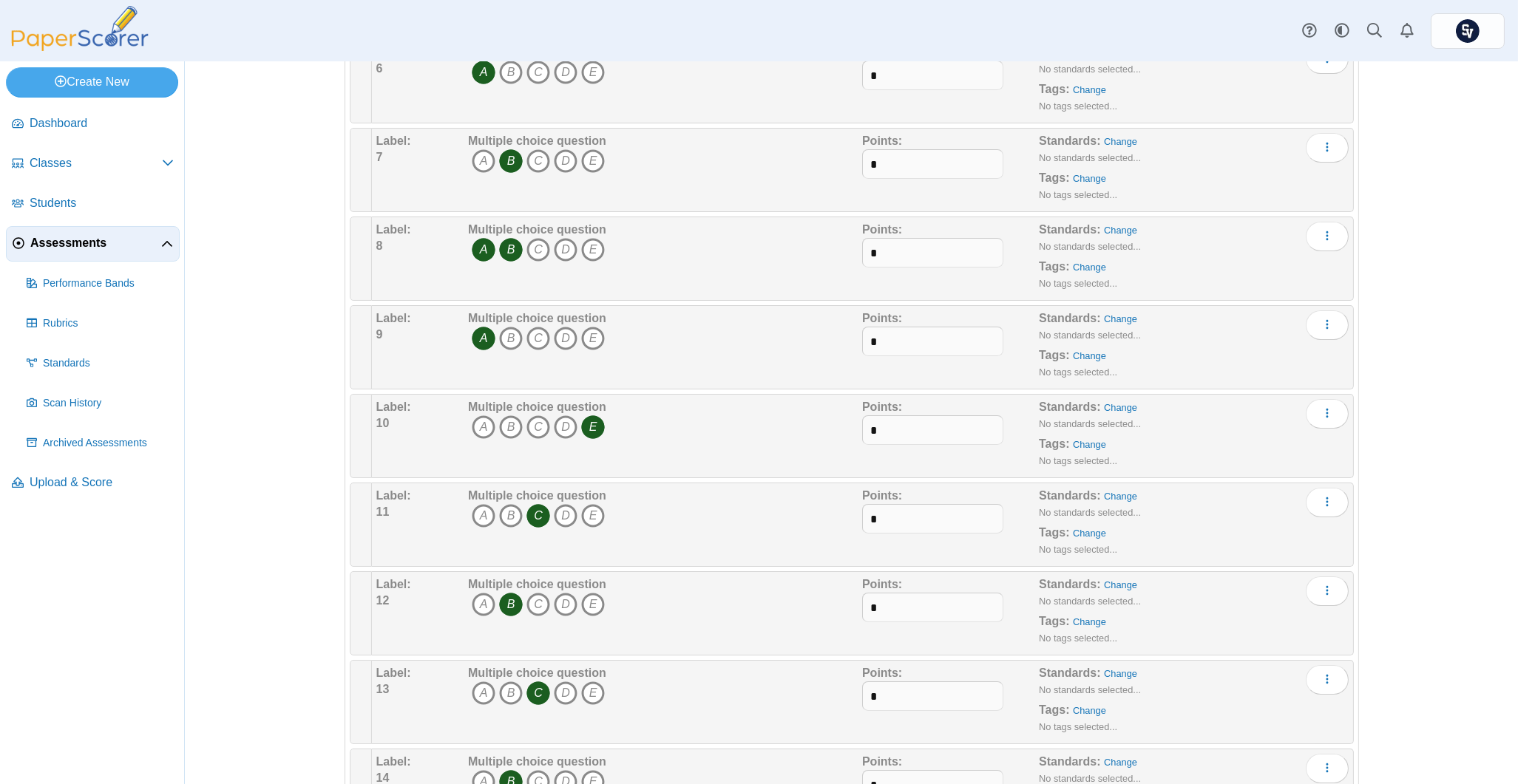
scroll to position [0, 0]
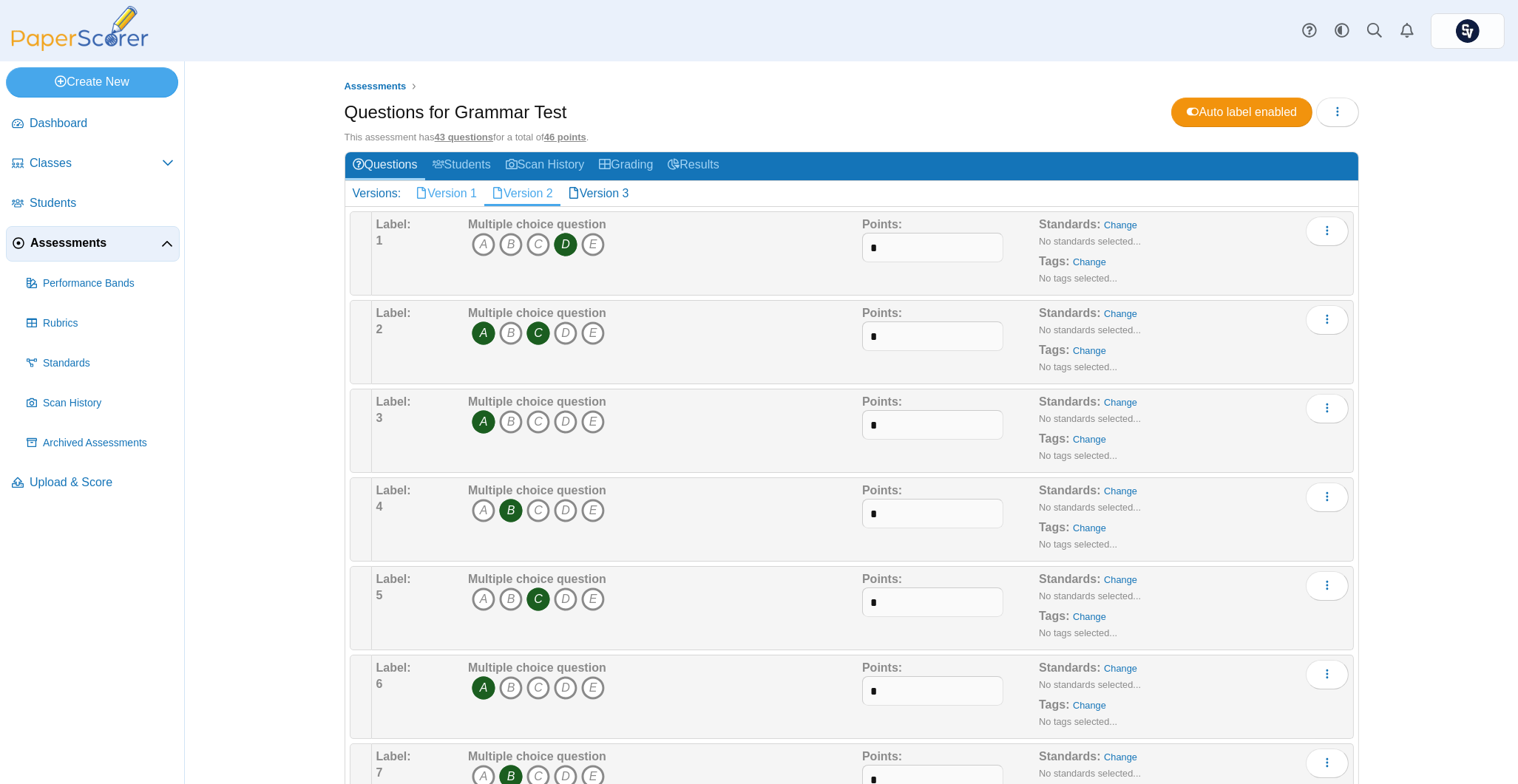
click at [440, 195] on link "Version 1" at bounding box center [446, 193] width 77 height 25
click at [589, 193] on link "Version 3" at bounding box center [599, 193] width 77 height 25
click at [593, 243] on icon "E" at bounding box center [592, 244] width 23 height 23
click at [502, 332] on icon "B" at bounding box center [510, 333] width 23 height 23
click at [480, 422] on icon "A" at bounding box center [483, 422] width 23 height 23
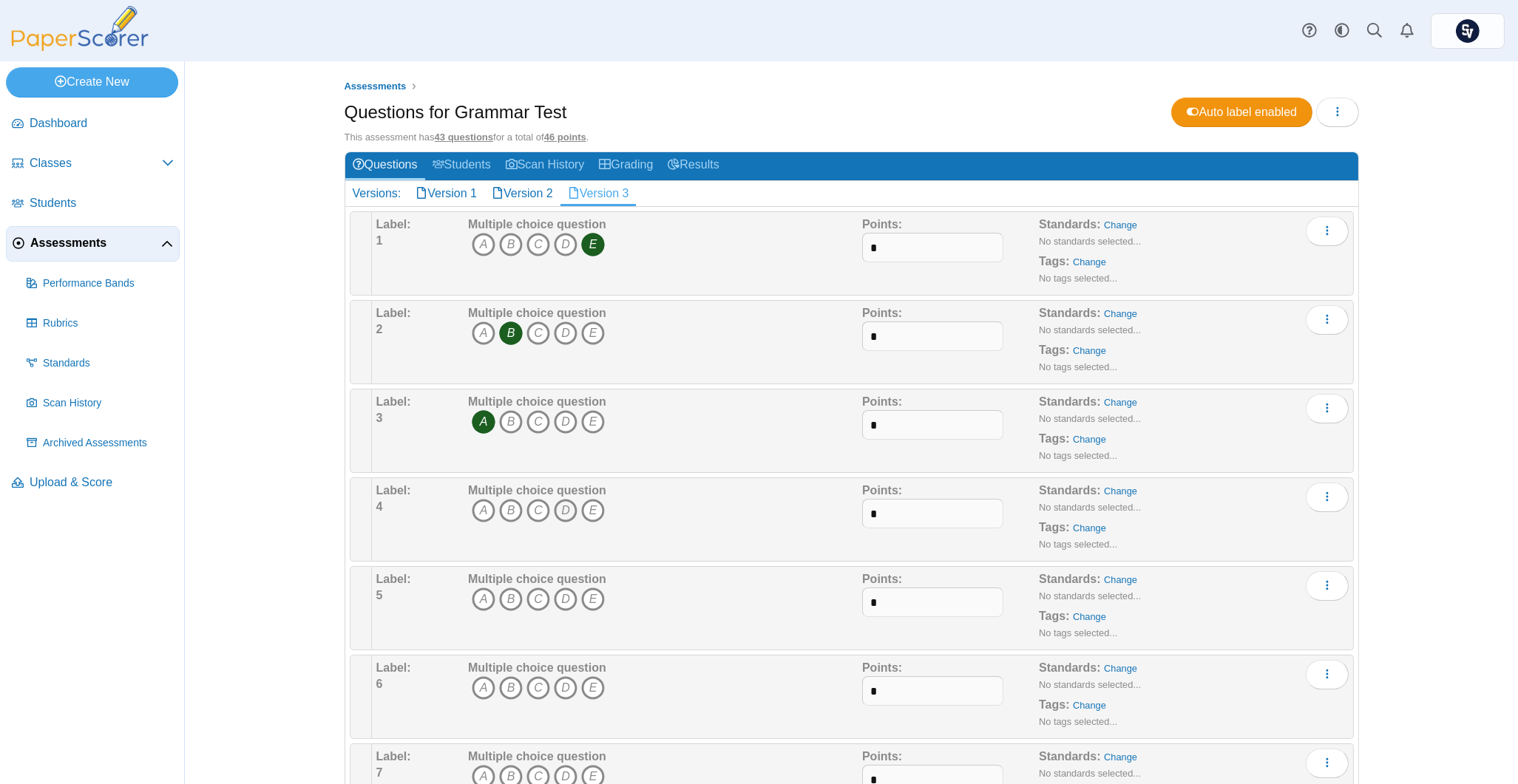
click at [554, 511] on icon "D" at bounding box center [565, 510] width 23 height 23
click at [556, 507] on icon "D" at bounding box center [565, 510] width 23 height 23
click at [535, 511] on icon "C" at bounding box center [538, 510] width 23 height 23
drag, startPoint x: 532, startPoint y: 596, endPoint x: 532, endPoint y: 628, distance: 32.0
click at [531, 601] on icon "C" at bounding box center [538, 599] width 23 height 23
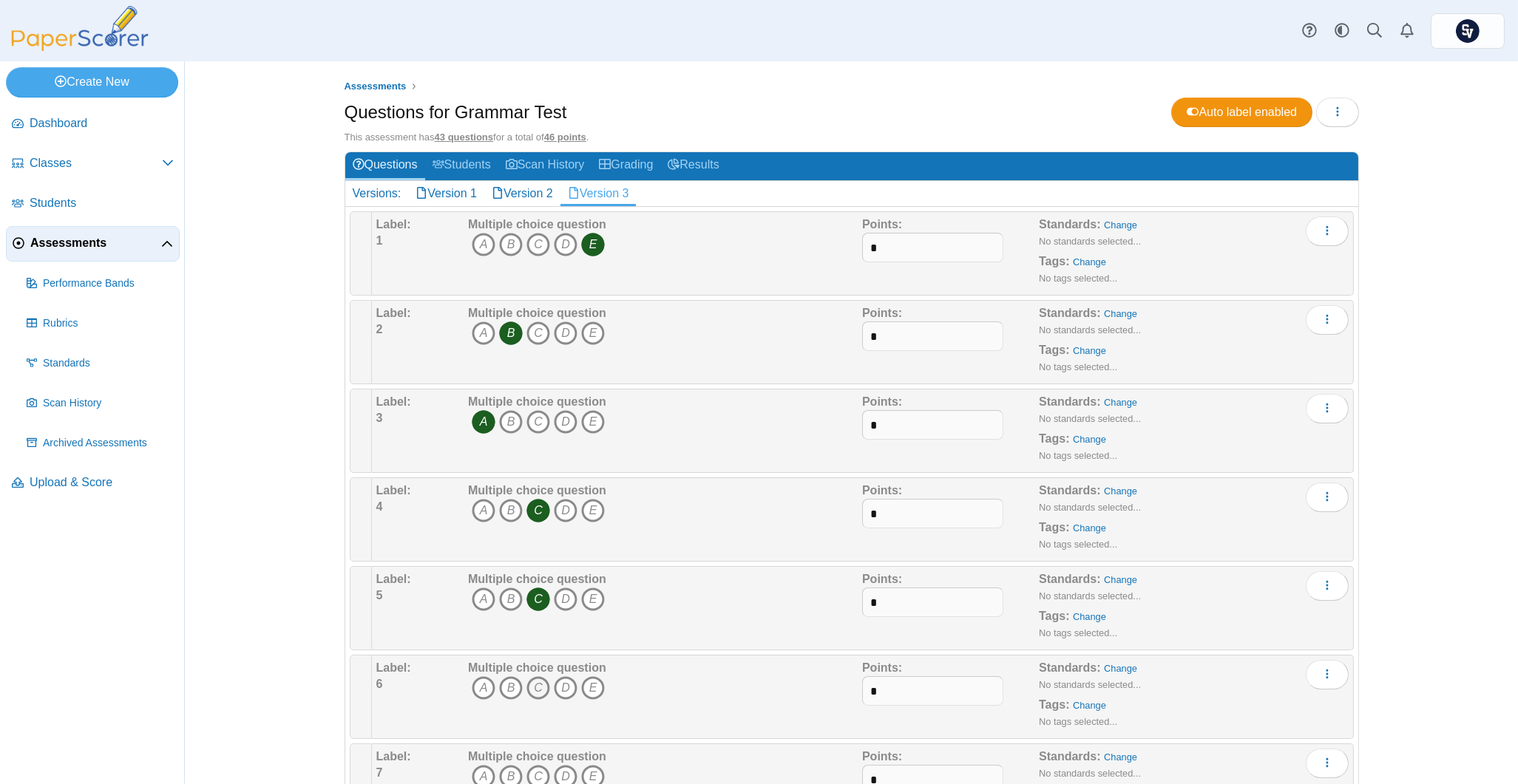
click at [536, 685] on icon "C" at bounding box center [538, 688] width 23 height 23
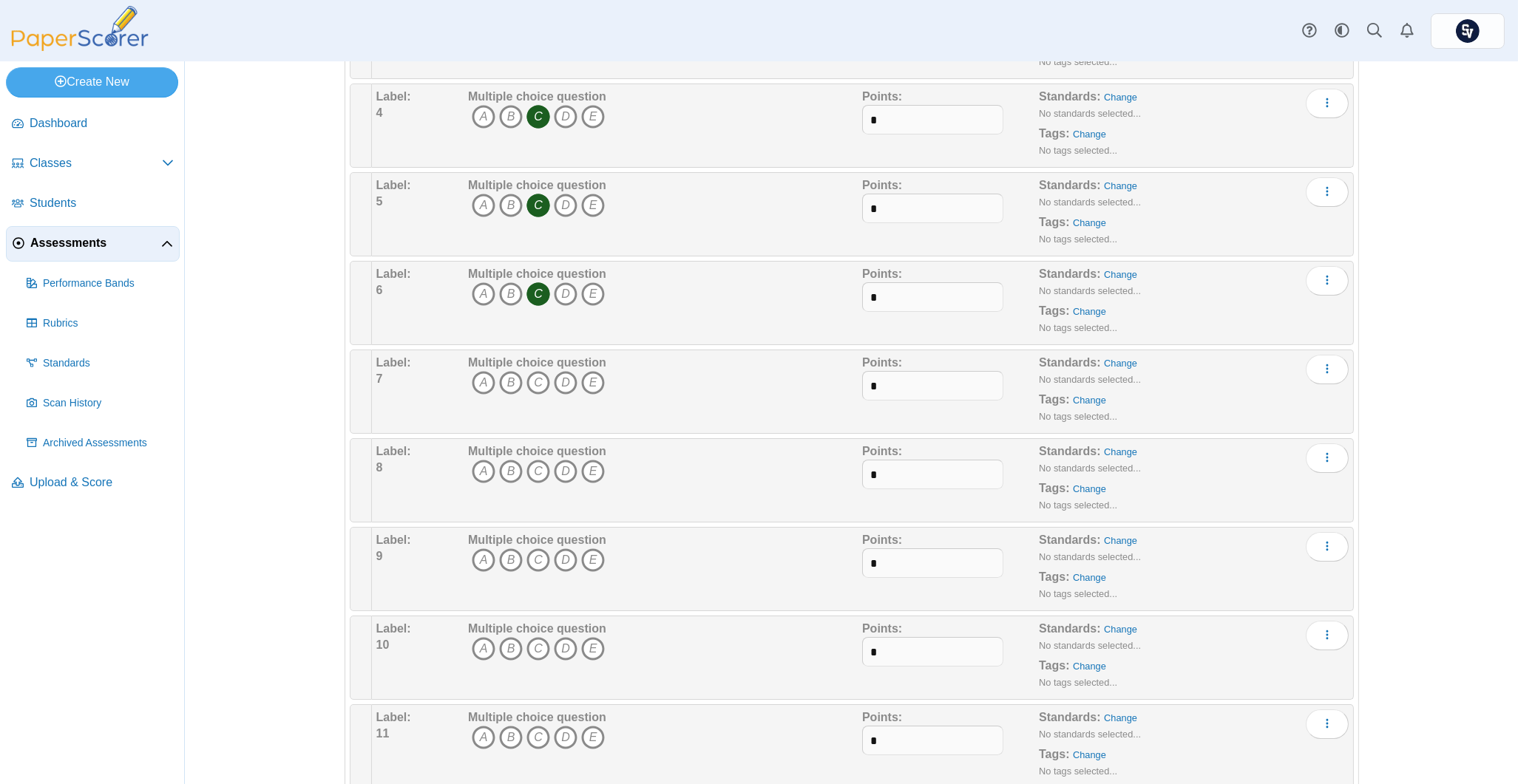
scroll to position [492, 0]
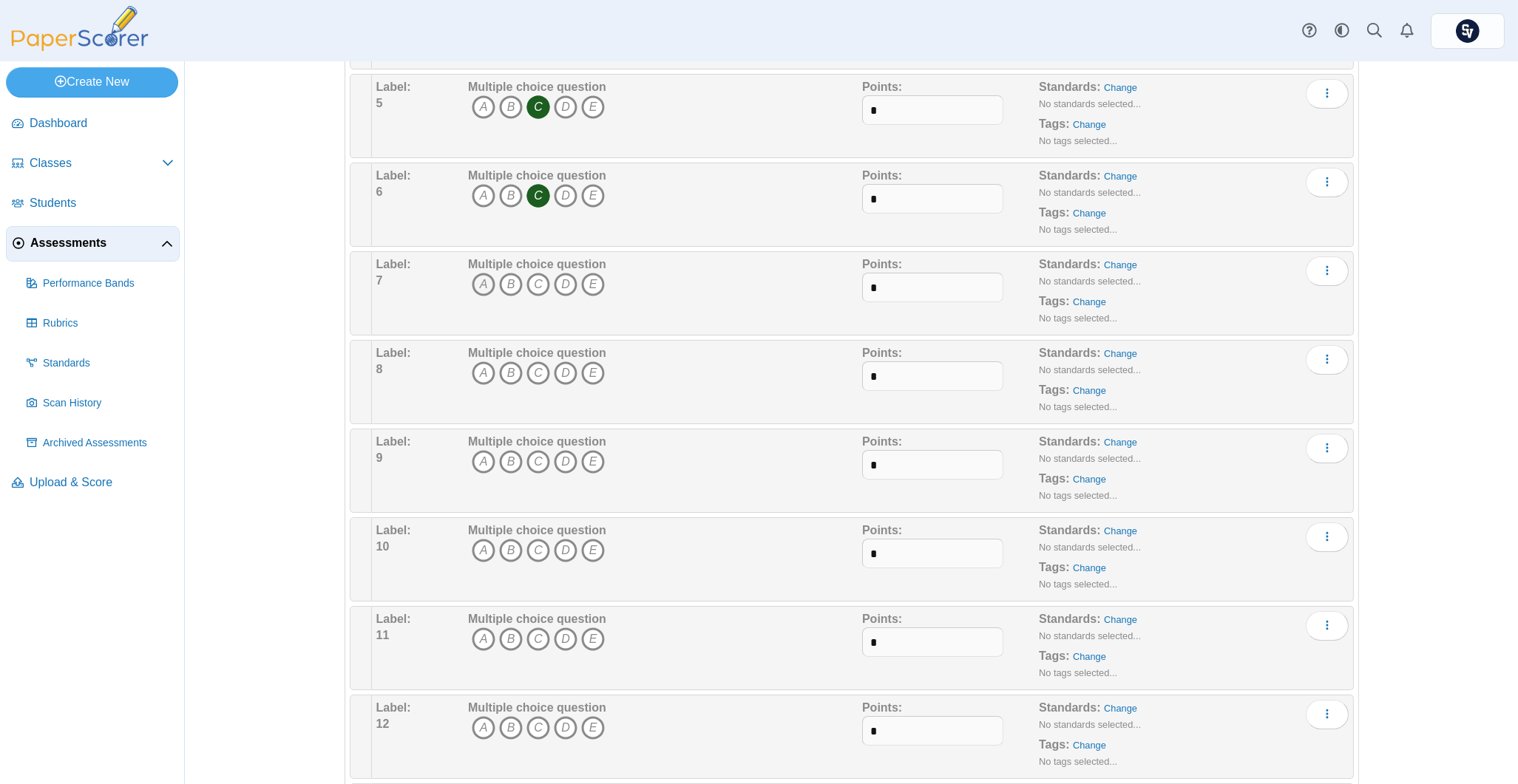
click at [481, 286] on icon "A" at bounding box center [483, 284] width 23 height 23
click at [501, 284] on icon "B" at bounding box center [510, 284] width 23 height 23
click at [589, 379] on icon "E" at bounding box center [592, 373] width 23 height 23
click at [472, 460] on icon "A" at bounding box center [483, 462] width 23 height 23
click at [583, 543] on icon "E" at bounding box center [592, 550] width 23 height 23
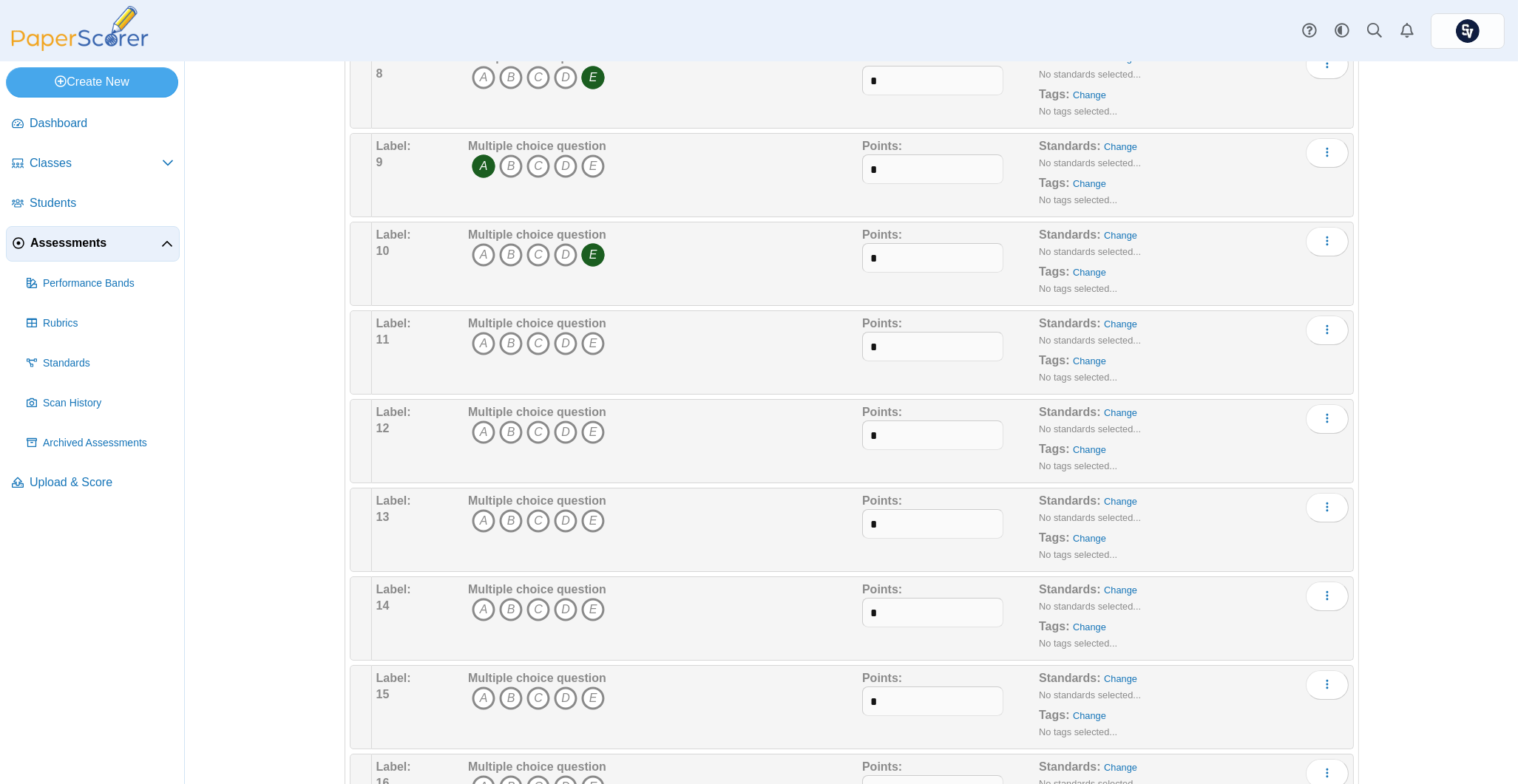
scroll to position [887, 0]
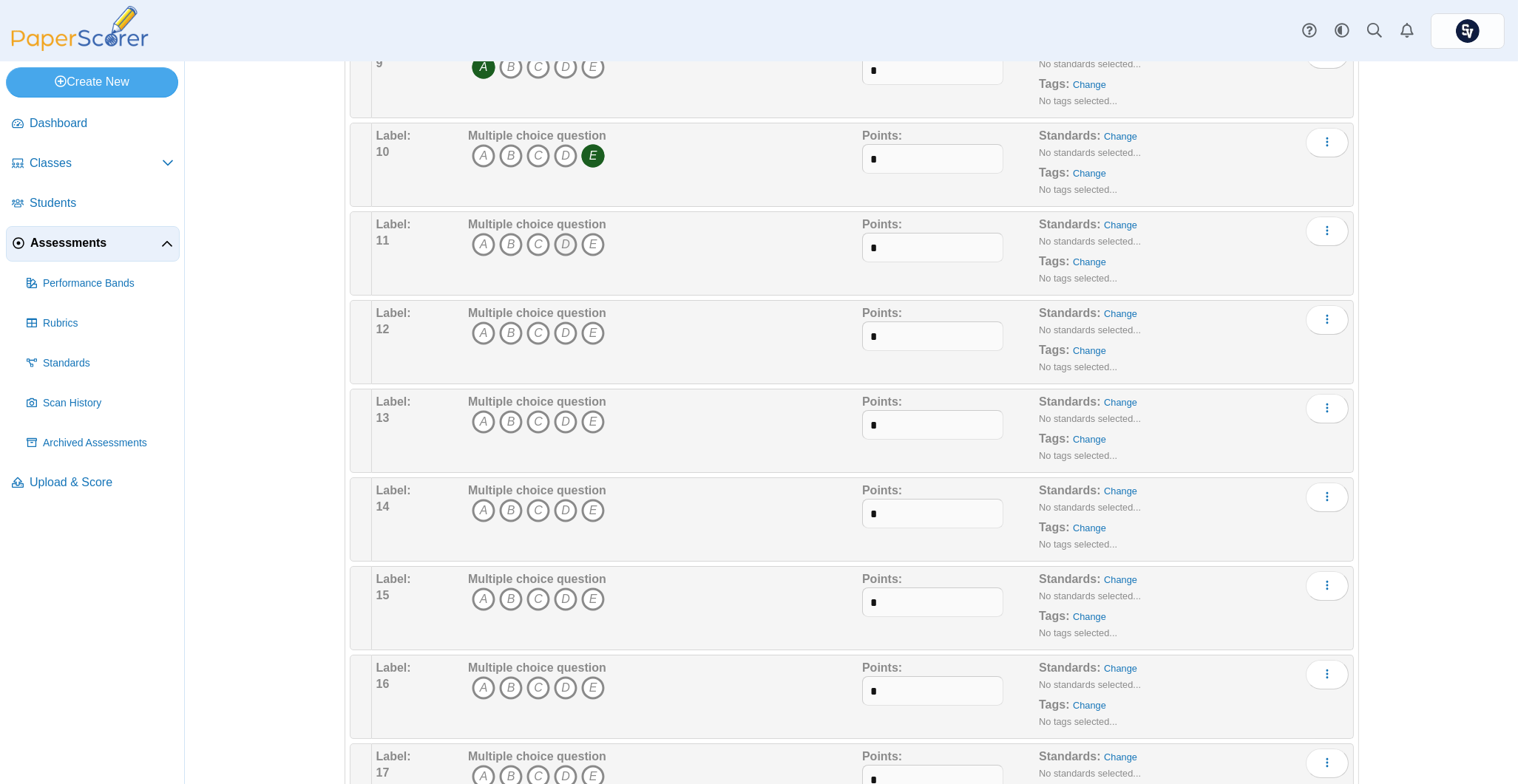
click at [558, 243] on icon "D" at bounding box center [565, 244] width 23 height 23
click at [500, 339] on icon "B" at bounding box center [510, 333] width 23 height 23
click at [541, 428] on icon "C" at bounding box center [538, 422] width 23 height 23
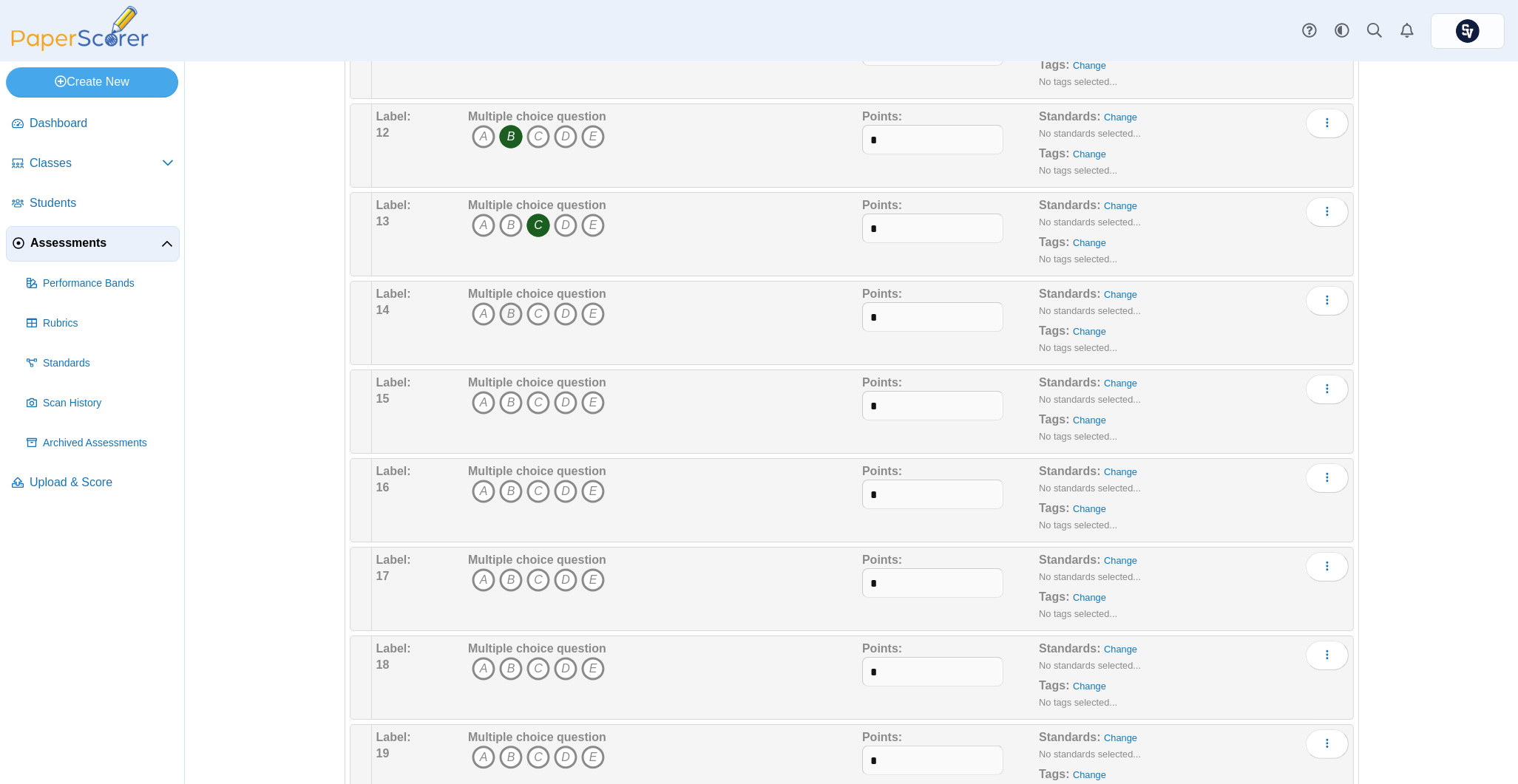
click at [499, 317] on icon "B" at bounding box center [510, 314] width 23 height 23
click at [472, 406] on icon "A" at bounding box center [483, 402] width 23 height 23
click at [531, 488] on icon "C" at bounding box center [538, 491] width 23 height 23
click at [477, 580] on icon "A" at bounding box center [483, 580] width 23 height 23
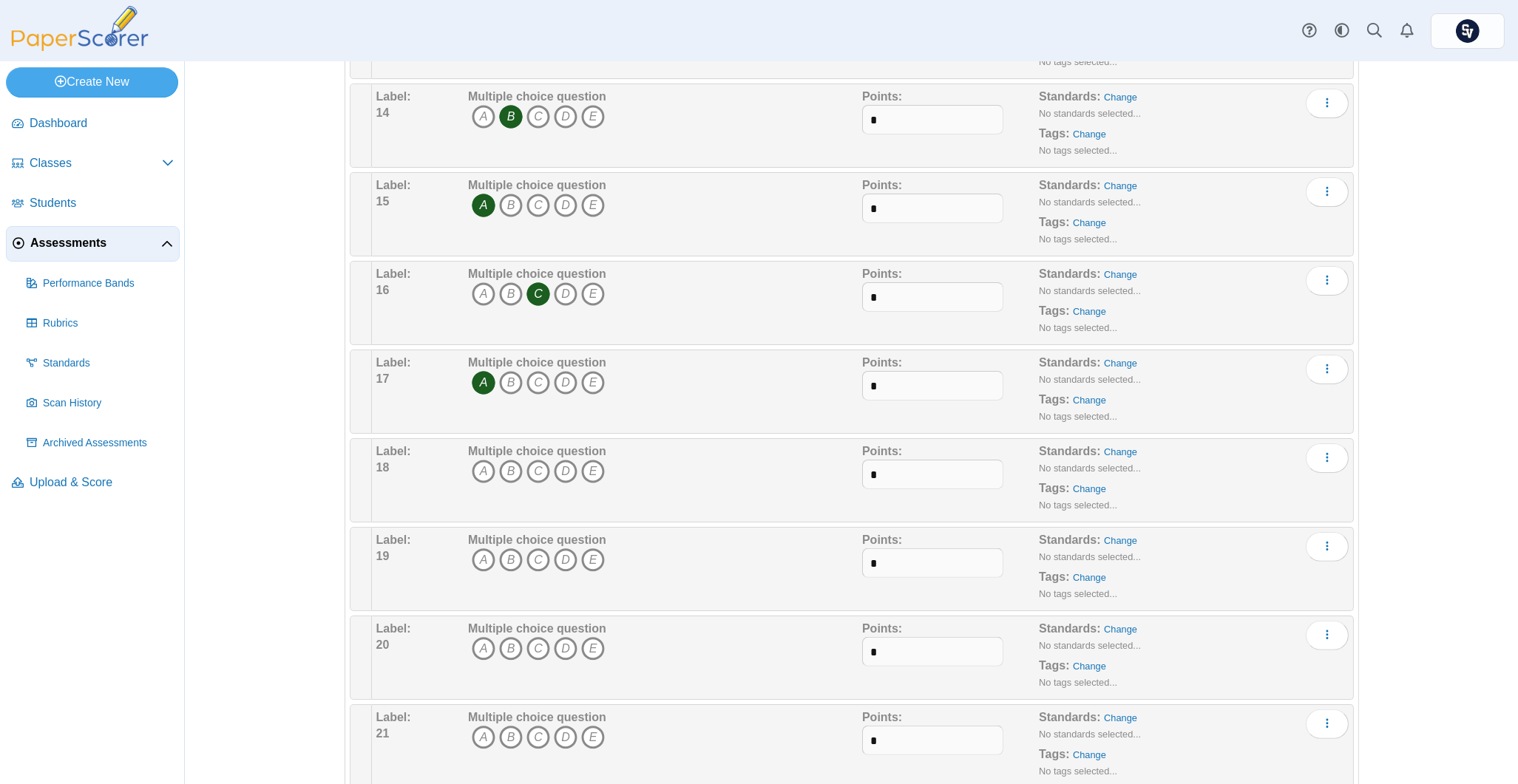
scroll to position [1379, 0]
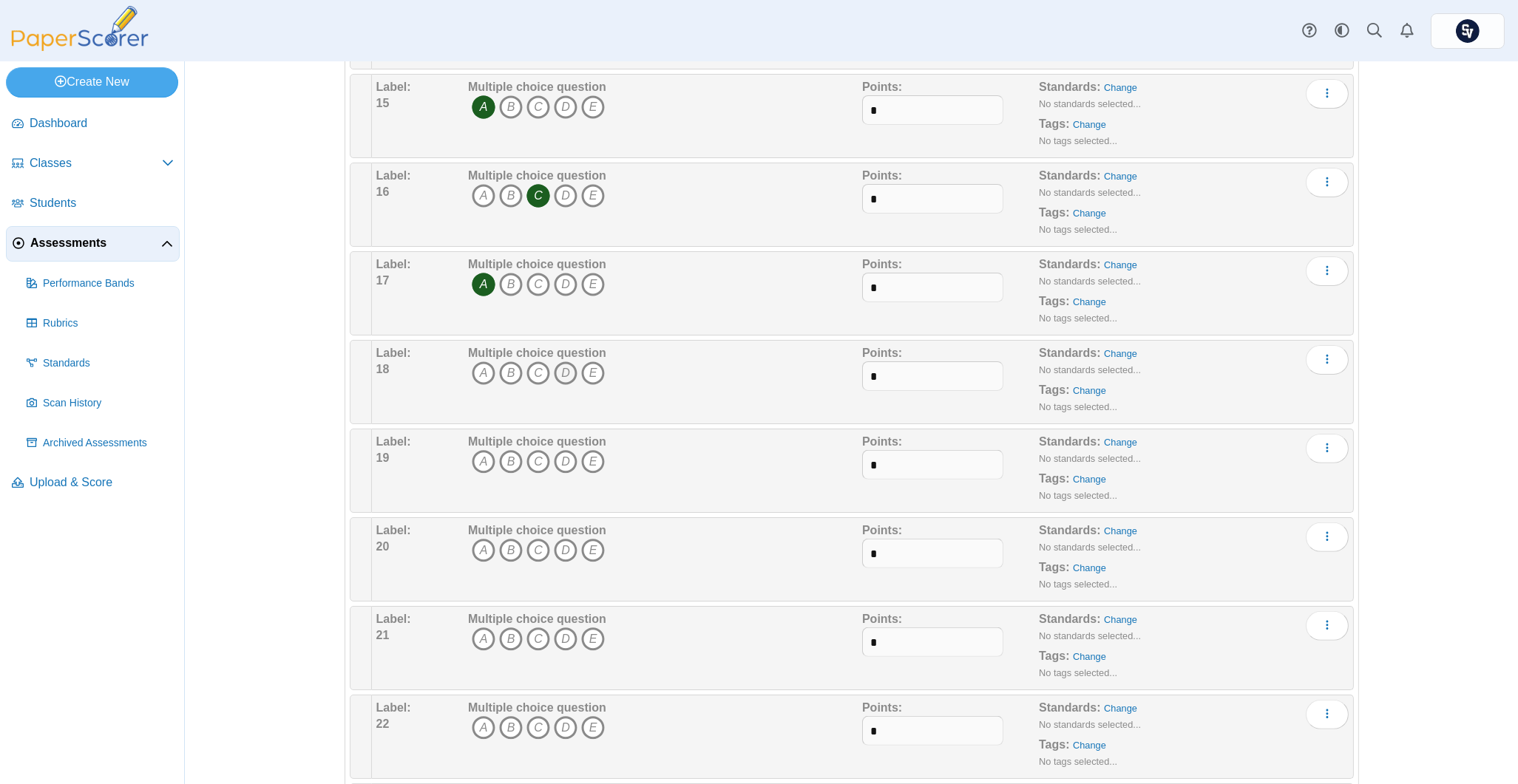
click at [562, 377] on icon "D" at bounding box center [565, 373] width 23 height 23
click at [503, 466] on icon "B" at bounding box center [510, 462] width 23 height 23
click at [508, 536] on b "Multiple choice question" at bounding box center [536, 530] width 138 height 12
drag, startPoint x: 509, startPoint y: 544, endPoint x: 520, endPoint y: 521, distance: 25.5
click at [509, 547] on icon "B" at bounding box center [510, 550] width 23 height 23
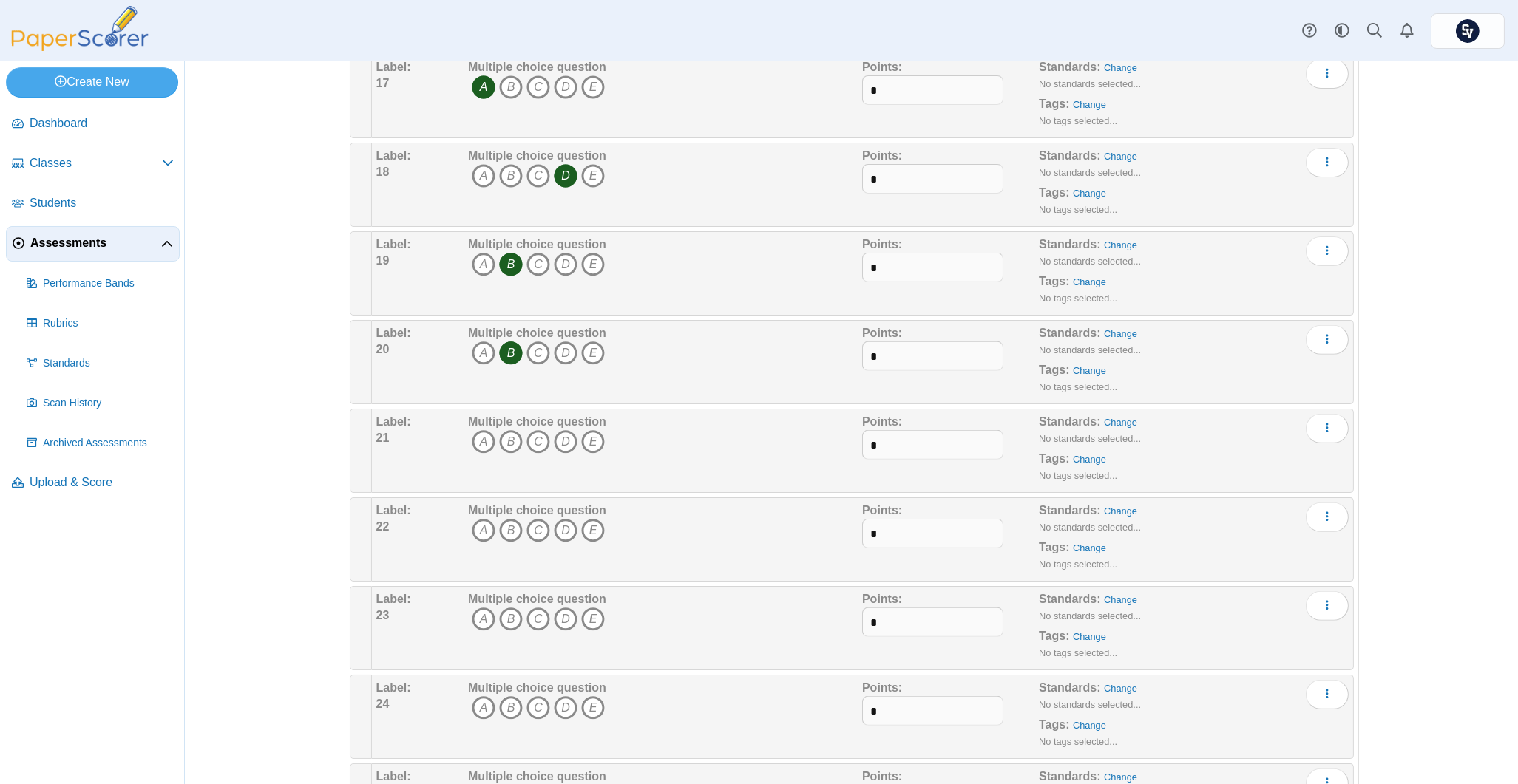
scroll to position [1675, 0]
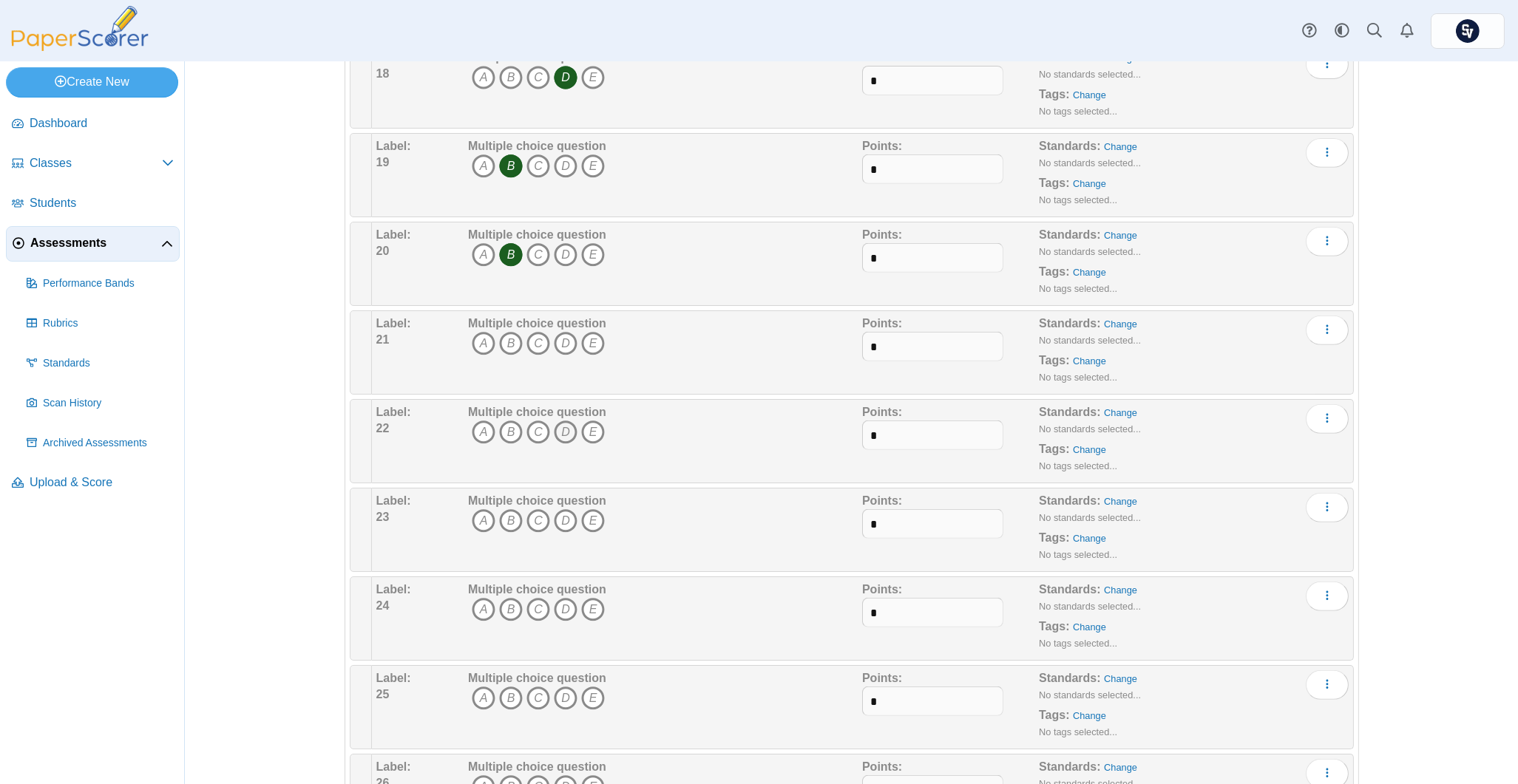
click at [561, 432] on icon "D" at bounding box center [565, 432] width 23 height 23
click at [556, 347] on icon "D" at bounding box center [565, 343] width 23 height 23
click at [563, 437] on icon "D" at bounding box center [565, 432] width 23 height 23
click at [477, 429] on icon "A" at bounding box center [483, 432] width 23 height 23
click at [496, 512] on div "Multiple choice question A B C D E" at bounding box center [536, 529] width 138 height 74
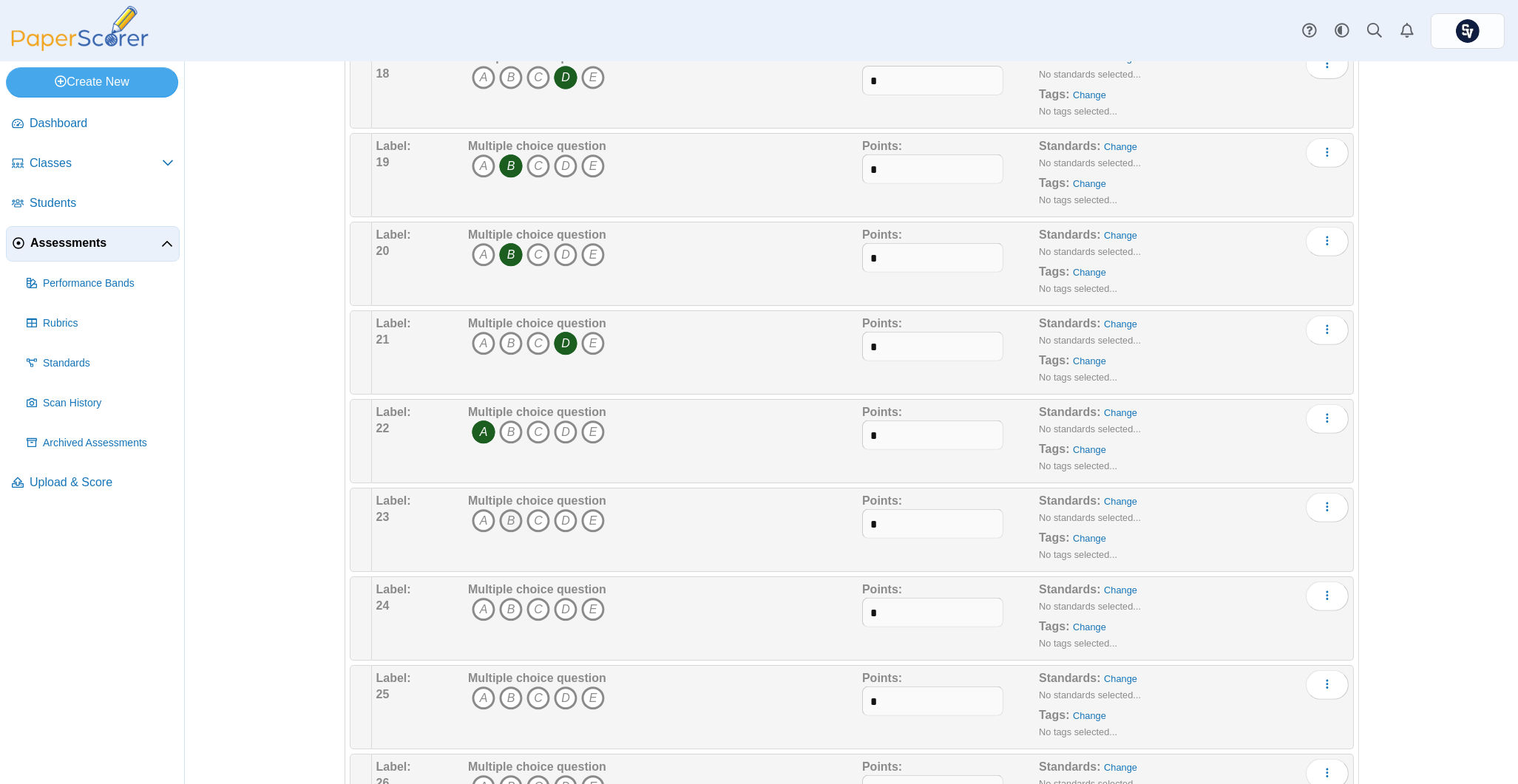
click at [504, 527] on icon "B" at bounding box center [510, 521] width 23 height 23
click at [472, 611] on icon "A" at bounding box center [483, 609] width 23 height 23
click at [499, 700] on icon "B" at bounding box center [510, 698] width 23 height 23
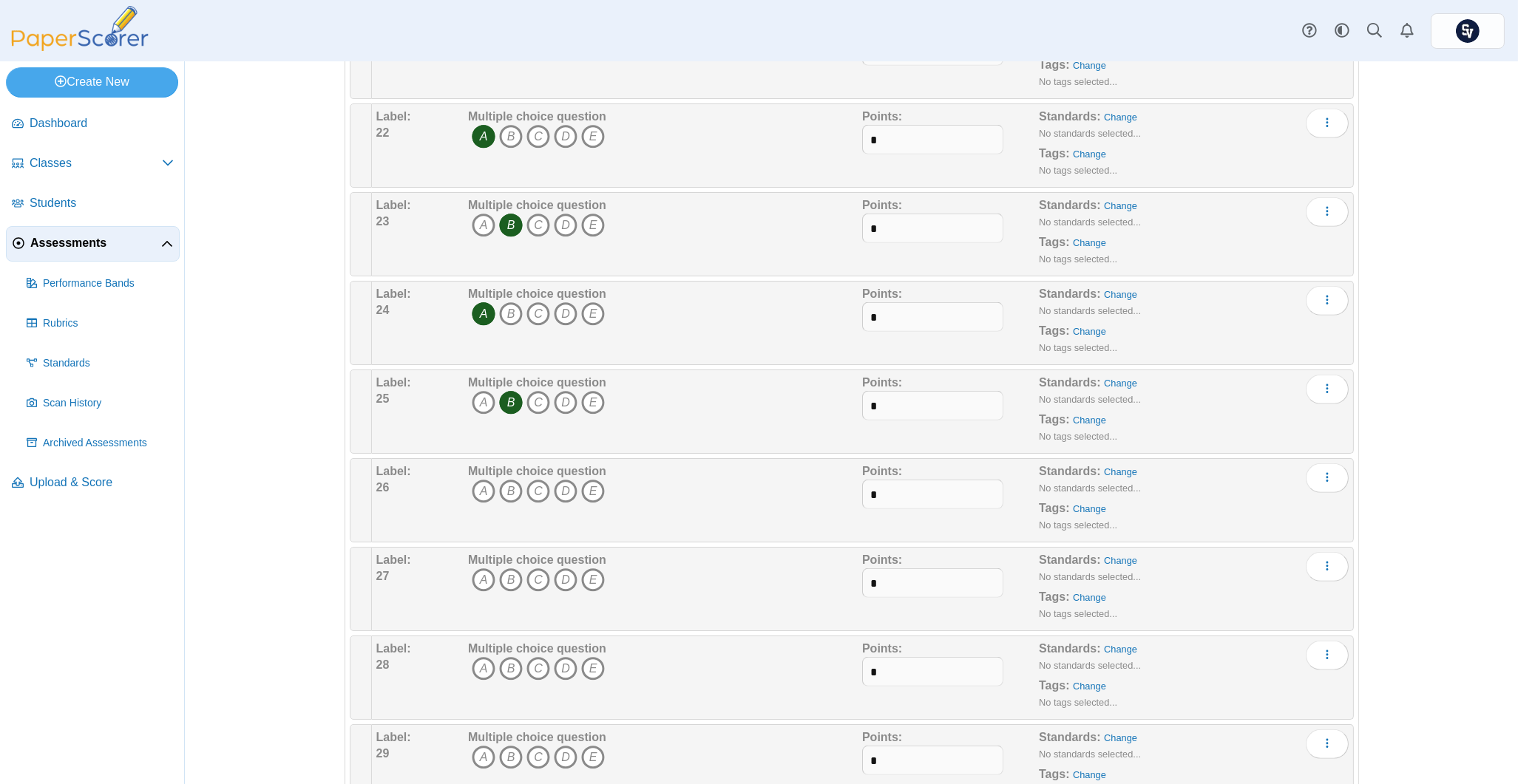
scroll to position [2070, 0]
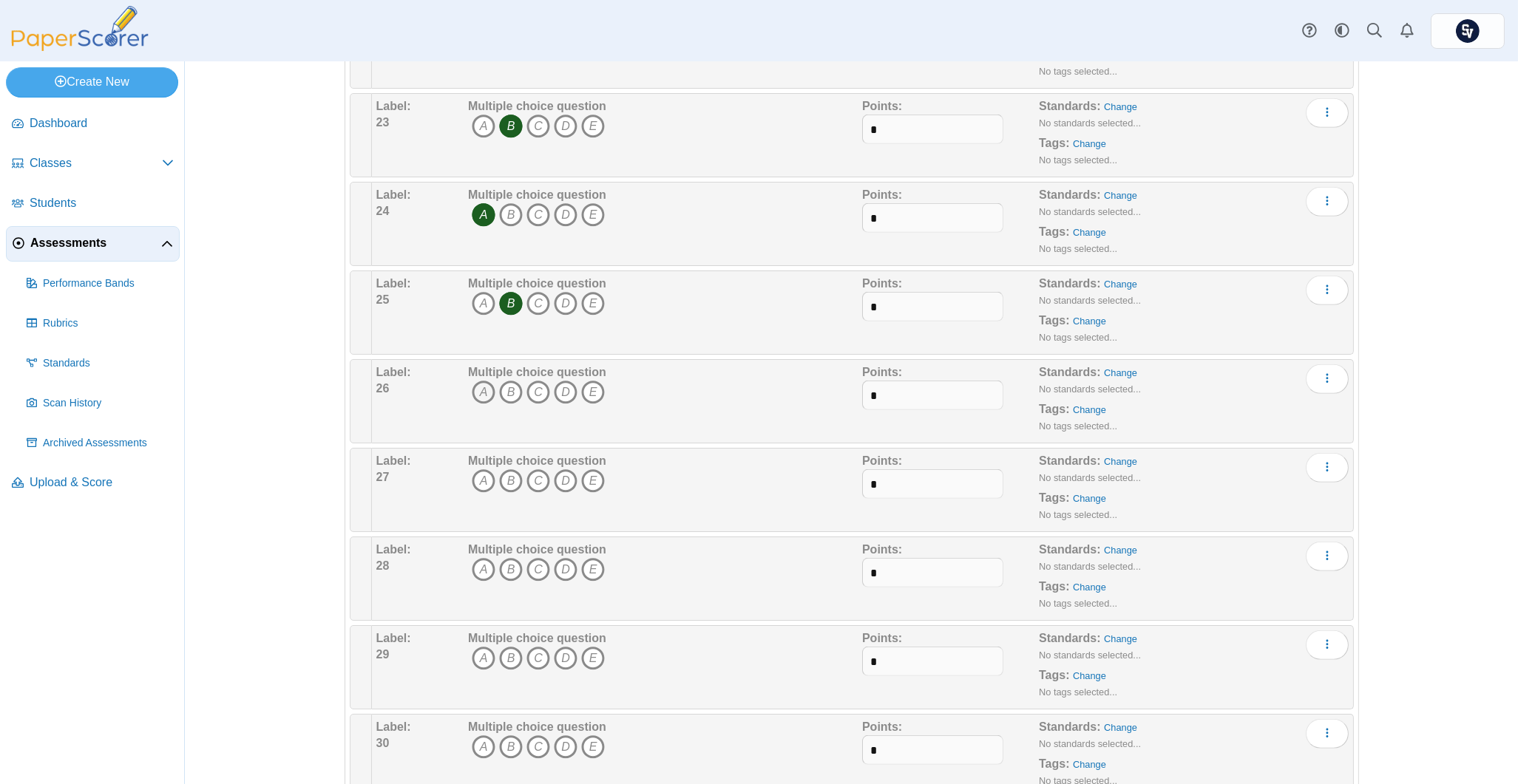
click at [472, 394] on icon "A" at bounding box center [483, 392] width 23 height 23
click at [475, 493] on icon "A" at bounding box center [483, 481] width 23 height 23
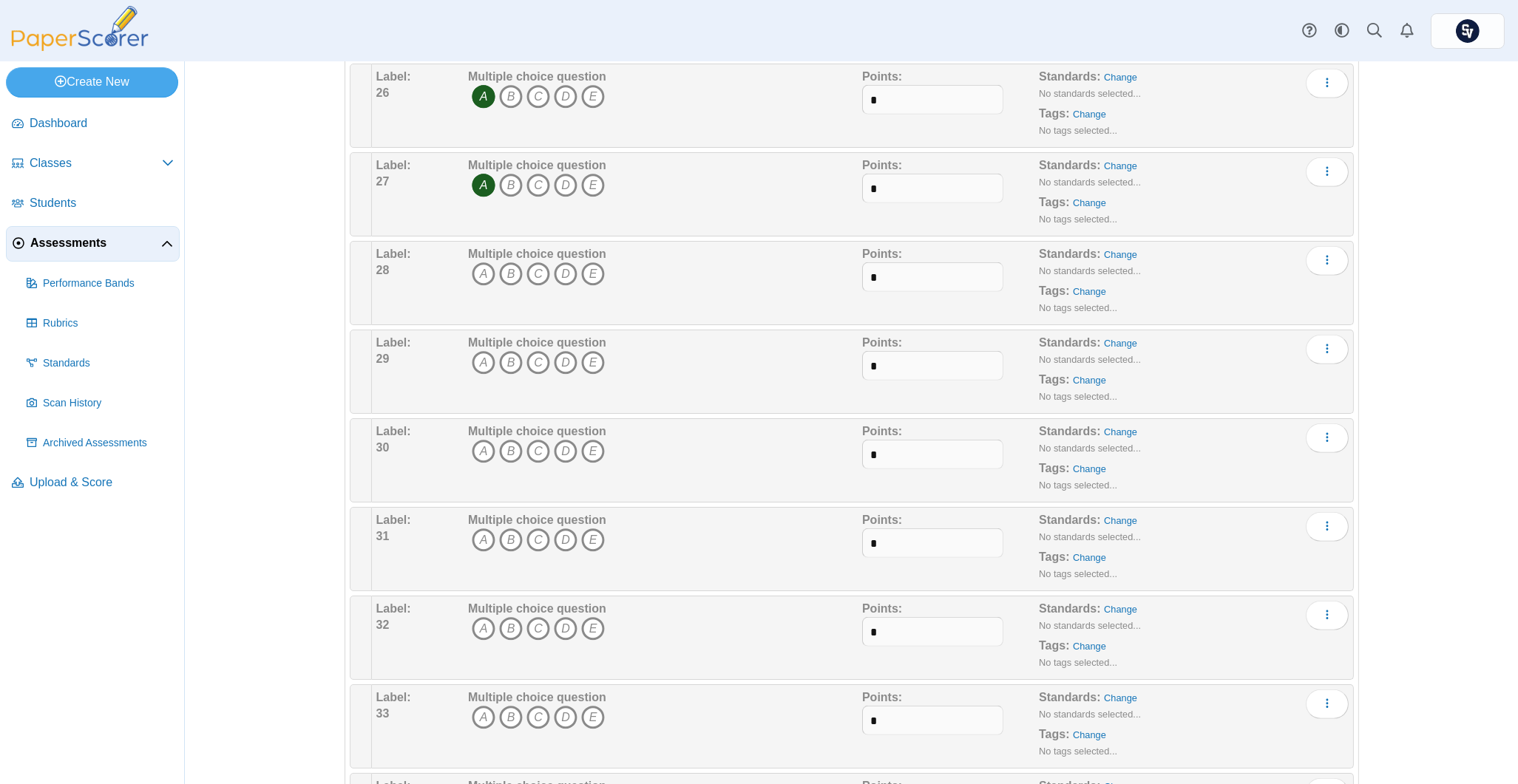
scroll to position [2464, 0]
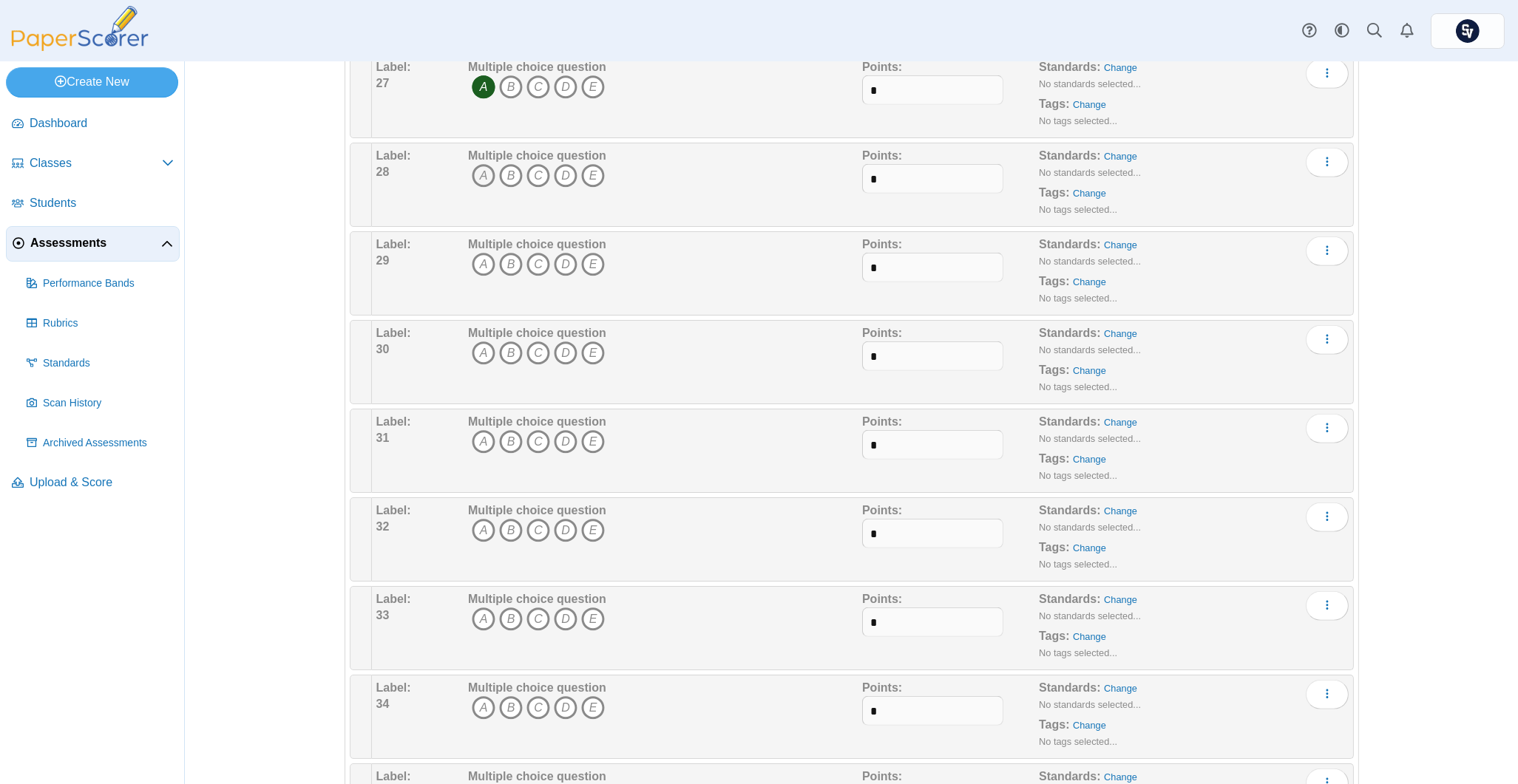
click at [472, 183] on icon "A" at bounding box center [483, 176] width 23 height 23
click at [507, 184] on icon "B" at bounding box center [510, 176] width 23 height 23
click at [567, 177] on icon "D" at bounding box center [565, 176] width 23 height 23
click at [499, 273] on icon "B" at bounding box center [510, 264] width 23 height 23
click at [504, 355] on icon "B" at bounding box center [510, 353] width 23 height 23
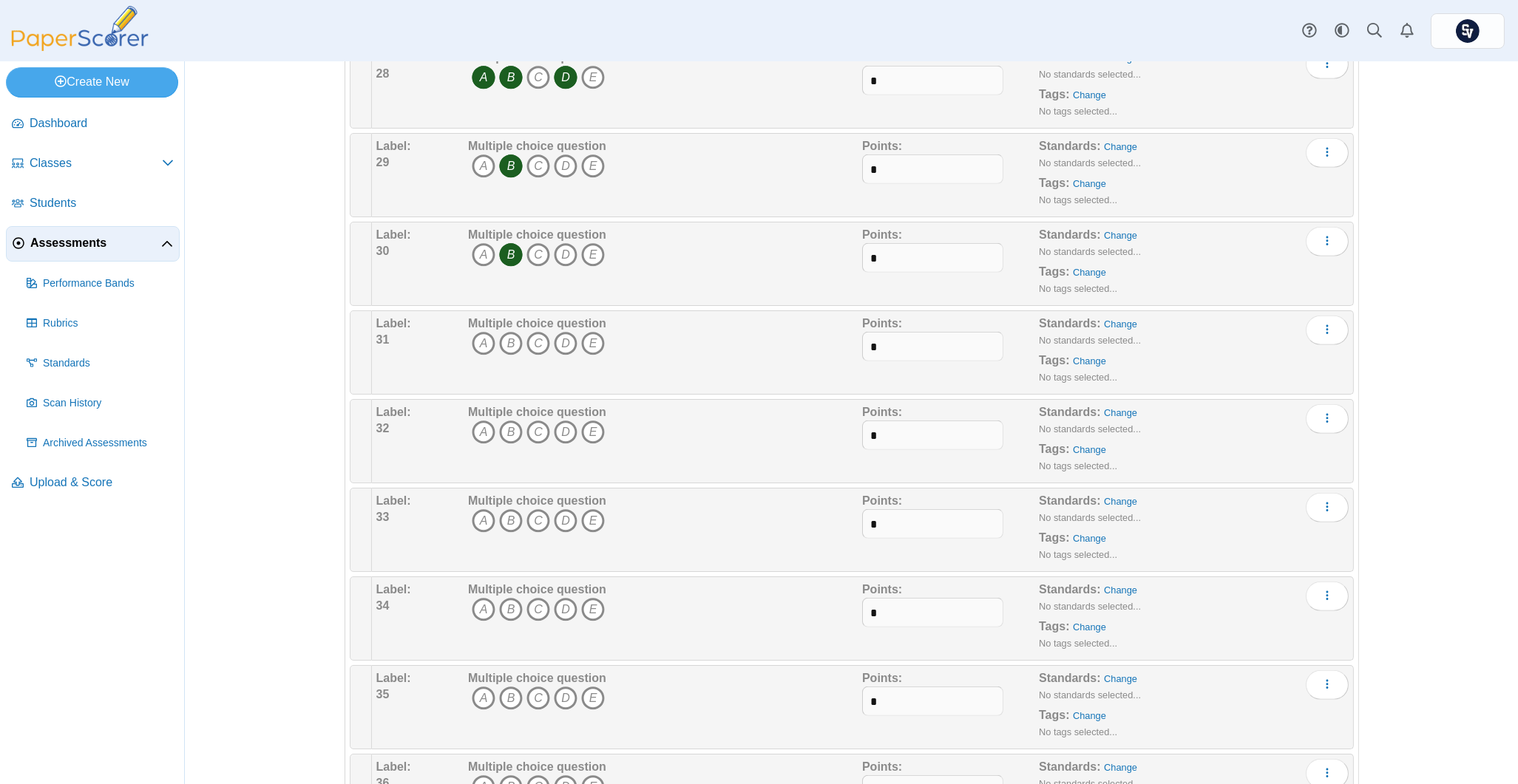
scroll to position [2661, 0]
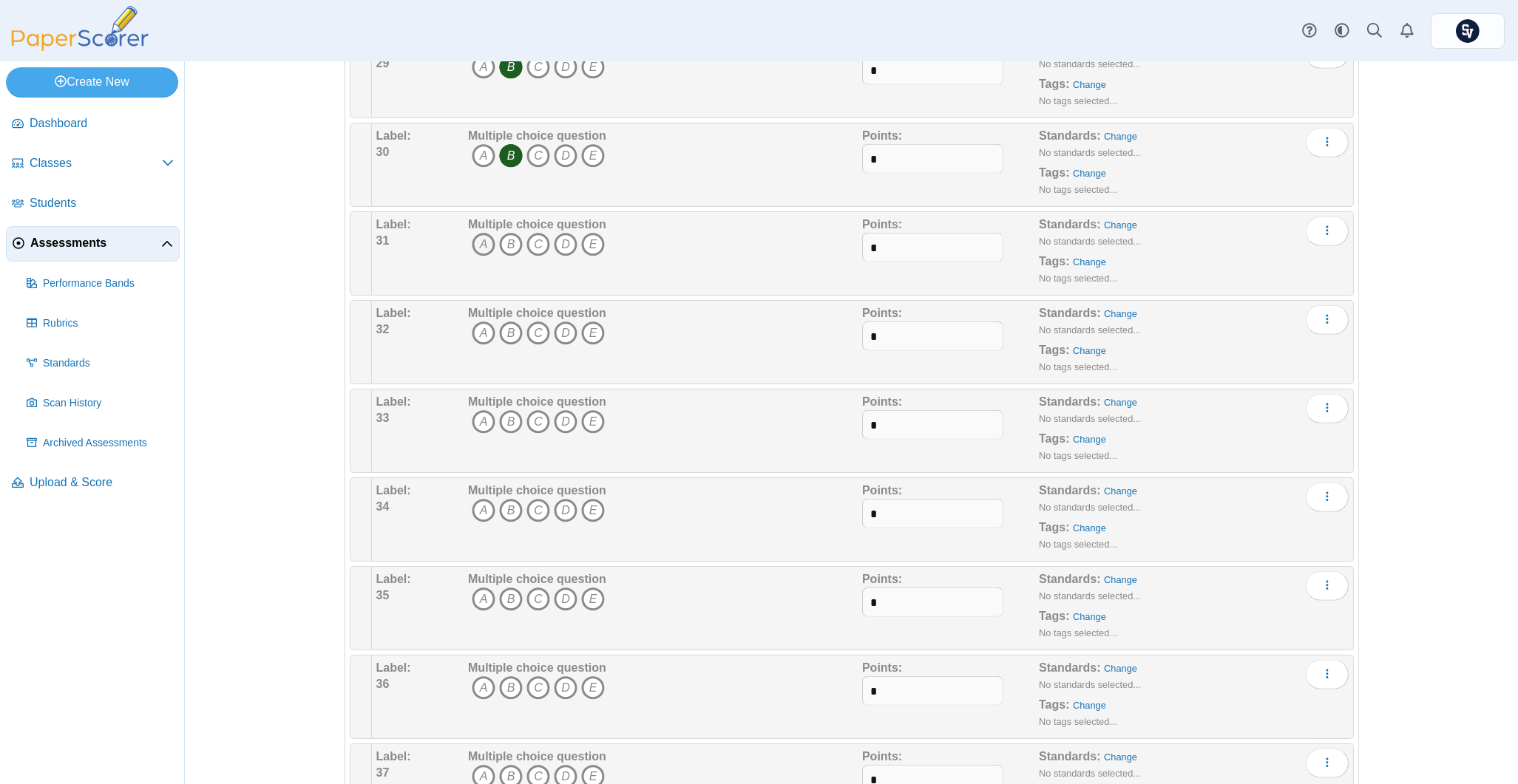
click at [476, 256] on icon "A" at bounding box center [483, 244] width 23 height 23
click at [473, 340] on icon "A" at bounding box center [483, 333] width 23 height 23
click at [501, 433] on icon "B" at bounding box center [510, 422] width 23 height 23
click at [527, 511] on icon "C" at bounding box center [538, 510] width 23 height 23
click at [556, 611] on icon "D" at bounding box center [565, 599] width 23 height 23
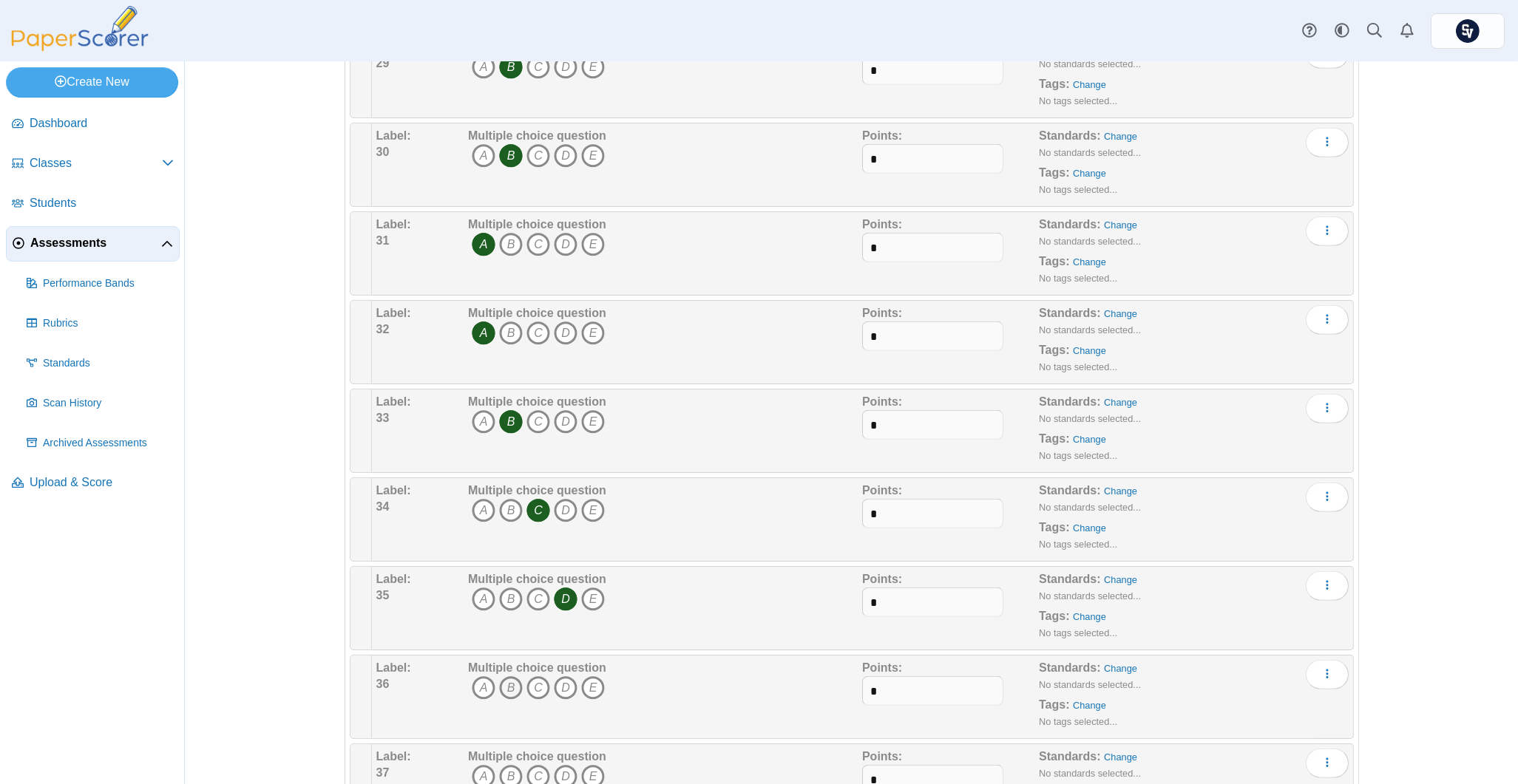
click at [507, 690] on icon "B" at bounding box center [510, 688] width 23 height 23
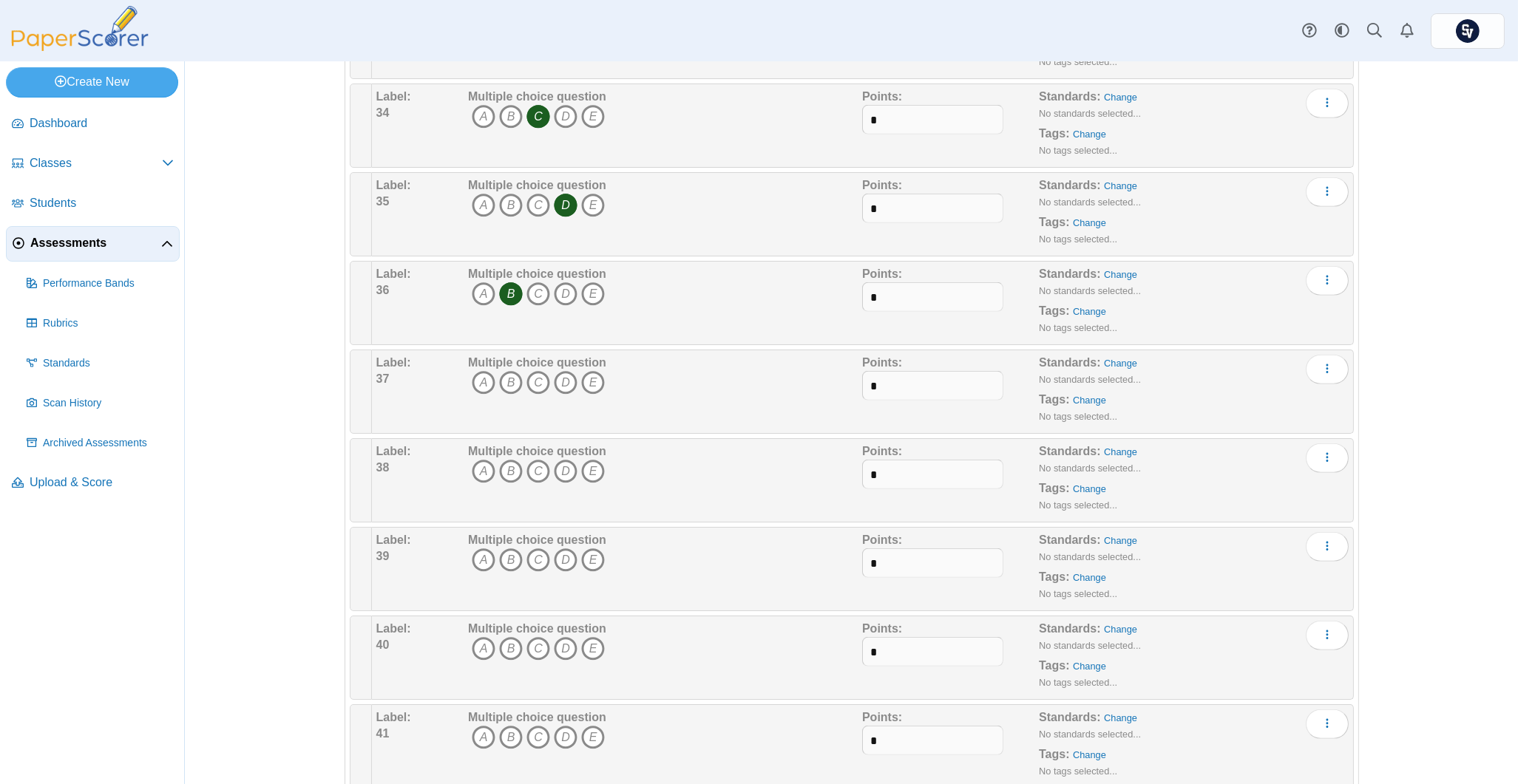
scroll to position [3252, 0]
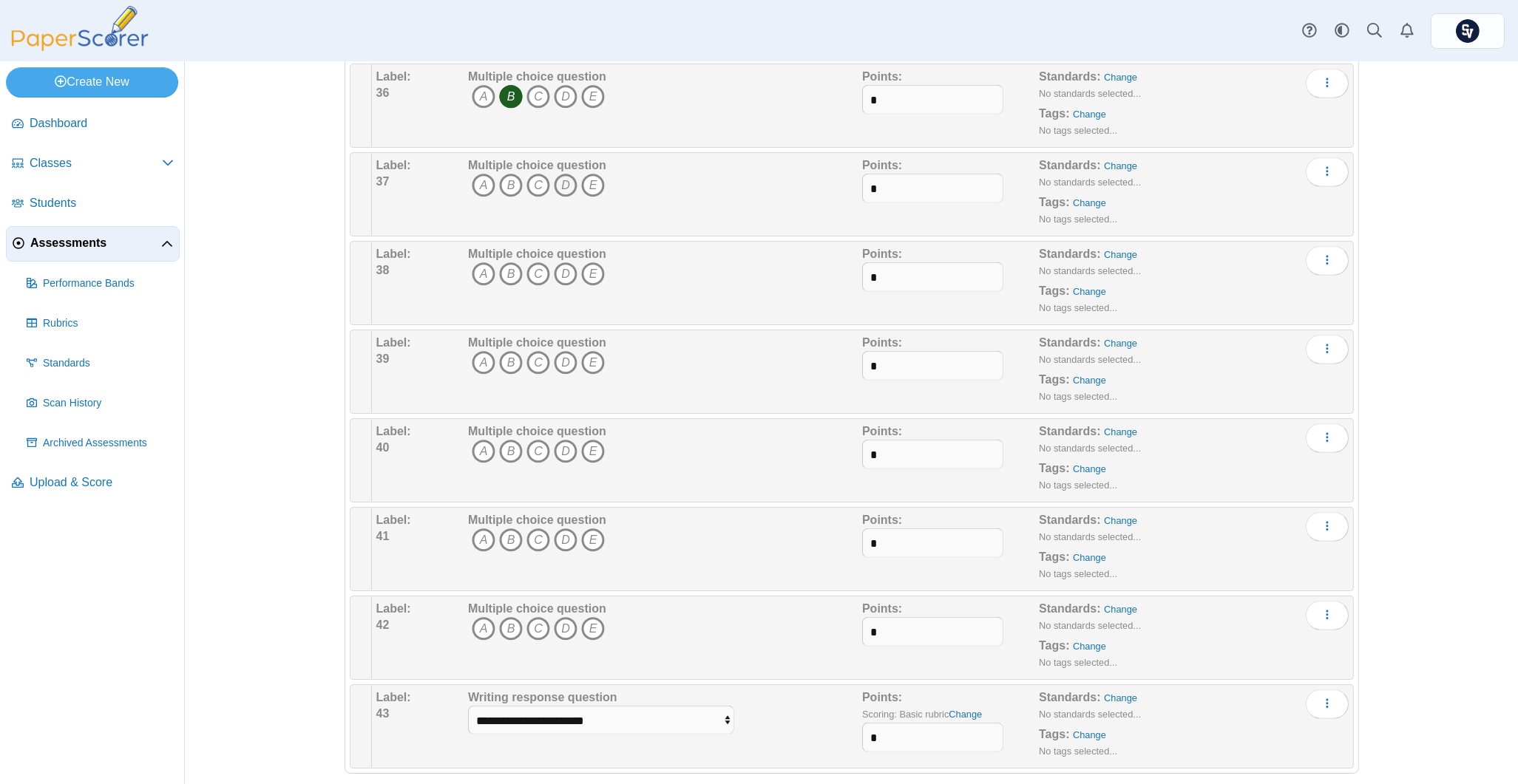
click at [560, 183] on icon "D" at bounding box center [565, 185] width 23 height 23
click at [563, 286] on icon "D" at bounding box center [565, 274] width 23 height 23
click at [476, 375] on icon "A" at bounding box center [483, 362] width 23 height 23
click at [506, 450] on icon "B" at bounding box center [510, 451] width 23 height 23
click at [472, 547] on icon "A" at bounding box center [483, 540] width 23 height 23
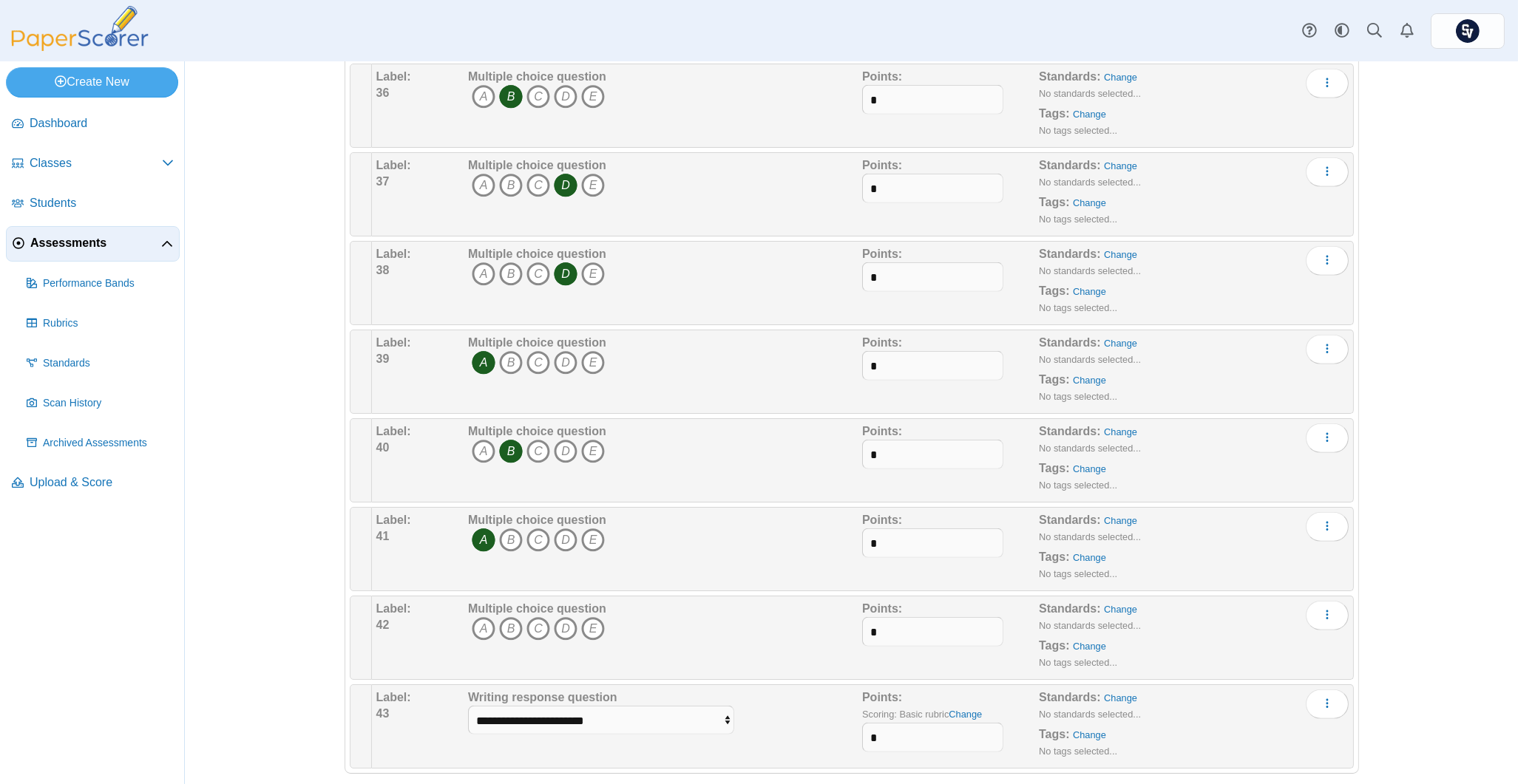
drag, startPoint x: 523, startPoint y: 632, endPoint x: 551, endPoint y: 599, distance: 43.3
click at [527, 633] on icon "C" at bounding box center [538, 628] width 23 height 23
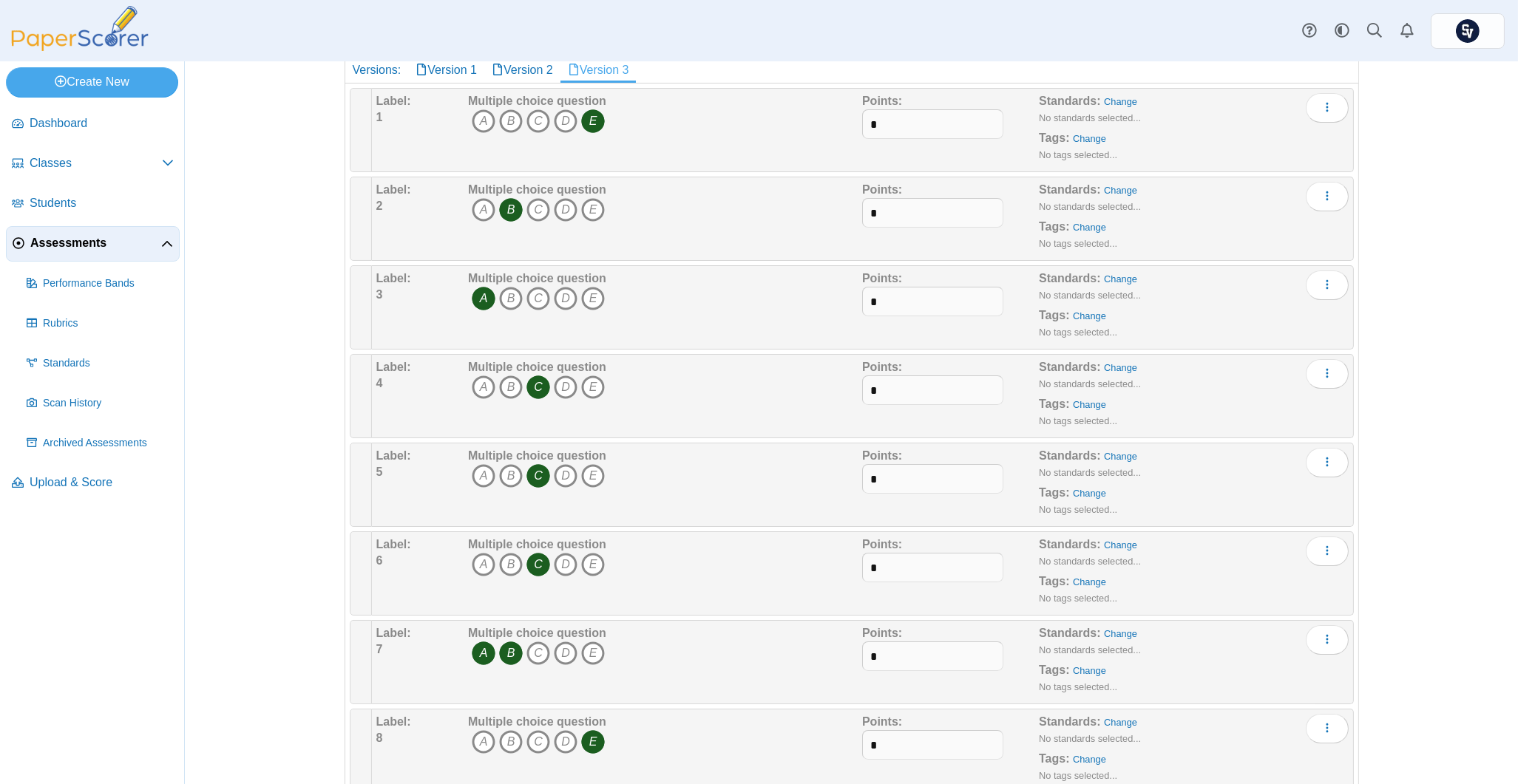
scroll to position [0, 0]
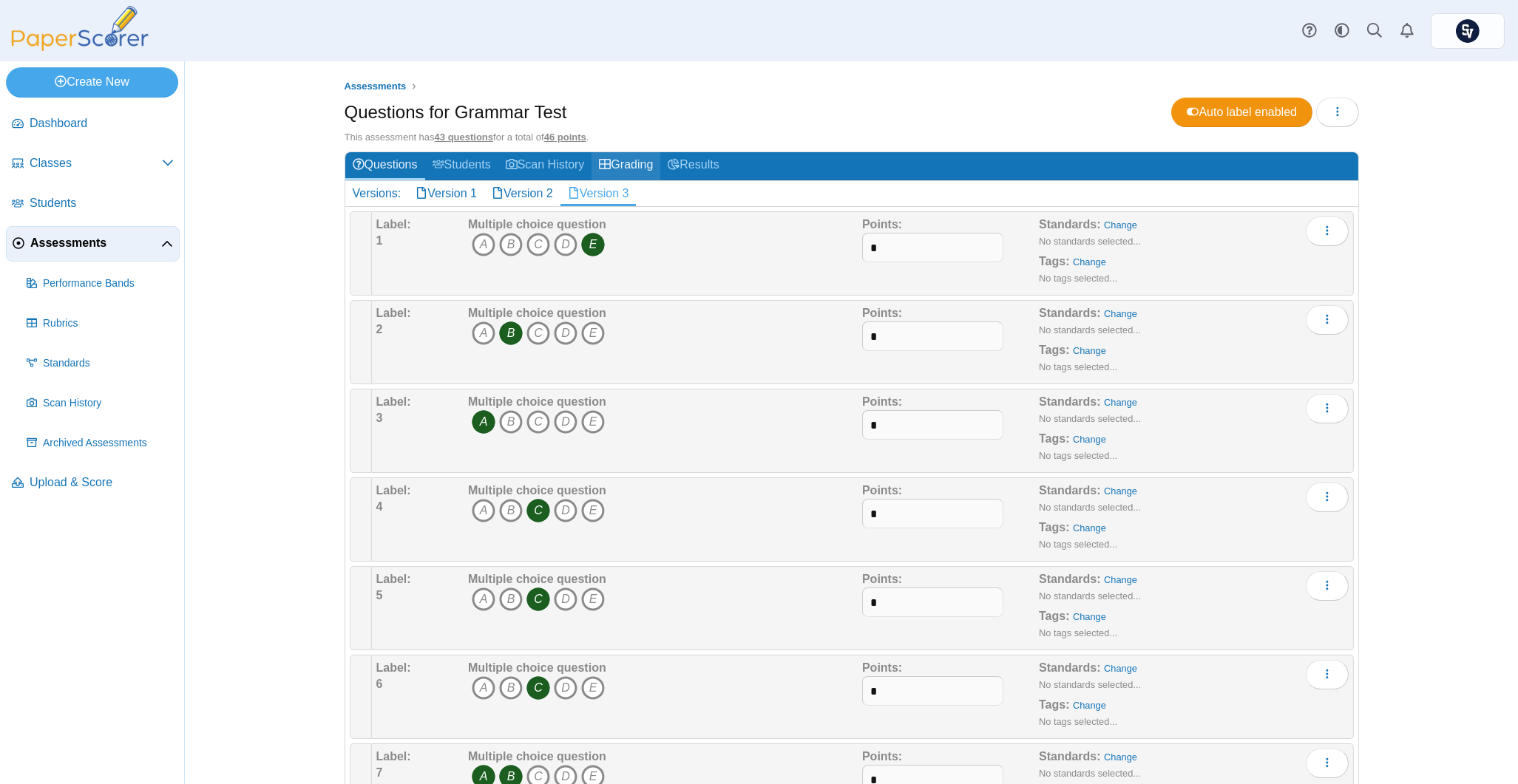
click at [643, 161] on link "Grading" at bounding box center [625, 165] width 69 height 27
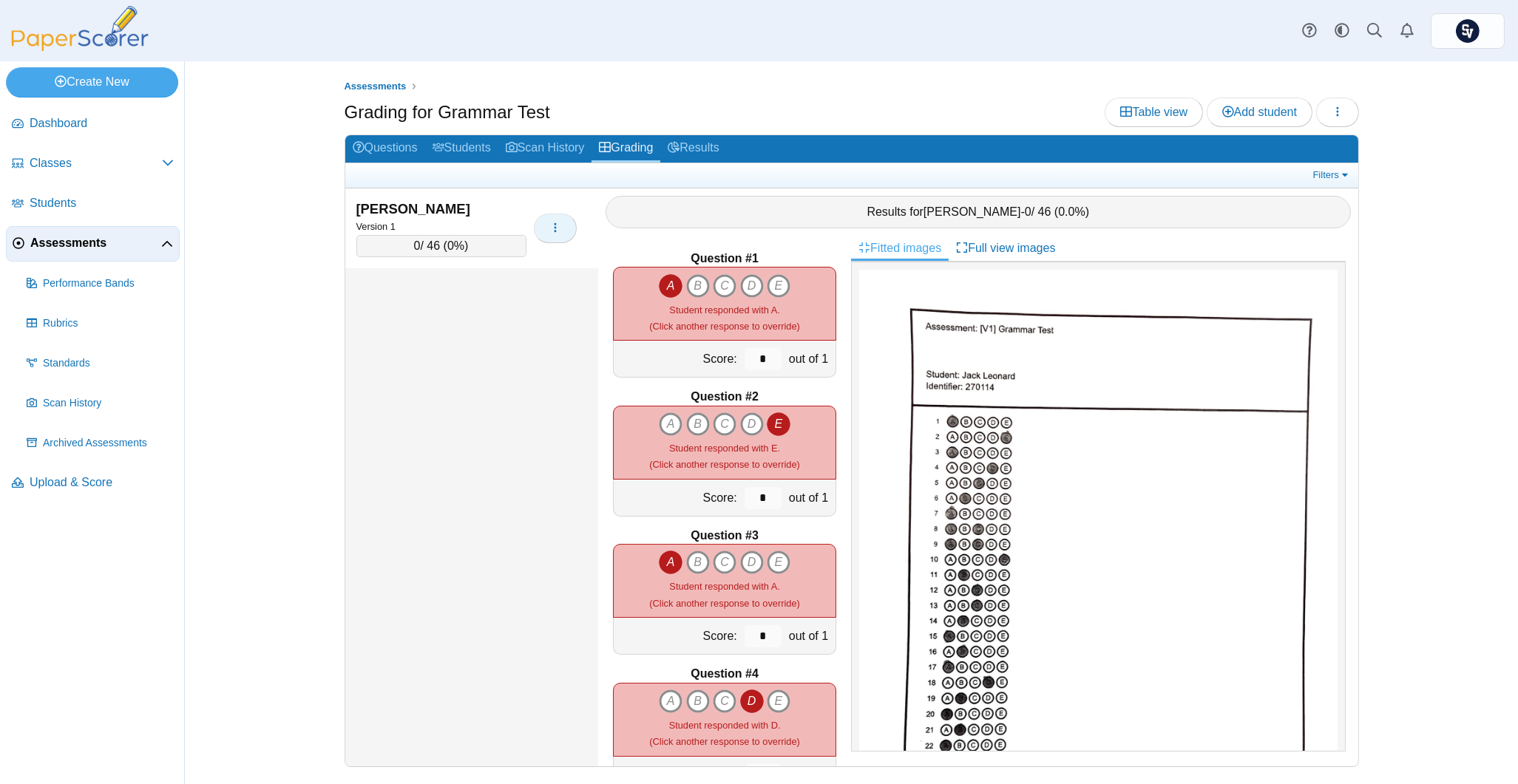
drag, startPoint x: 553, startPoint y: 229, endPoint x: 560, endPoint y: 225, distance: 8.1
click at [553, 228] on icon "button" at bounding box center [556, 228] width 12 height 12
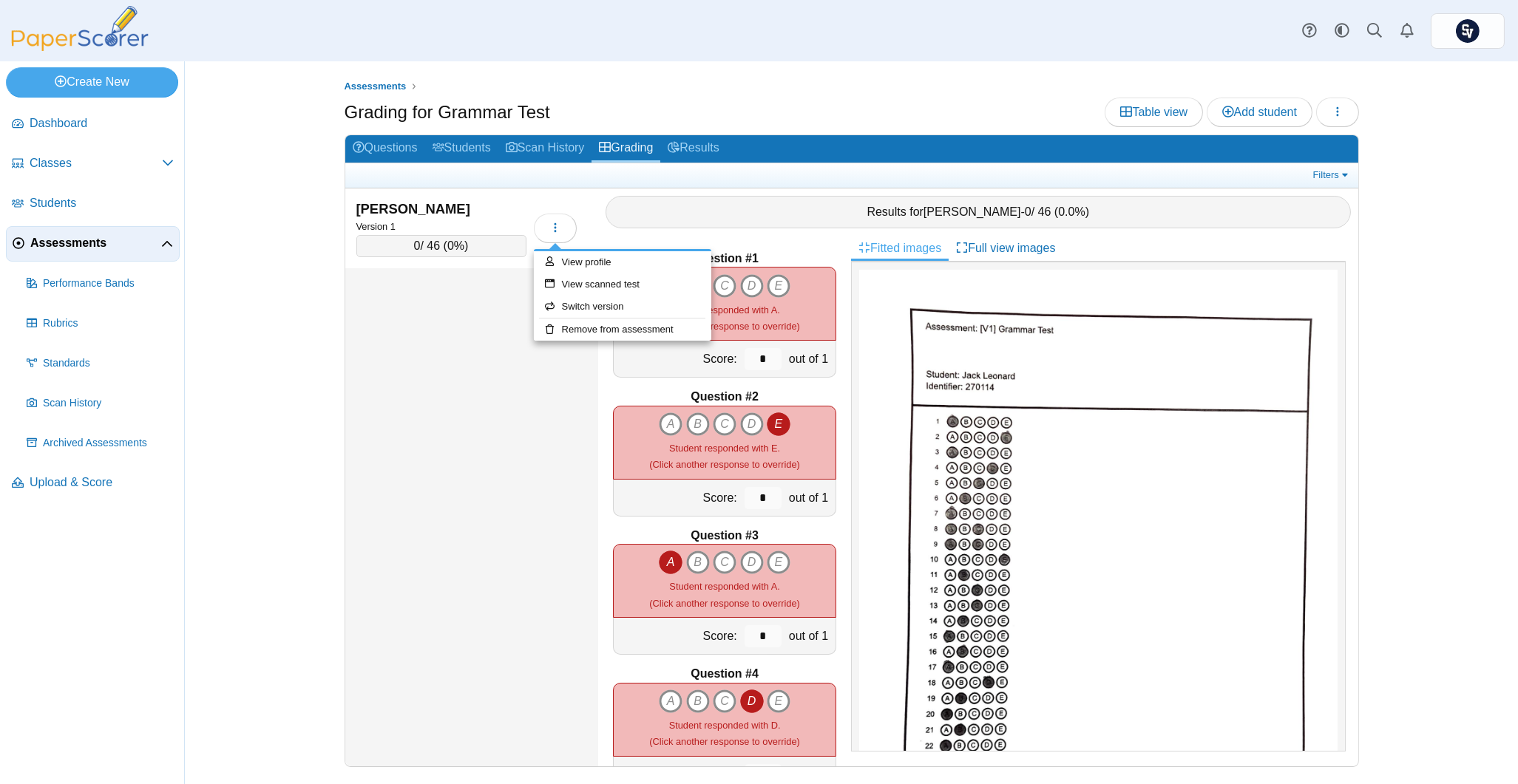
click at [471, 330] on div "[PERSON_NAME] Version 1 0 / 46 ( 0% )" at bounding box center [472, 478] width 254 height 579
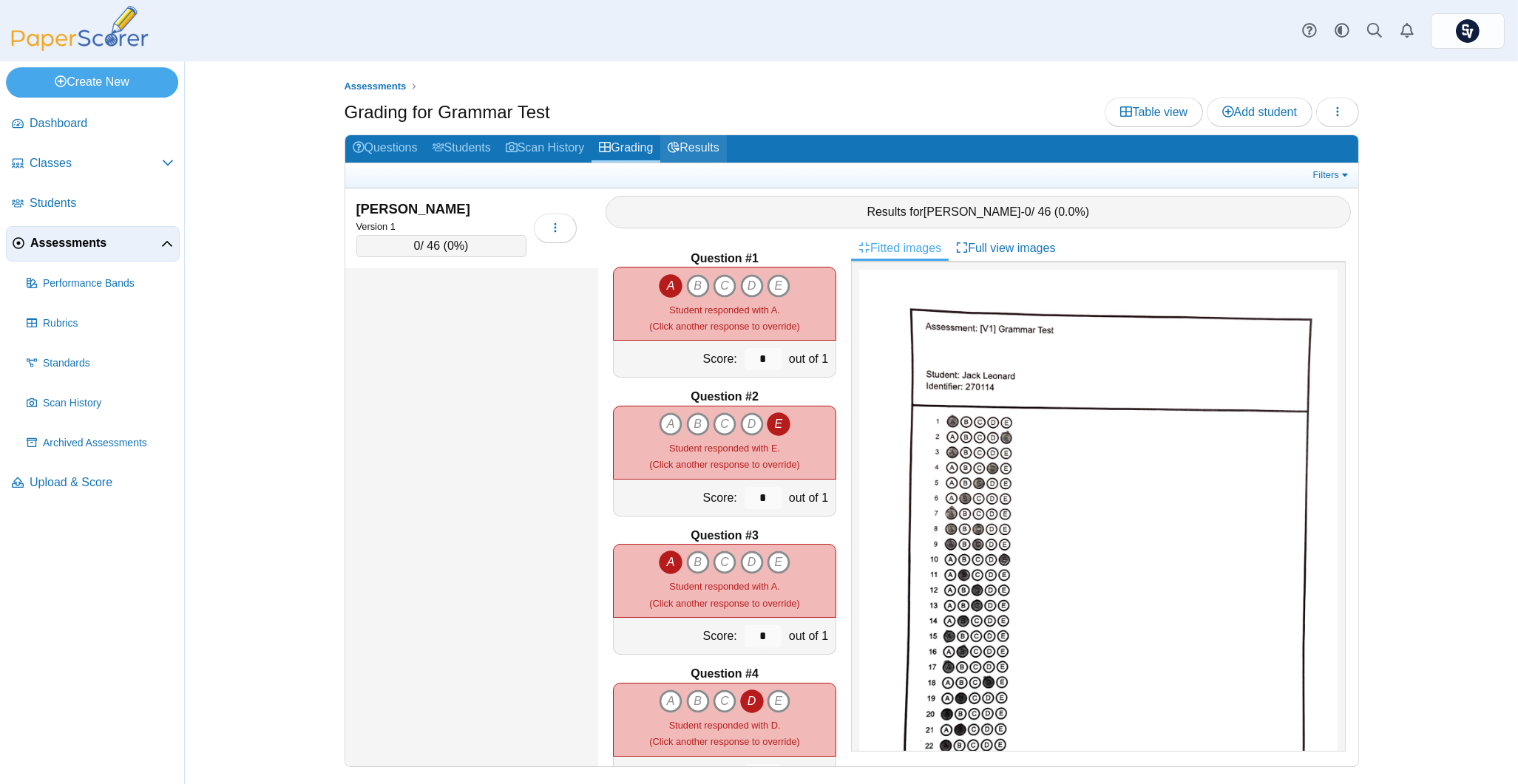
click at [709, 153] on link "Results" at bounding box center [693, 149] width 66 height 27
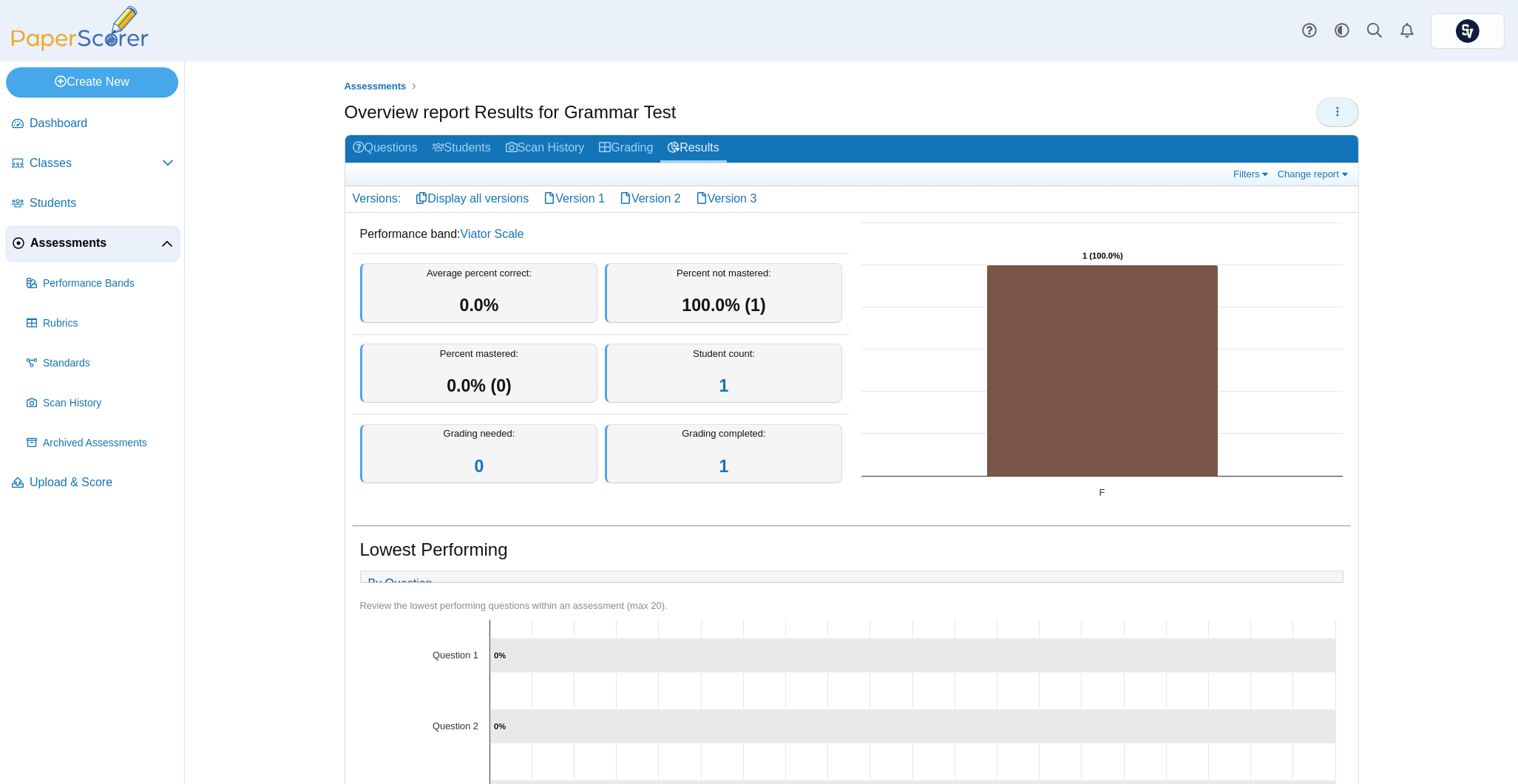
click at [1338, 117] on button "button" at bounding box center [1337, 112] width 43 height 30
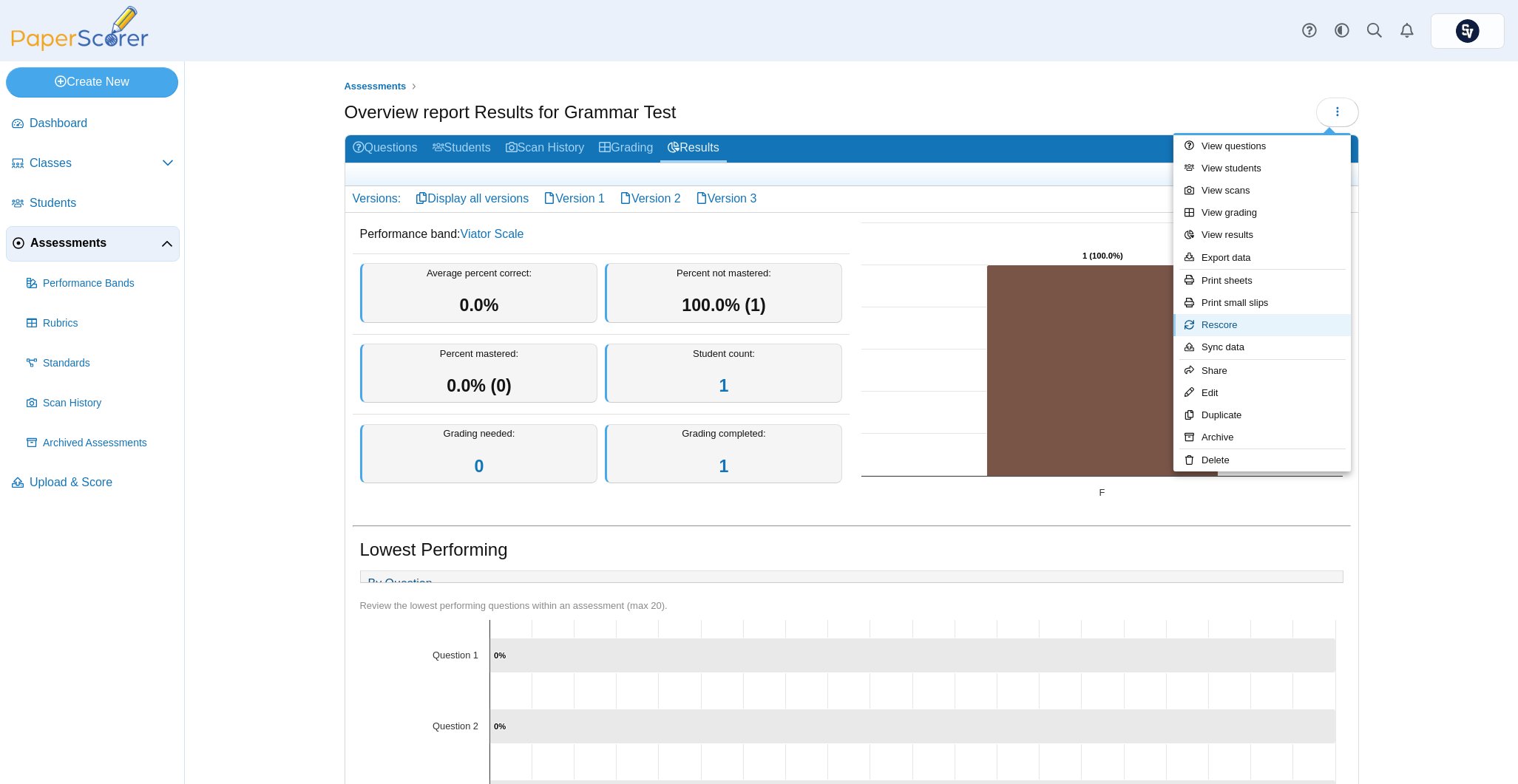
click at [1283, 324] on link "Rescore" at bounding box center [1262, 325] width 177 height 23
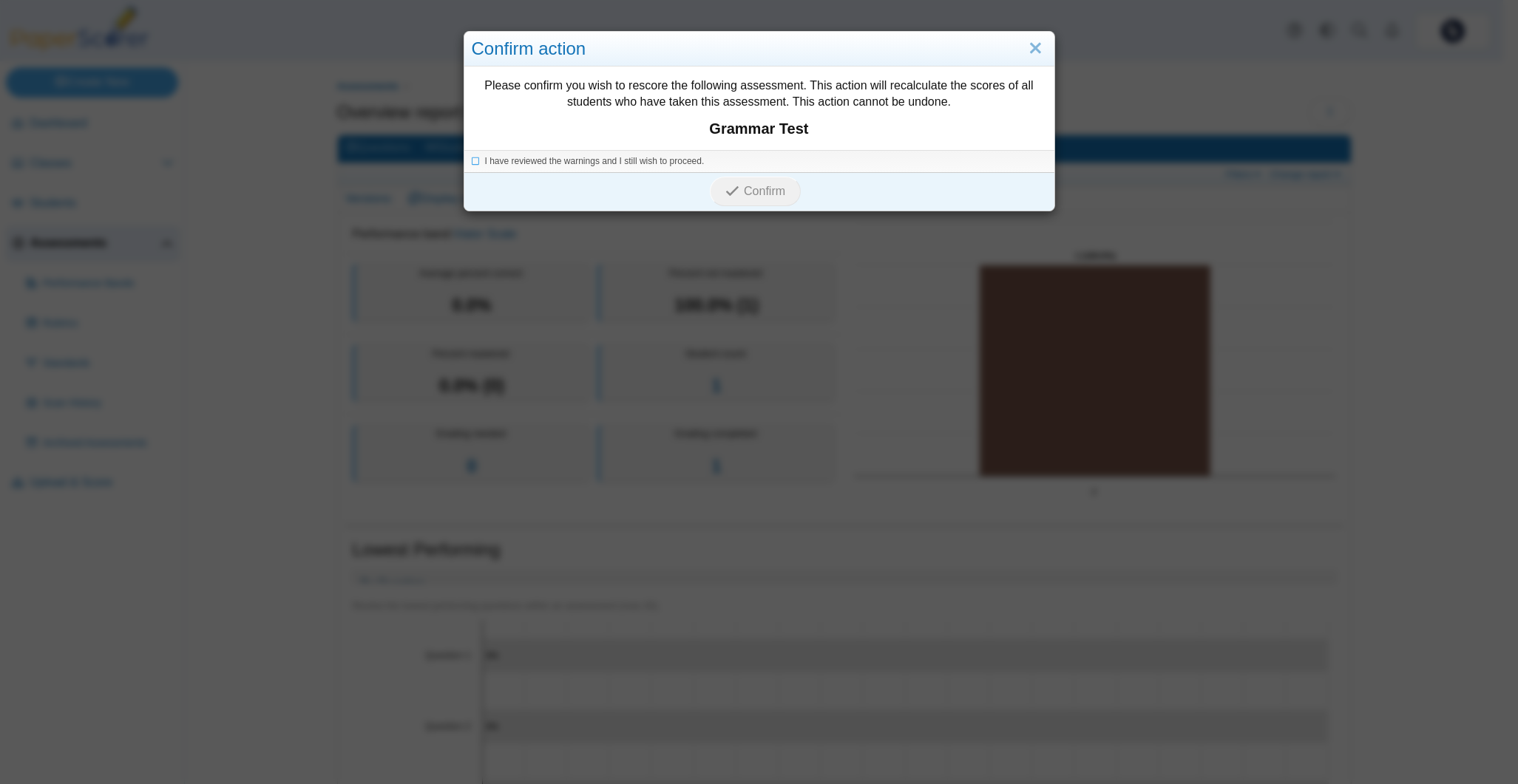
click at [572, 169] on div "I have reviewed the warnings and I still wish to proceed." at bounding box center [759, 162] width 590 height 23
click at [577, 163] on span "I have reviewed the warnings and I still wish to proceed." at bounding box center [595, 161] width 220 height 10
drag, startPoint x: 708, startPoint y: 195, endPoint x: 717, endPoint y: 195, distance: 9.0
click at [709, 195] on button "Confirm" at bounding box center [755, 191] width 91 height 30
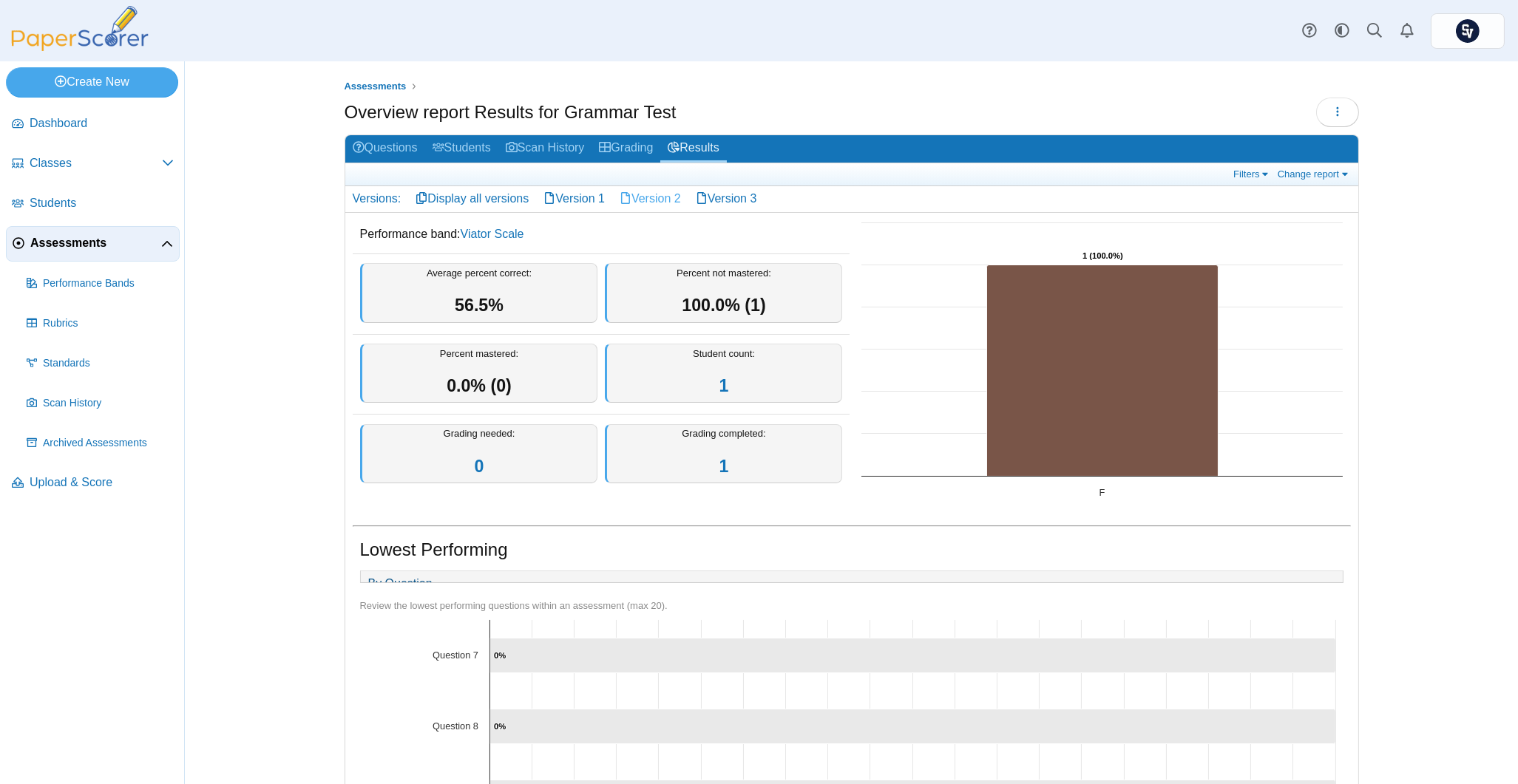
click at [645, 193] on link "Version 2" at bounding box center [650, 198] width 77 height 25
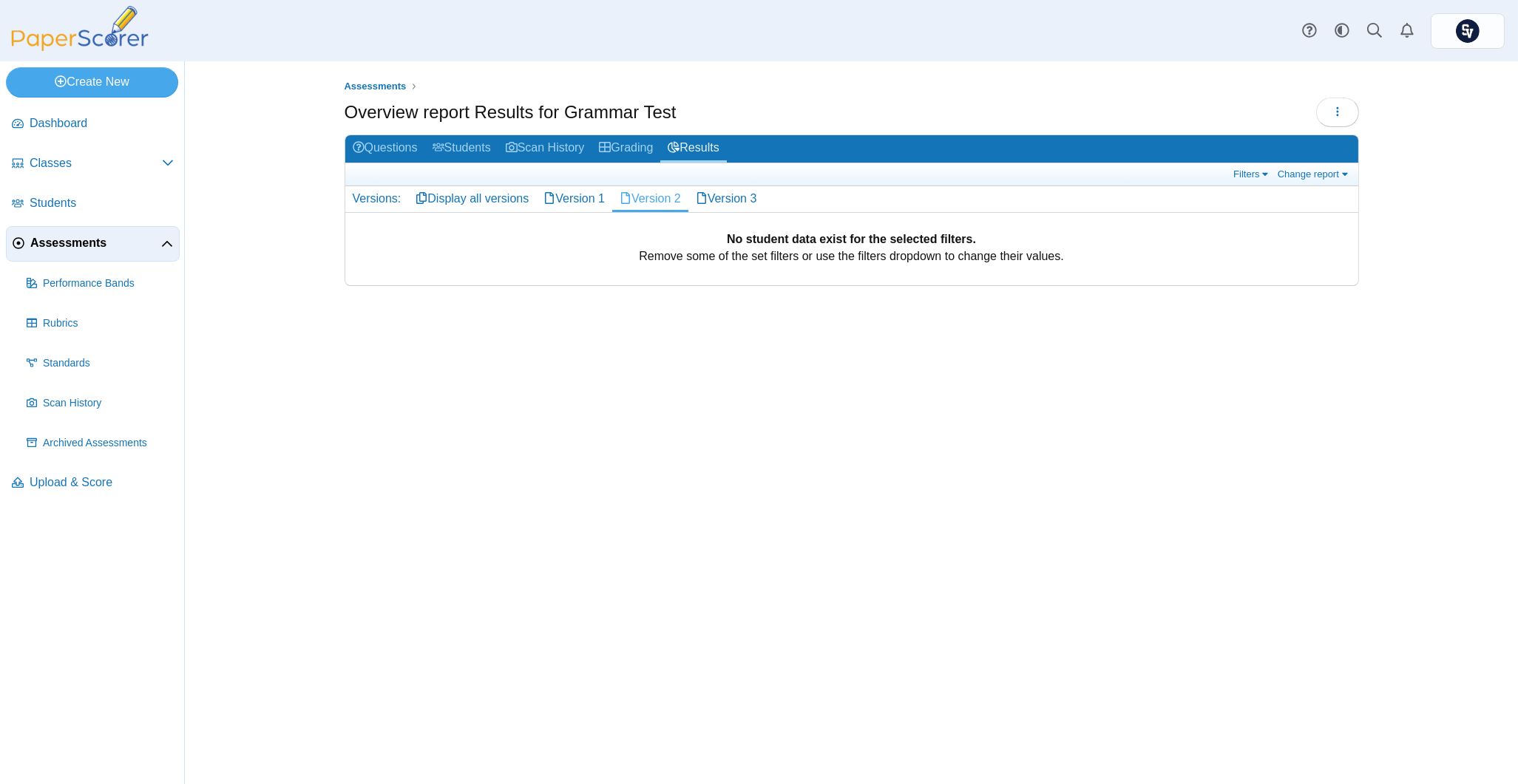
click at [582, 195] on link "Version 1" at bounding box center [575, 198] width 77 height 25
